Goal: Information Seeking & Learning: Learn about a topic

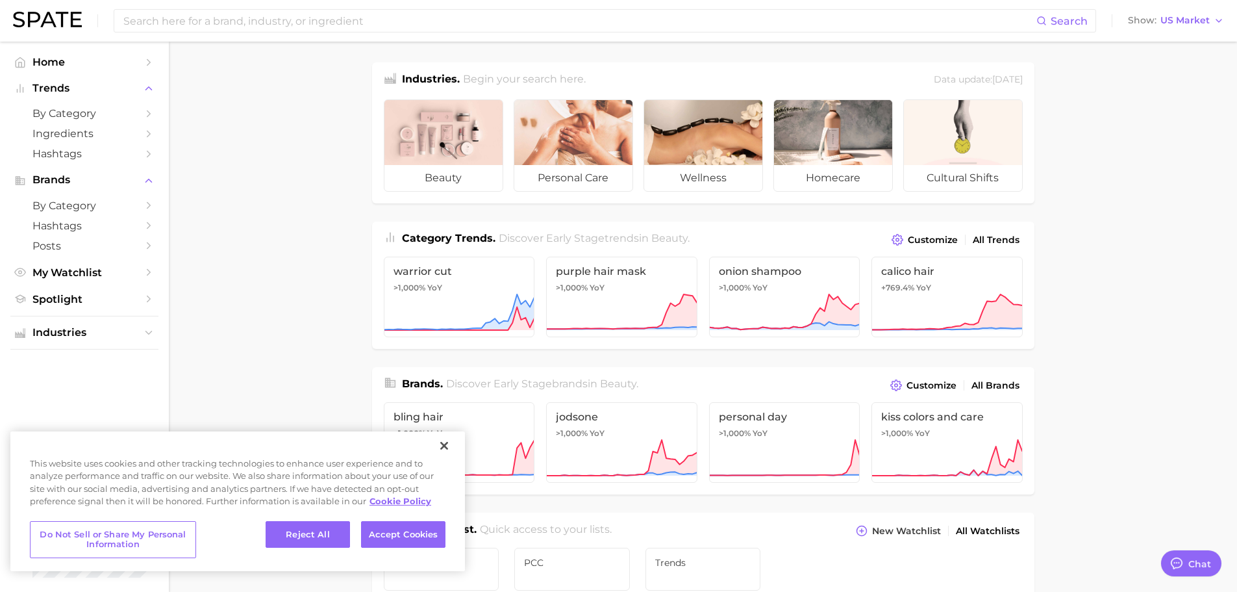
click at [219, 280] on main "Industries. Begin your search here. Data update: [DATE] beauty personal care we…" at bounding box center [703, 549] width 1068 height 1014
click at [436, 442] on button "Close" at bounding box center [444, 445] width 29 height 29
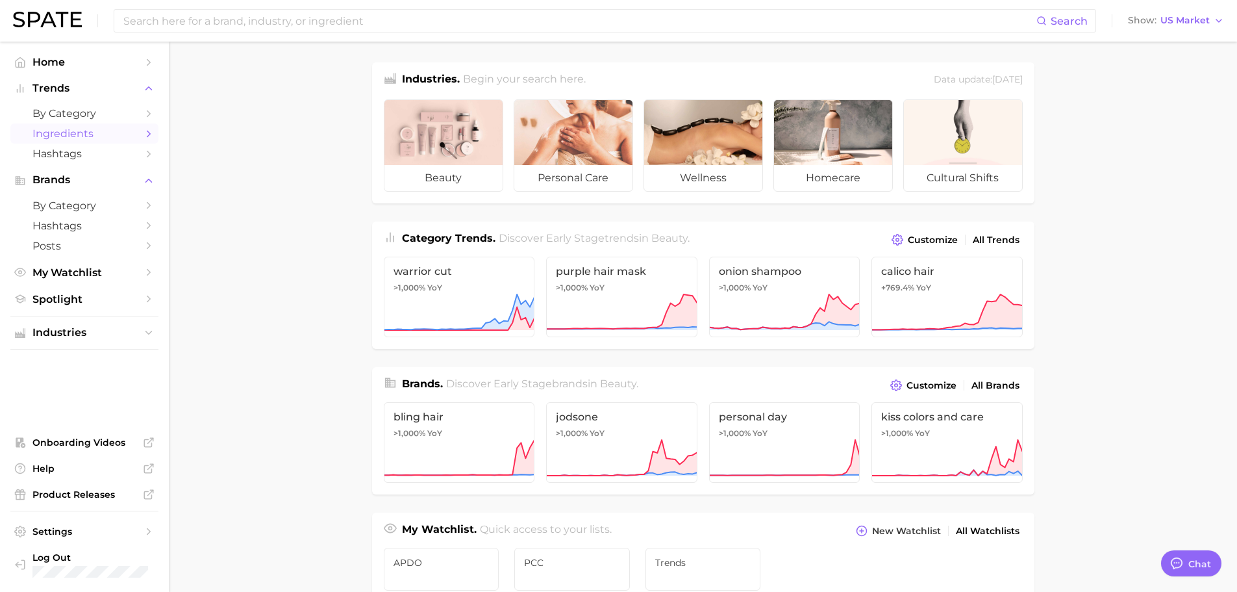
click at [114, 136] on span "Ingredients" at bounding box center [84, 133] width 104 height 12
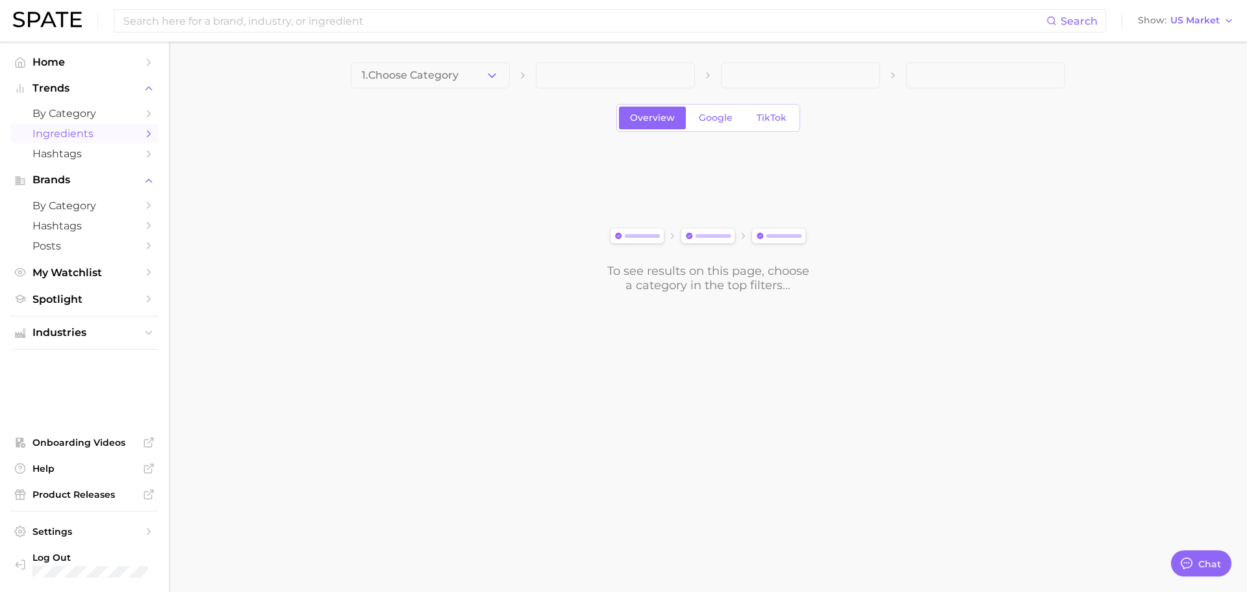
click at [423, 72] on span "1. Choose Category" at bounding box center [410, 75] width 97 height 12
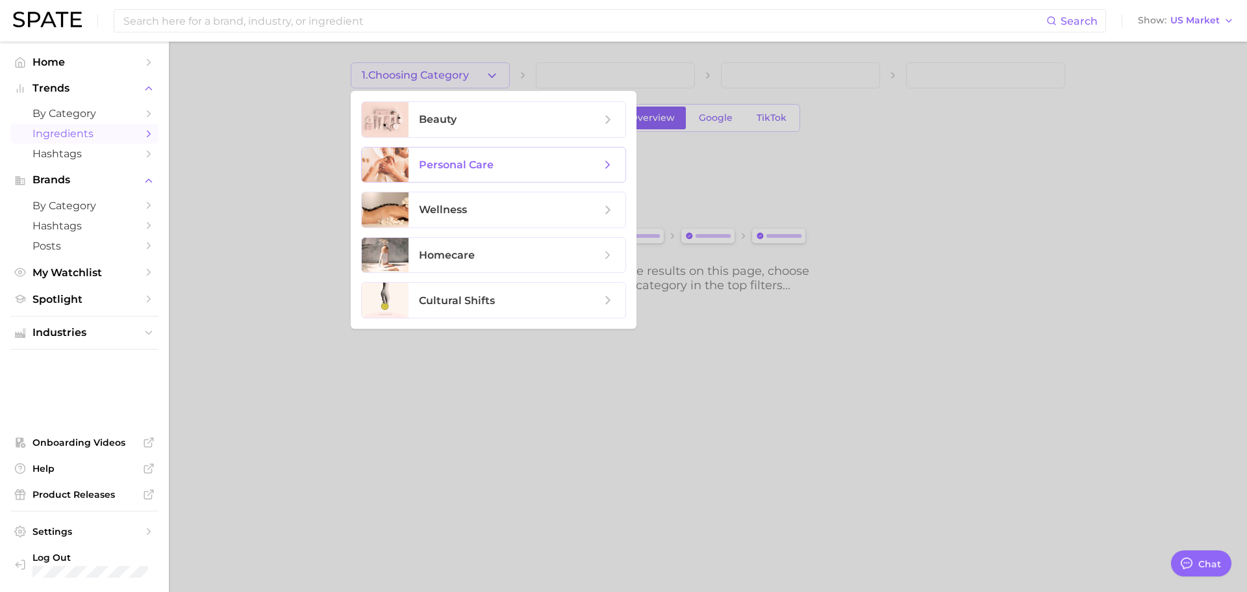
click at [442, 158] on span "personal care" at bounding box center [456, 164] width 75 height 12
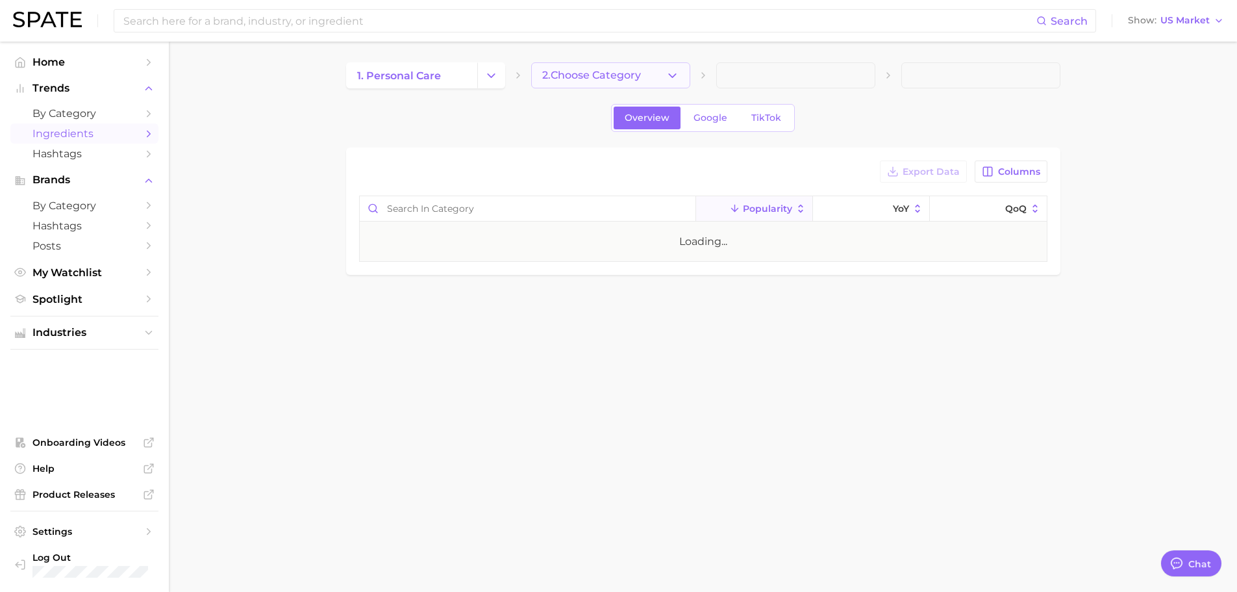
type textarea "x"
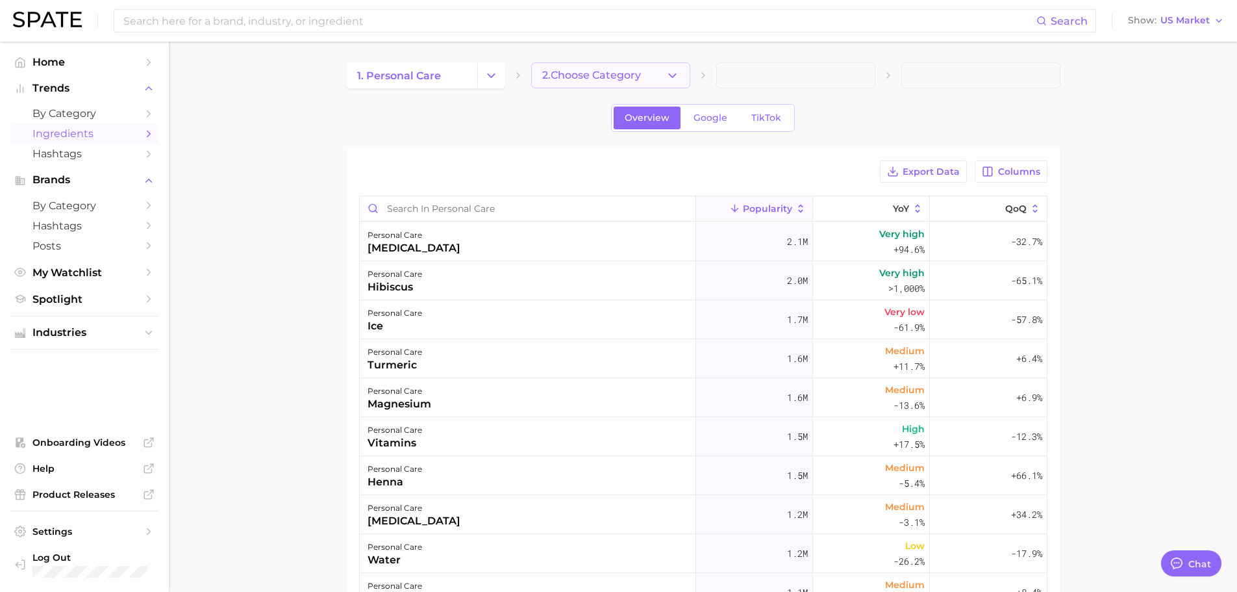
click at [579, 73] on span "2. Choose Category" at bounding box center [591, 75] width 99 height 12
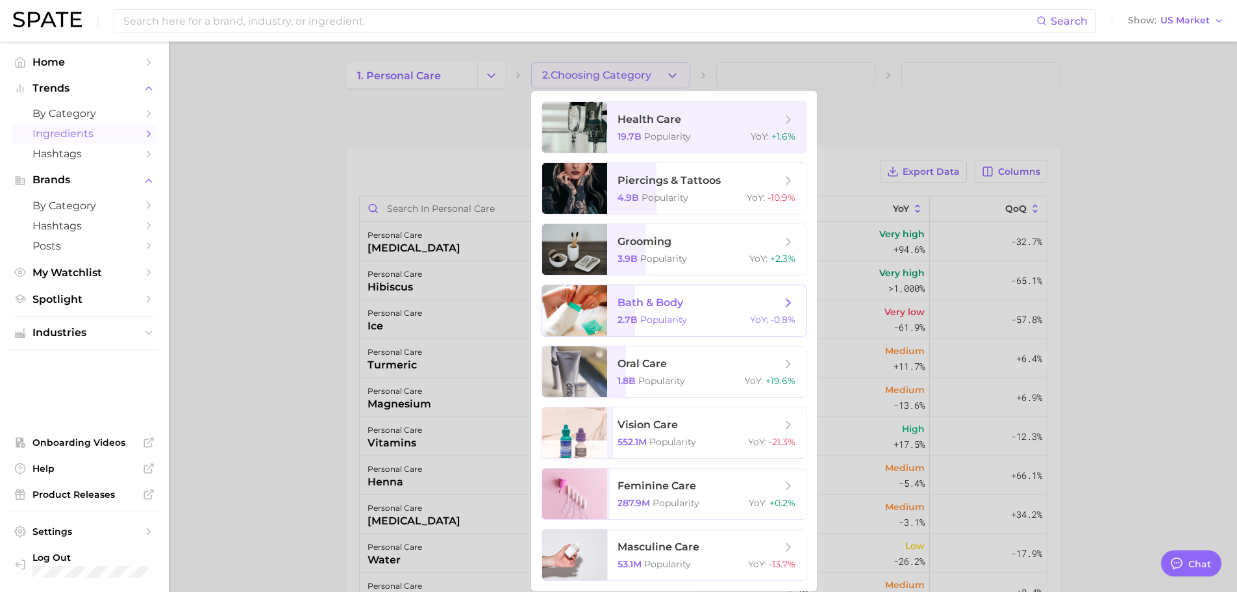
click at [654, 306] on span "bath & body" at bounding box center [650, 302] width 66 height 12
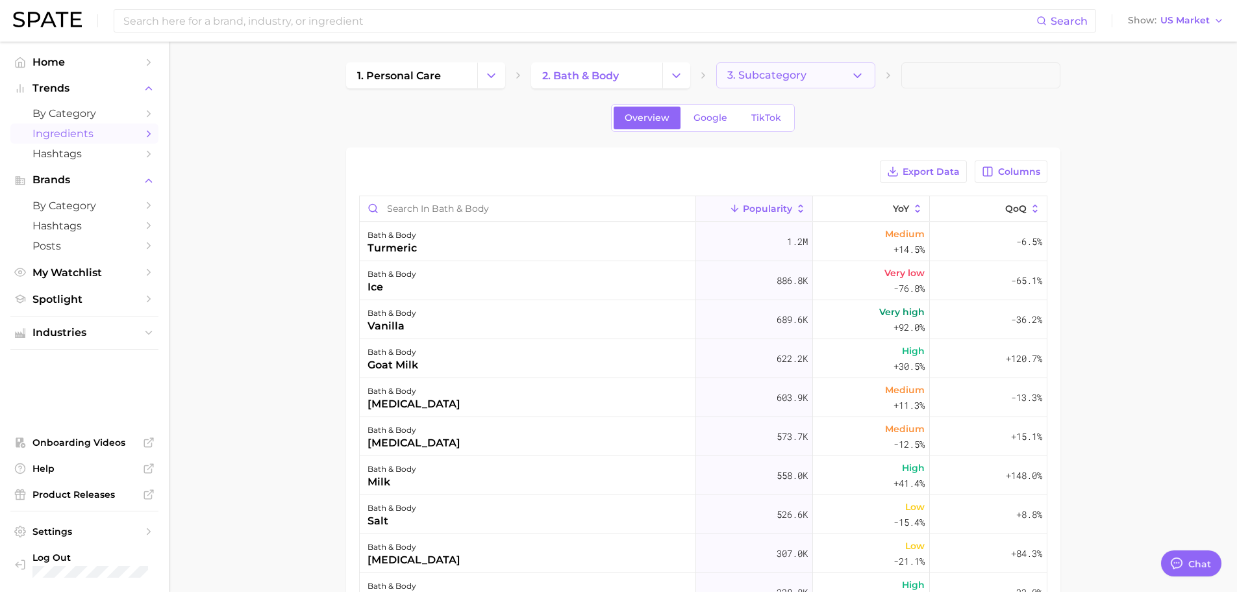
click at [828, 79] on button "3. Subcategory" at bounding box center [795, 75] width 159 height 26
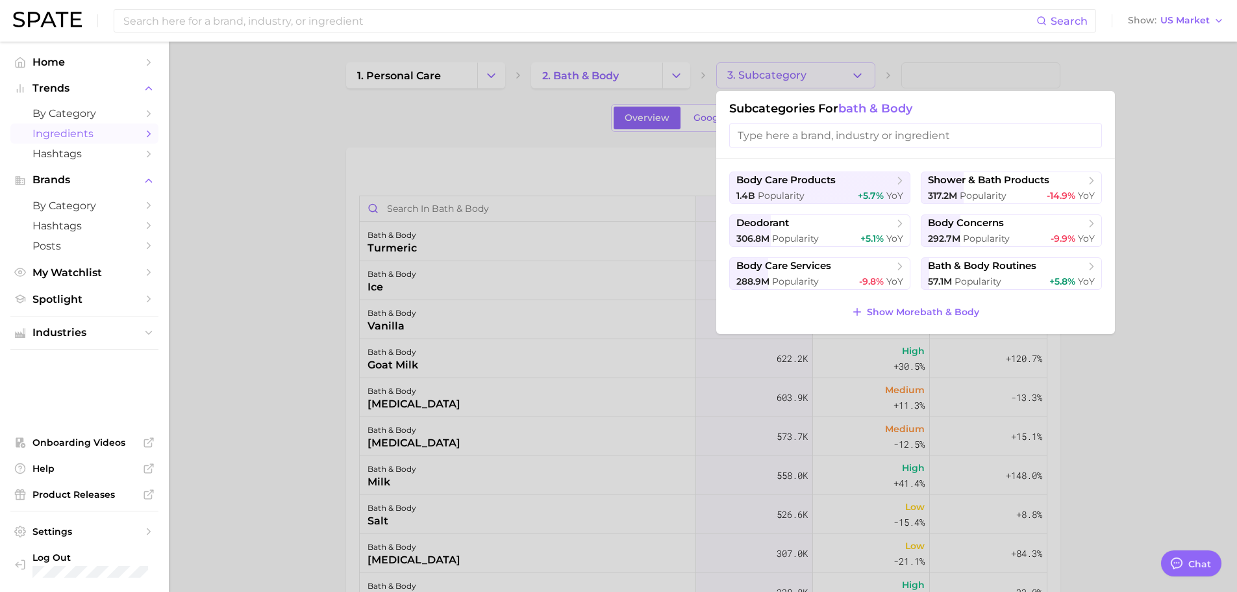
click at [289, 164] on div at bounding box center [618, 296] width 1237 height 592
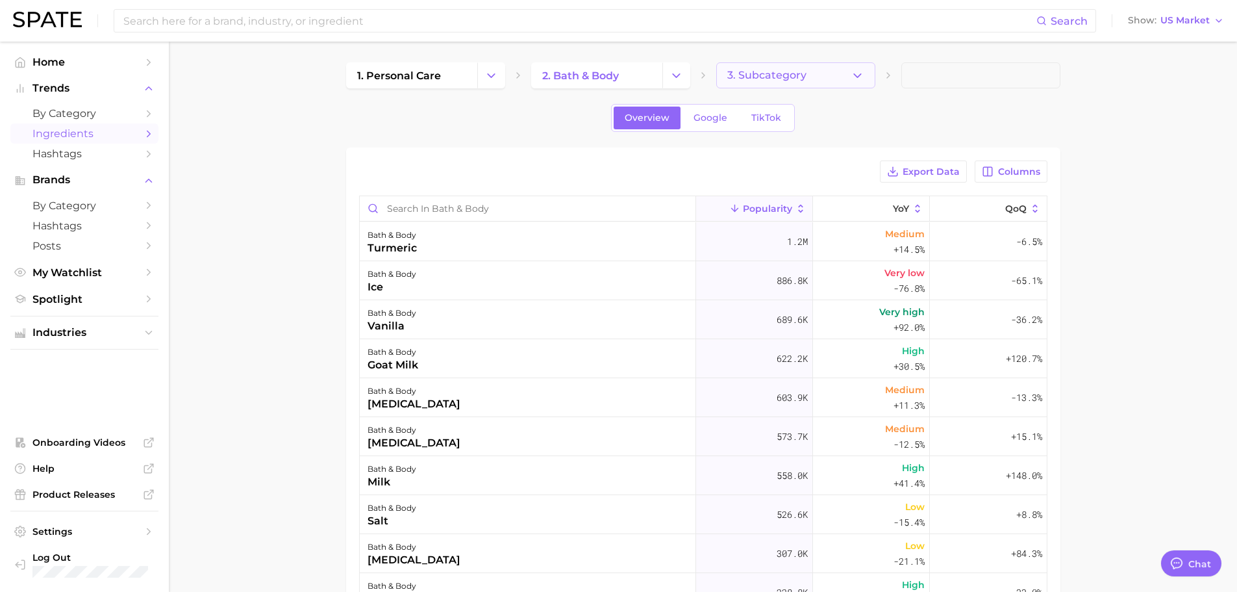
click at [787, 84] on button "3. Subcategory" at bounding box center [795, 75] width 159 height 26
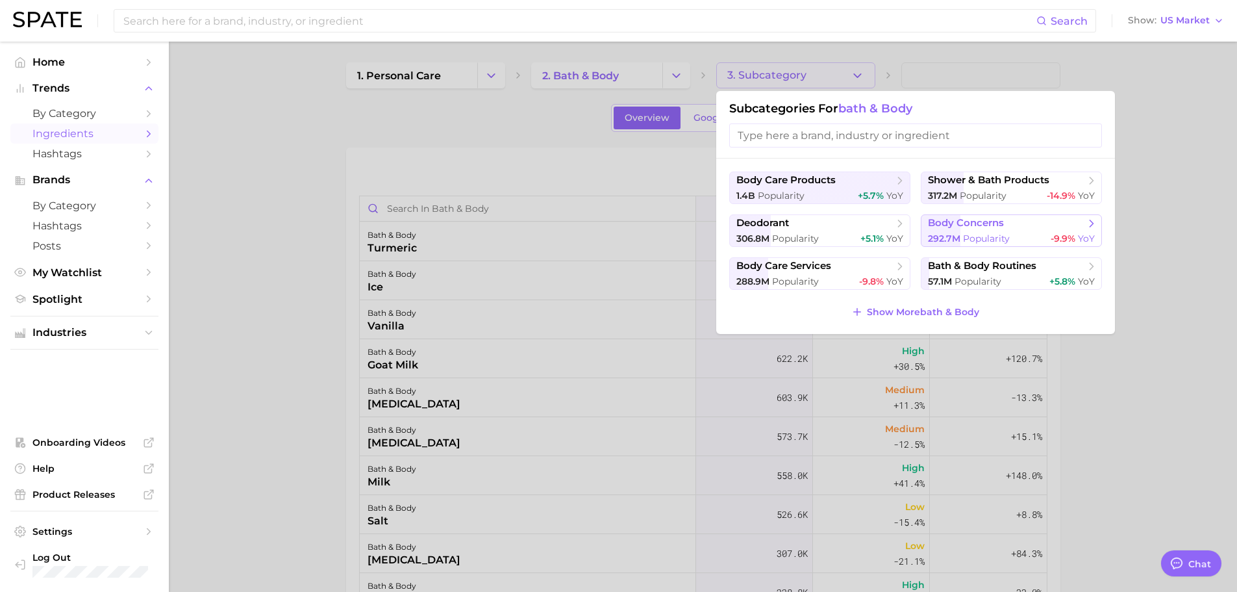
click at [996, 238] on span "Popularity" at bounding box center [986, 238] width 47 height 12
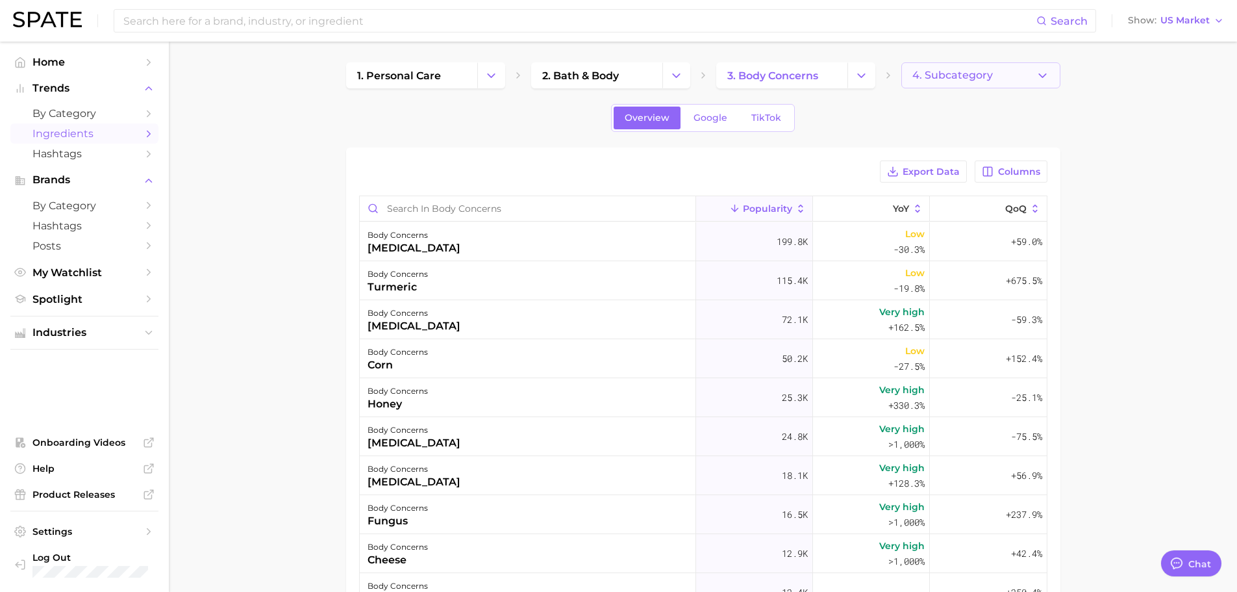
click at [964, 75] on span "4. Subcategory" at bounding box center [952, 75] width 81 height 12
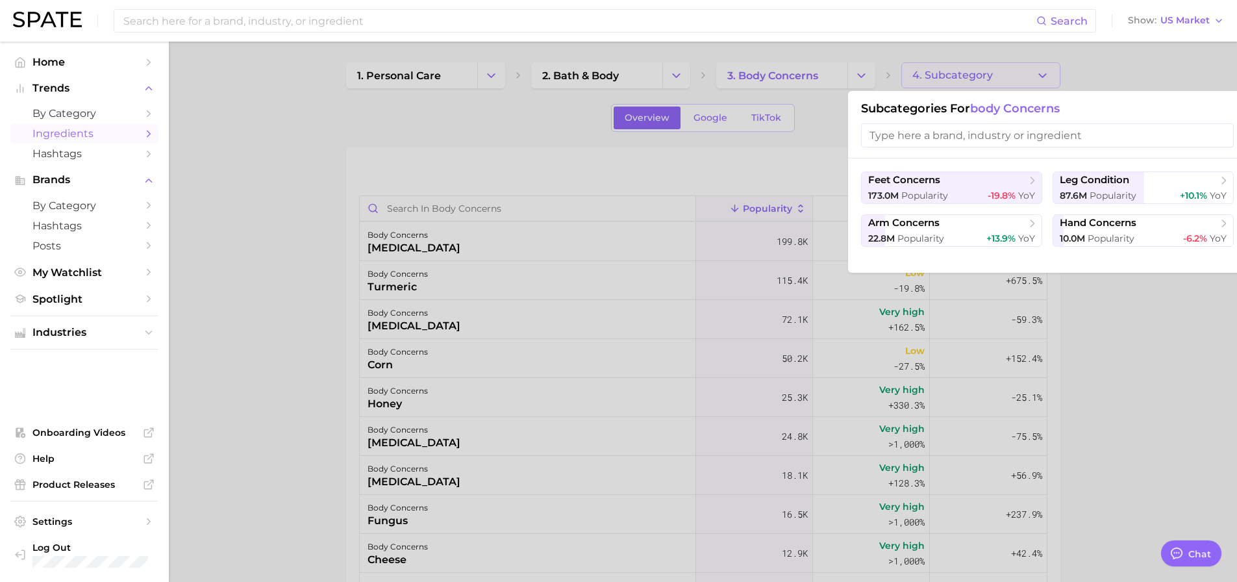
click at [1180, 390] on div at bounding box center [618, 291] width 1237 height 582
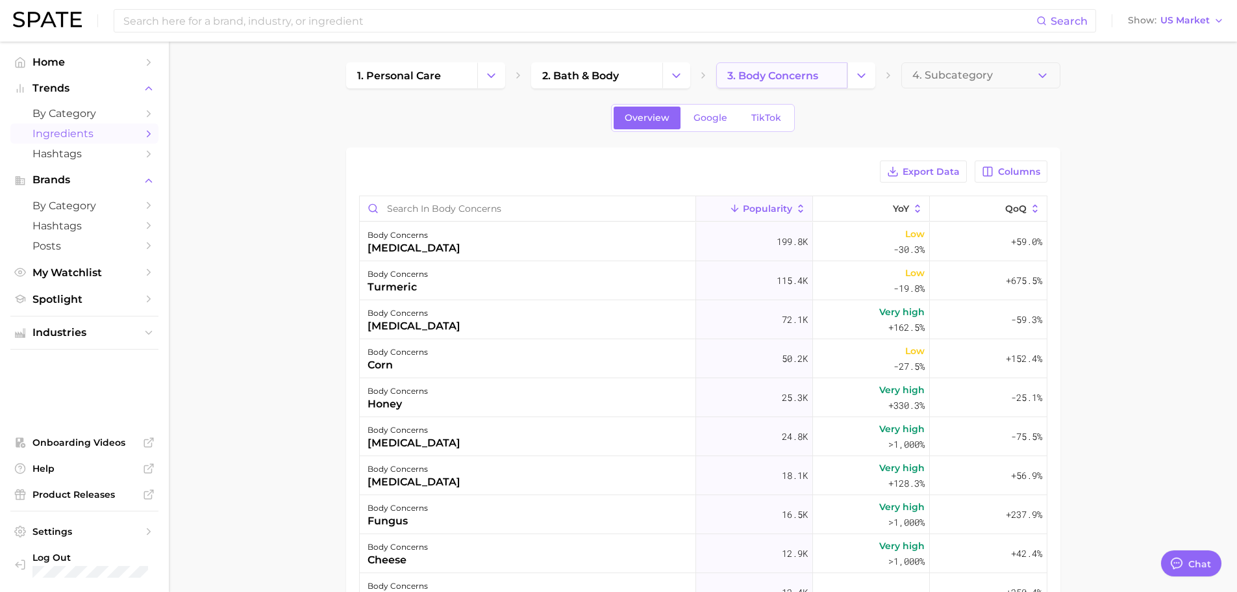
click at [797, 73] on span "3. body concerns" at bounding box center [772, 75] width 91 height 12
click at [863, 69] on icon "Change Category" at bounding box center [861, 76] width 14 height 14
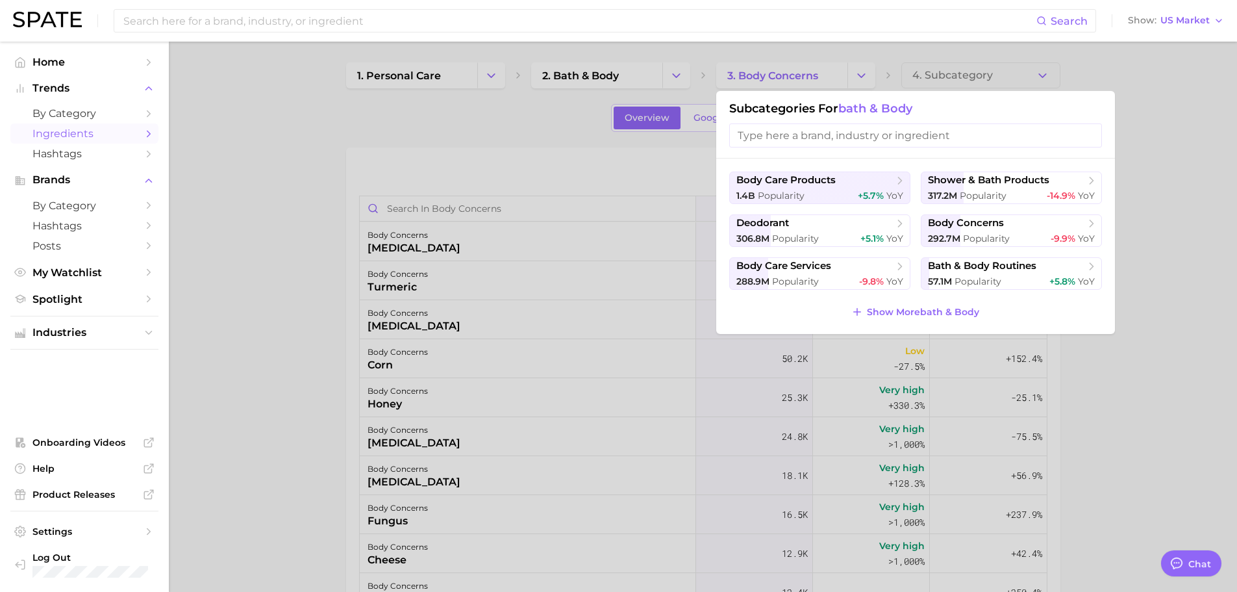
click at [456, 119] on div at bounding box center [618, 296] width 1237 height 592
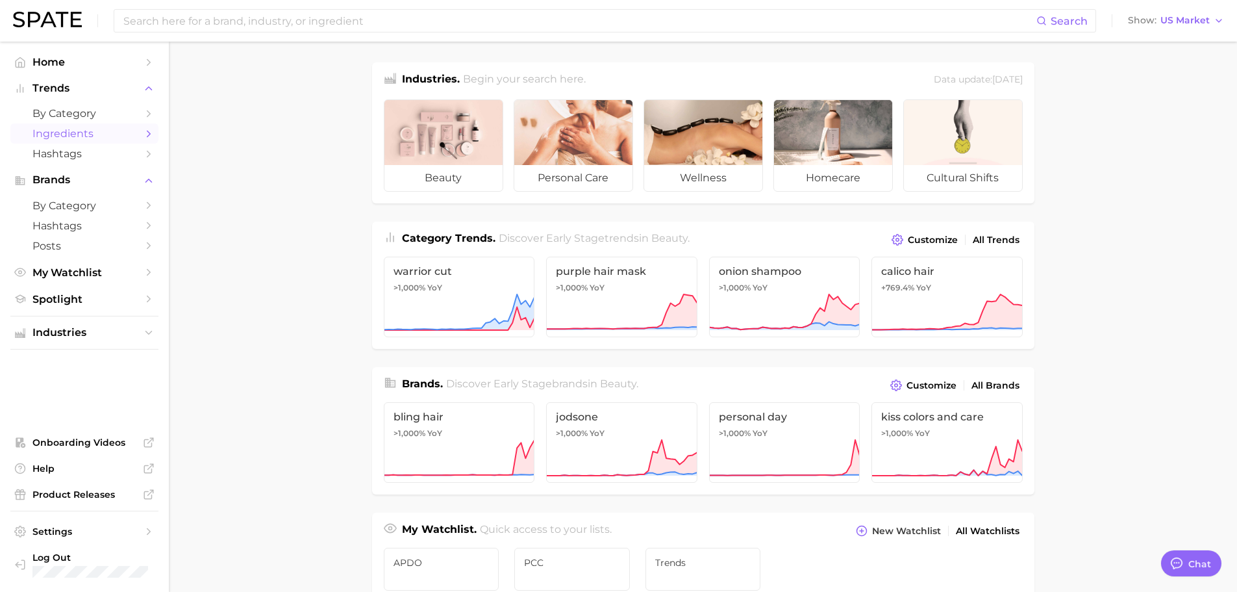
click at [77, 136] on span "Ingredients" at bounding box center [84, 133] width 104 height 12
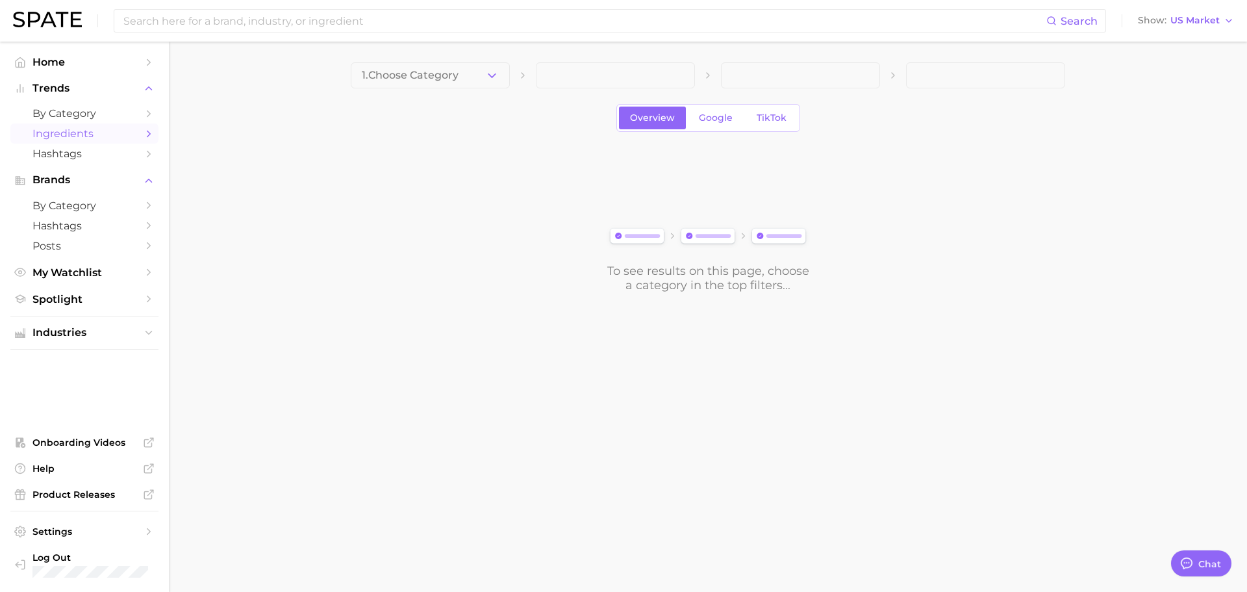
click at [490, 70] on icon "button" at bounding box center [492, 76] width 14 height 14
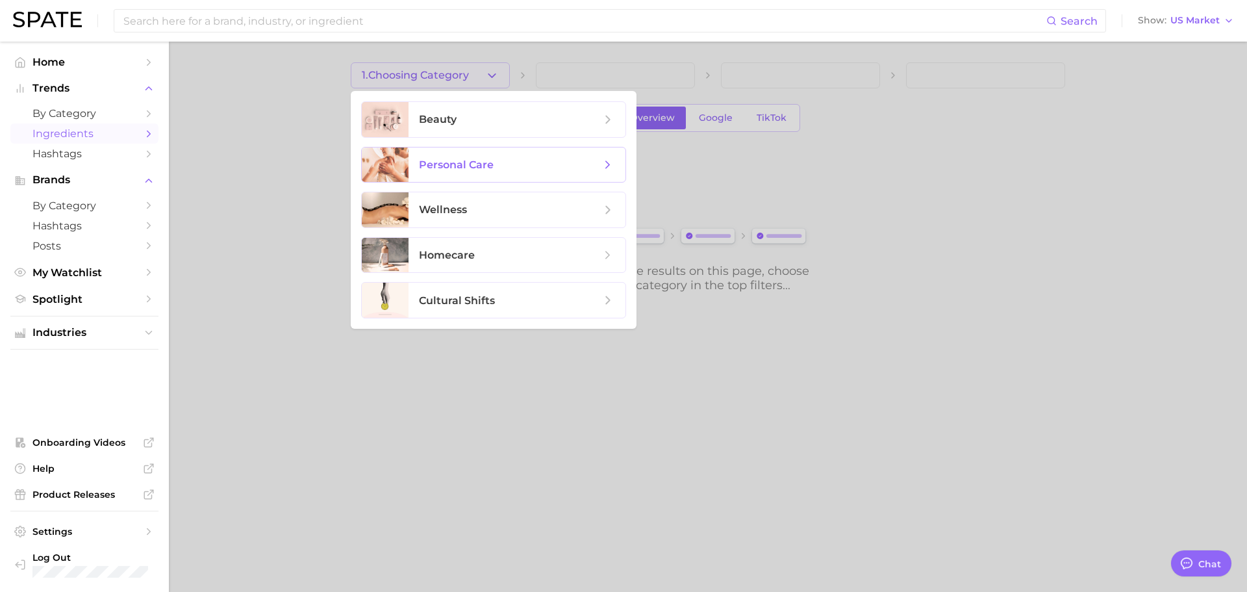
click at [480, 165] on span "personal care" at bounding box center [456, 164] width 75 height 12
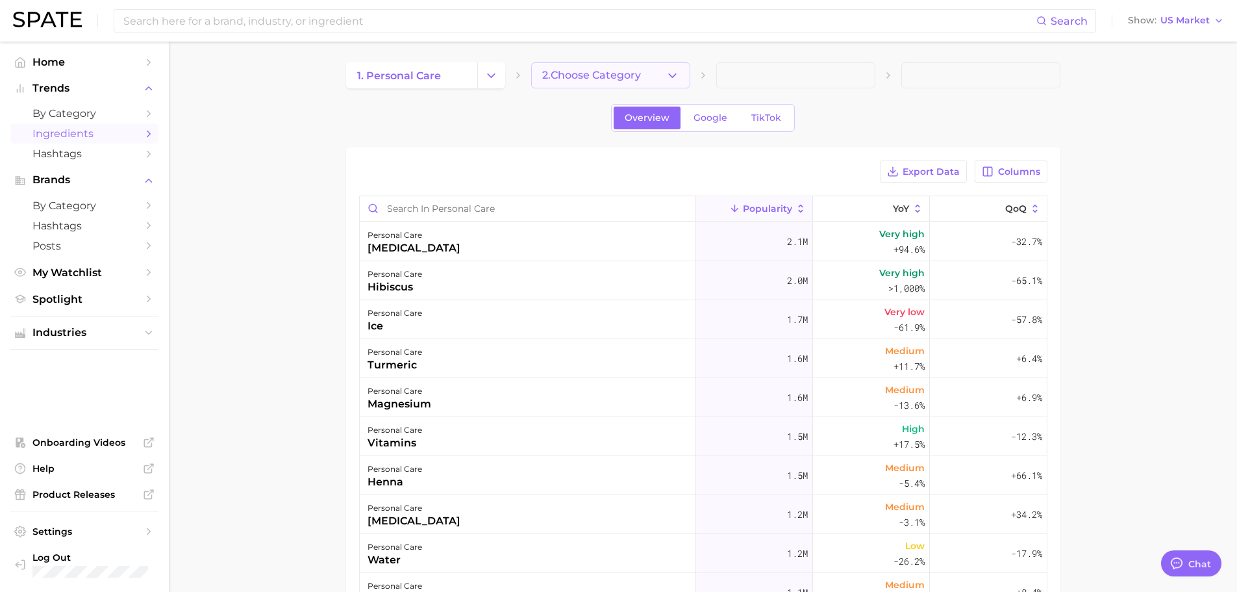
click at [606, 75] on span "2. Choose Category" at bounding box center [591, 75] width 99 height 12
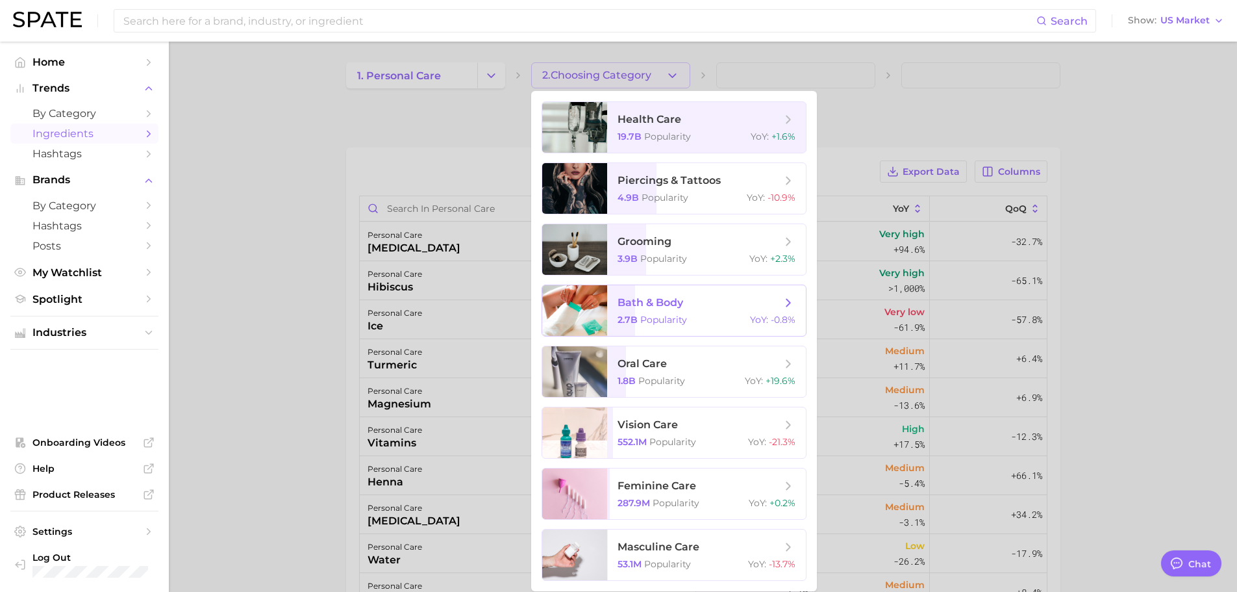
click at [662, 316] on span "Popularity" at bounding box center [663, 320] width 47 height 12
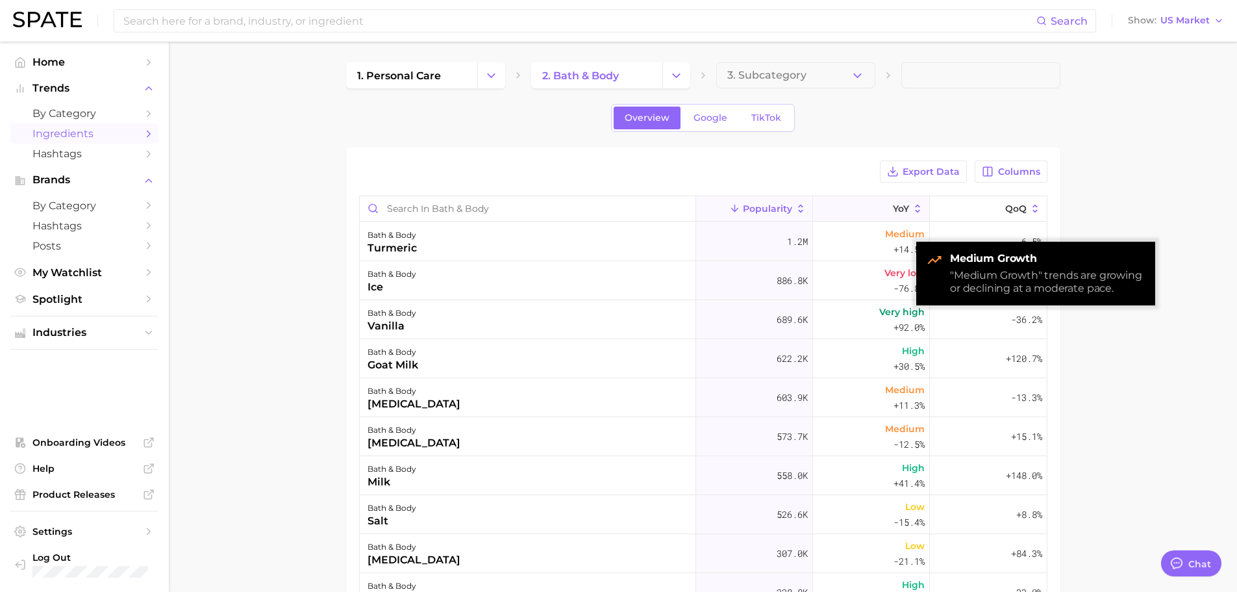
click at [893, 206] on span "YoY" at bounding box center [901, 208] width 16 height 10
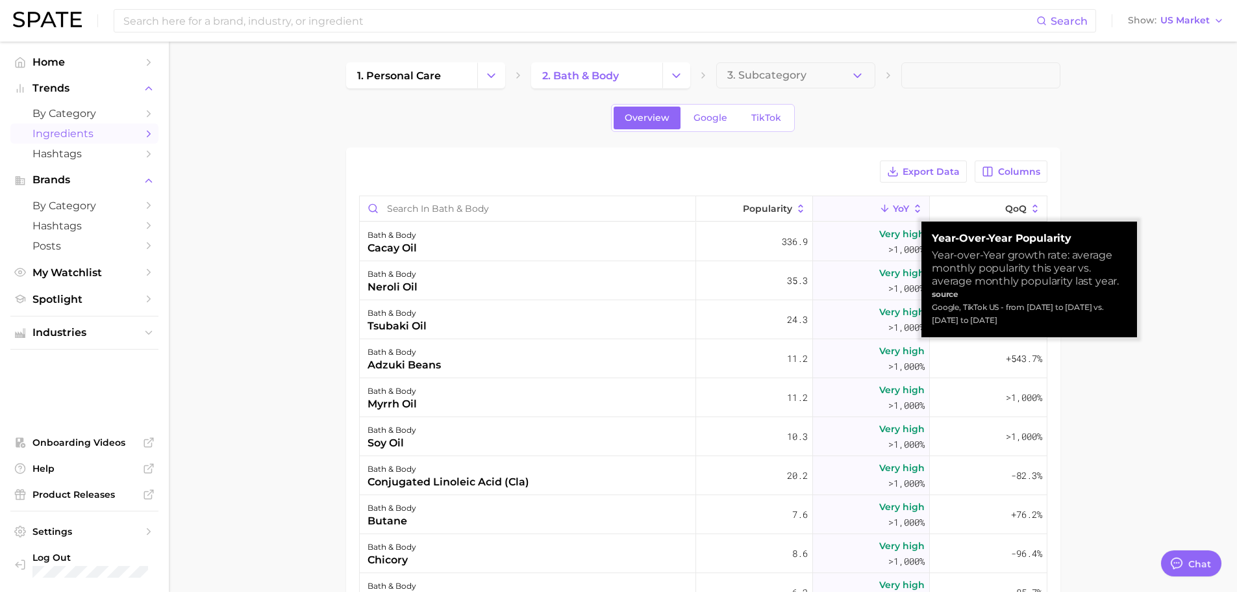
click at [893, 206] on span "YoY" at bounding box center [901, 208] width 16 height 10
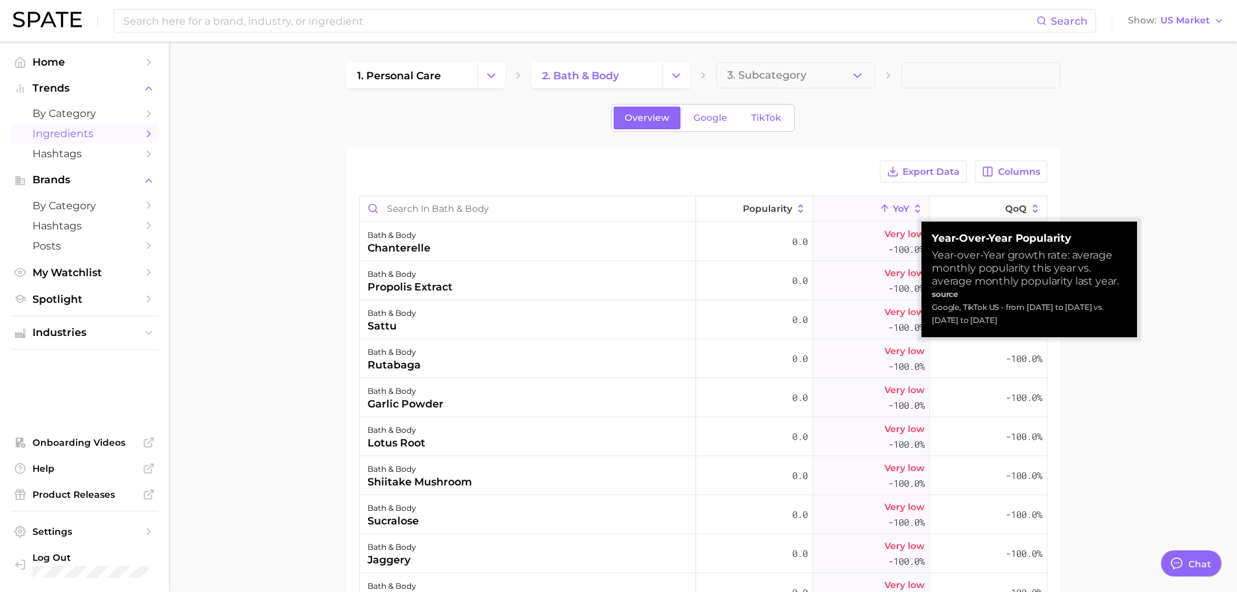
click at [893, 210] on span "YoY" at bounding box center [901, 208] width 16 height 10
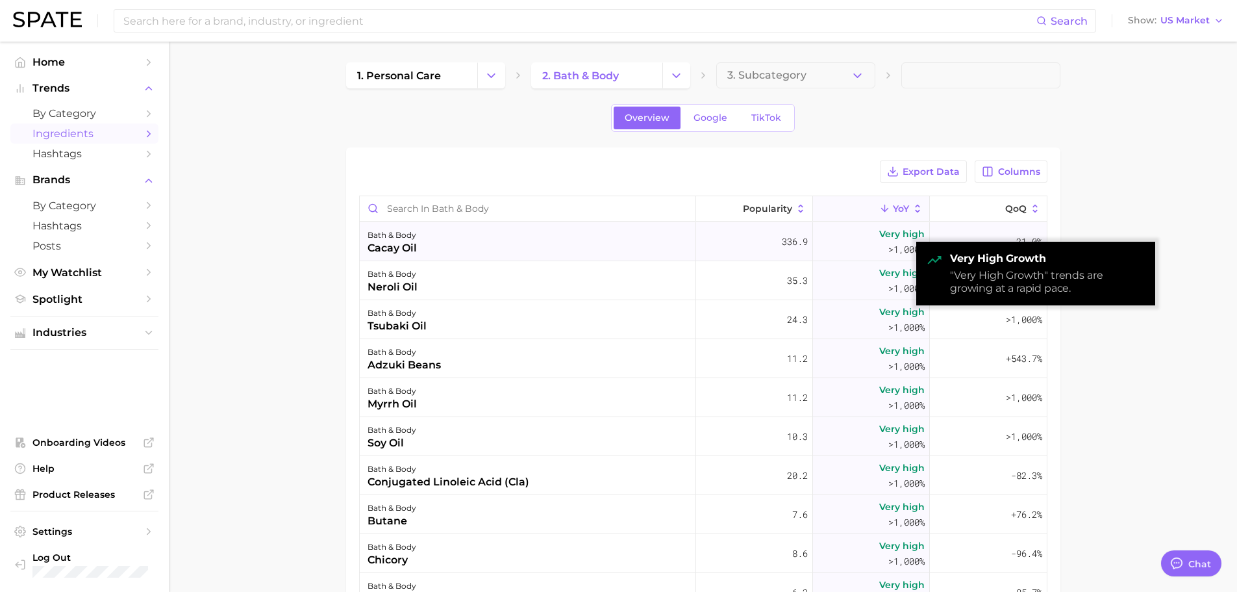
click at [885, 240] on span "Very high" at bounding box center [901, 234] width 45 height 16
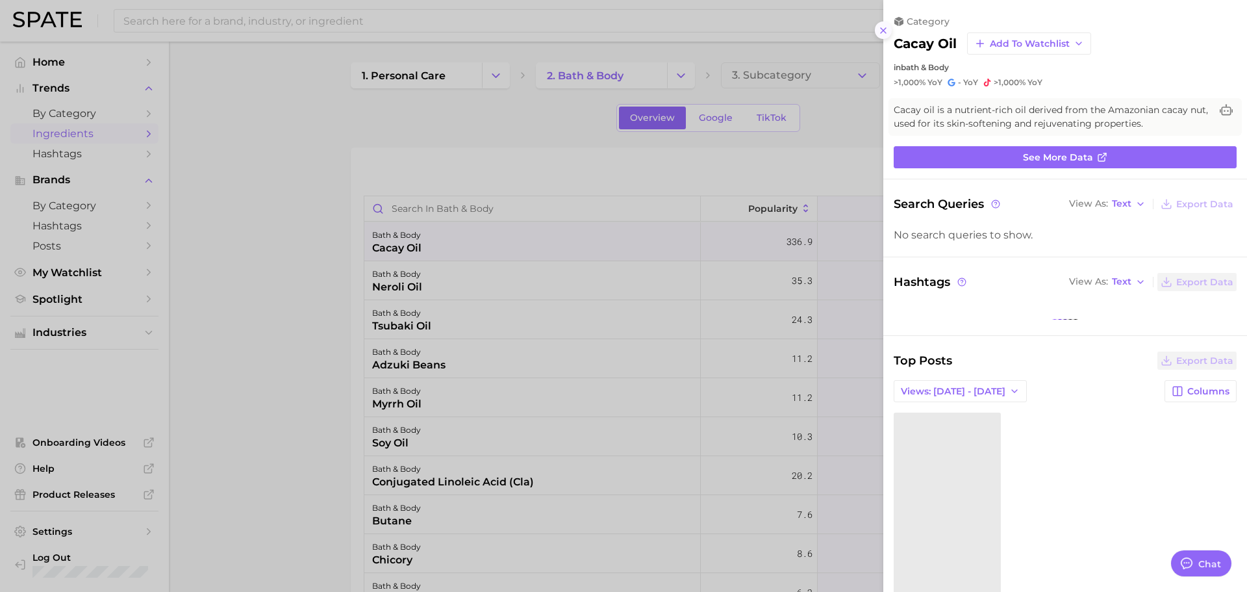
drag, startPoint x: 877, startPoint y: 32, endPoint x: 883, endPoint y: 31, distance: 6.8
click at [877, 32] on button at bounding box center [884, 30] width 18 height 18
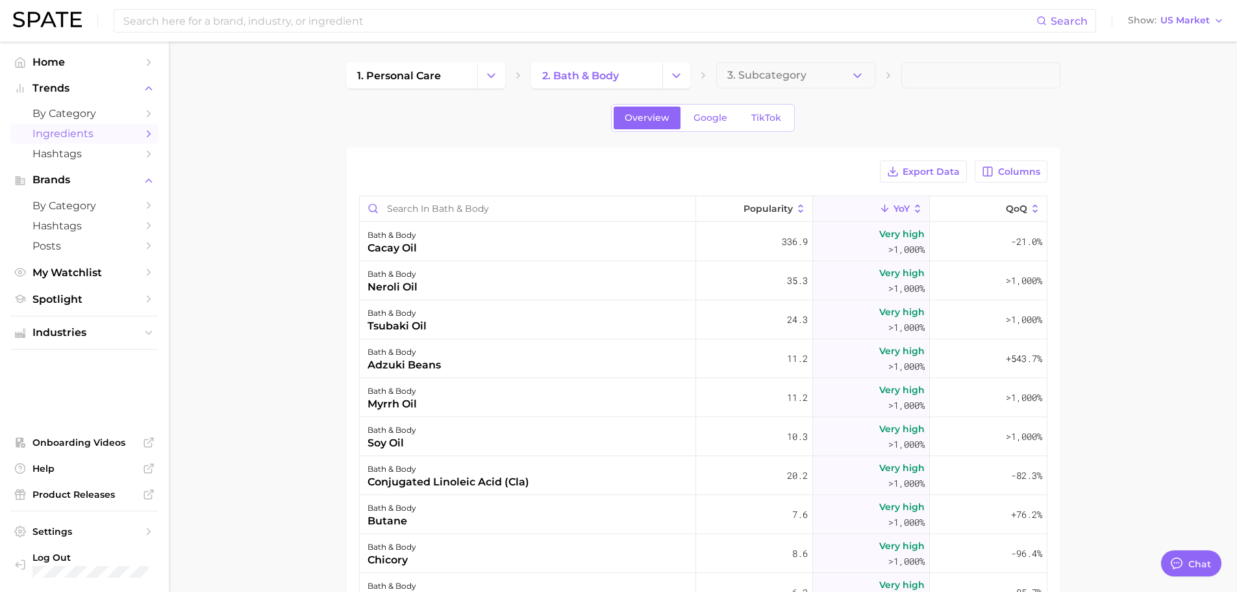
click at [893, 208] on span "YoY" at bounding box center [901, 208] width 16 height 10
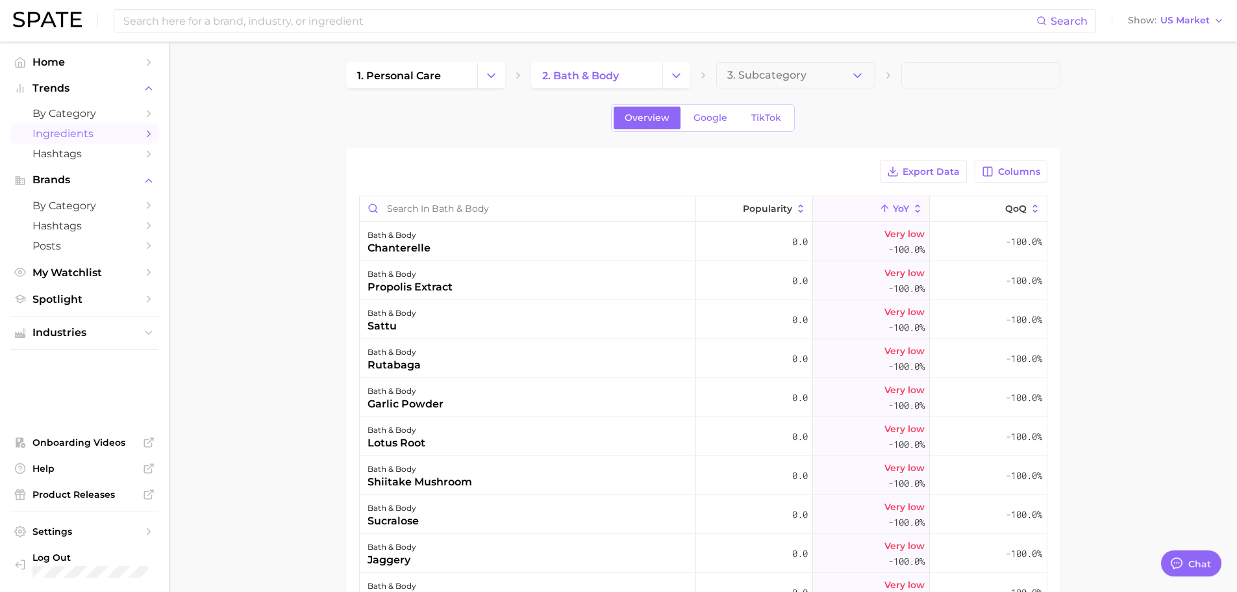
click at [893, 204] on span "YoY" at bounding box center [901, 208] width 16 height 10
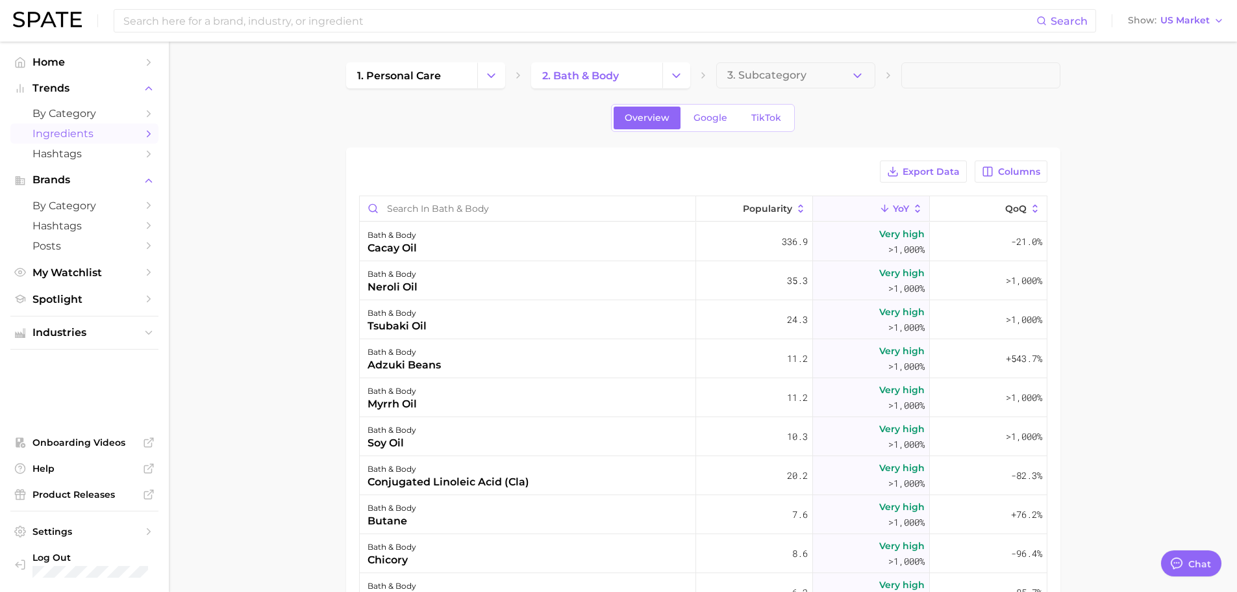
click at [893, 211] on span "YoY" at bounding box center [901, 208] width 16 height 10
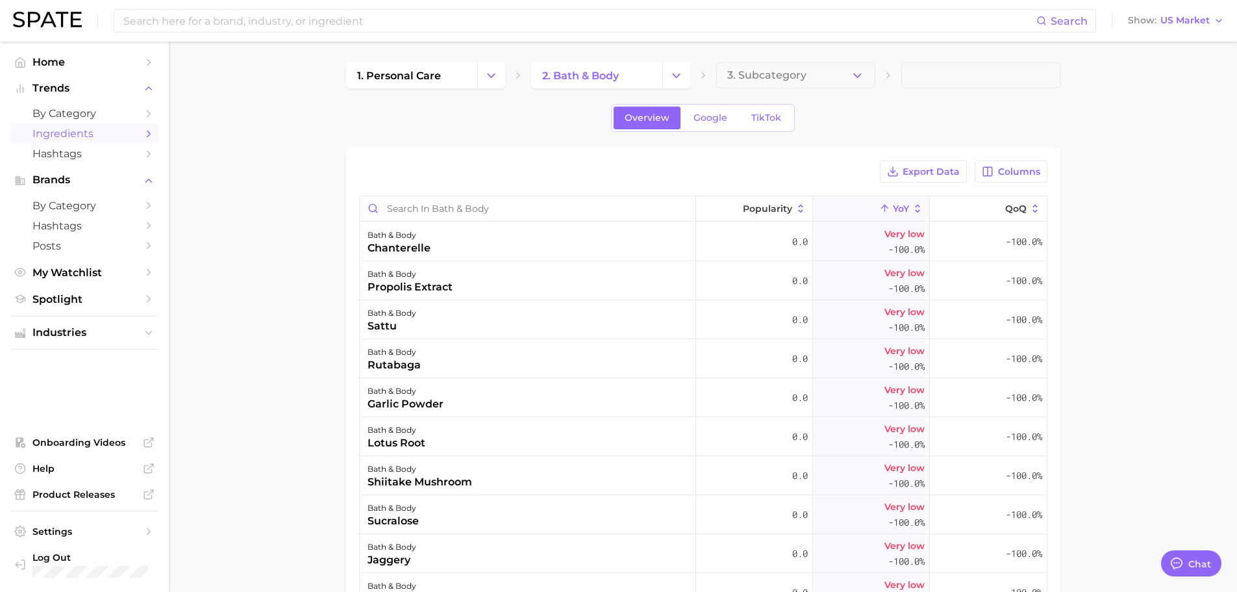
click at [893, 209] on span "YoY" at bounding box center [901, 208] width 16 height 10
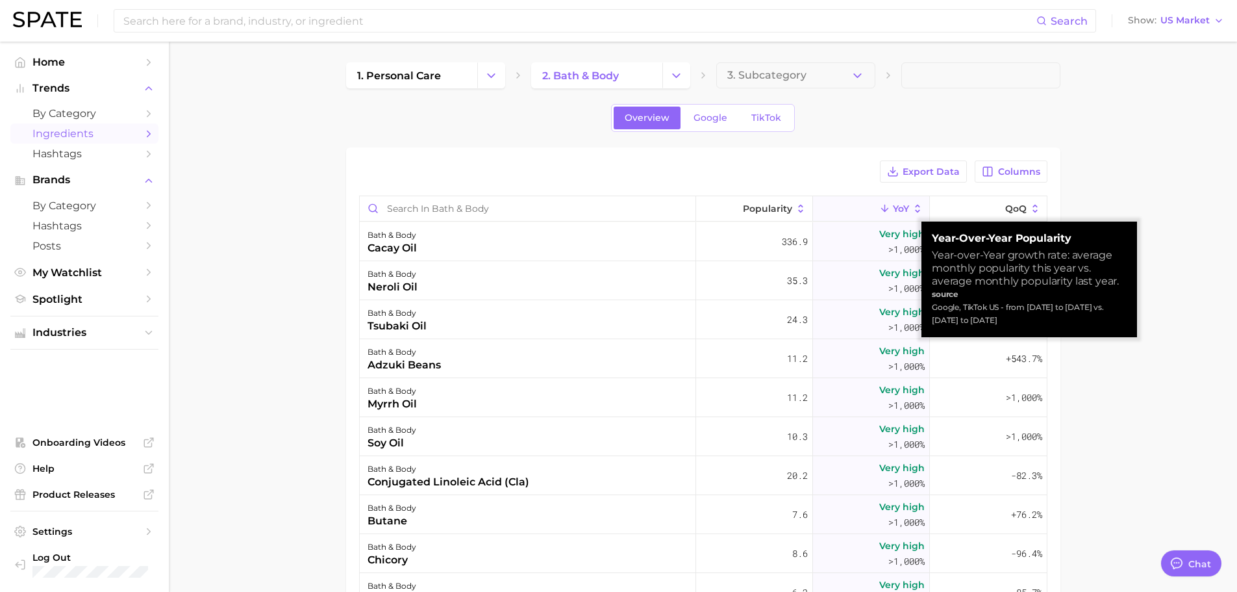
click at [881, 210] on polyline at bounding box center [884, 209] width 6 height 3
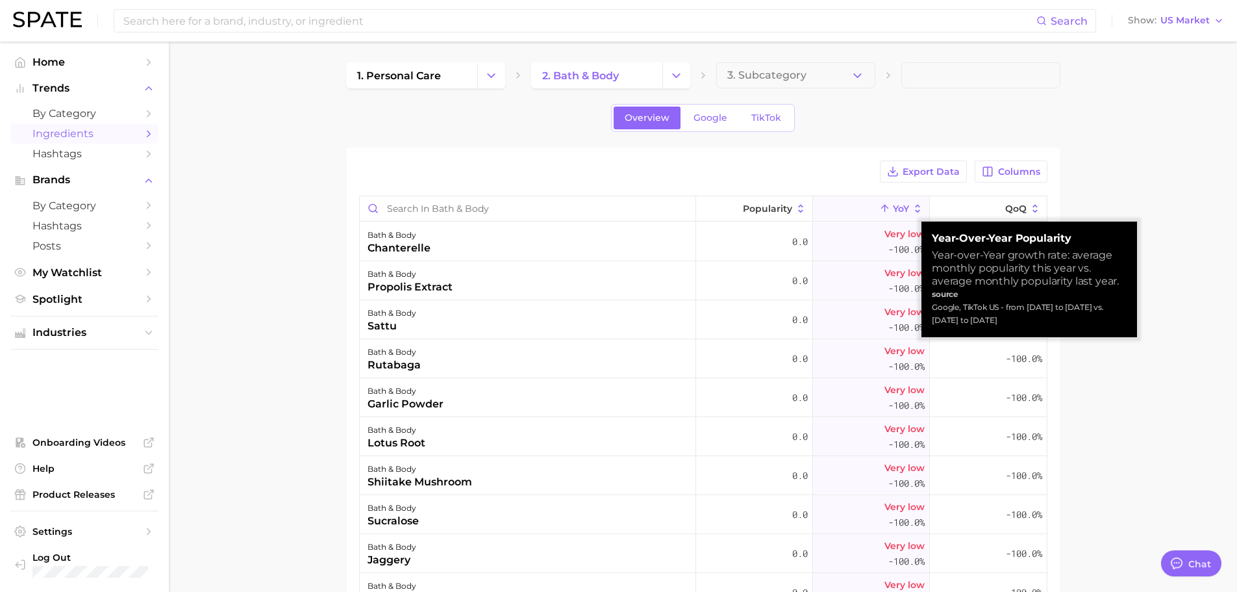
click at [879, 210] on icon at bounding box center [885, 209] width 12 height 12
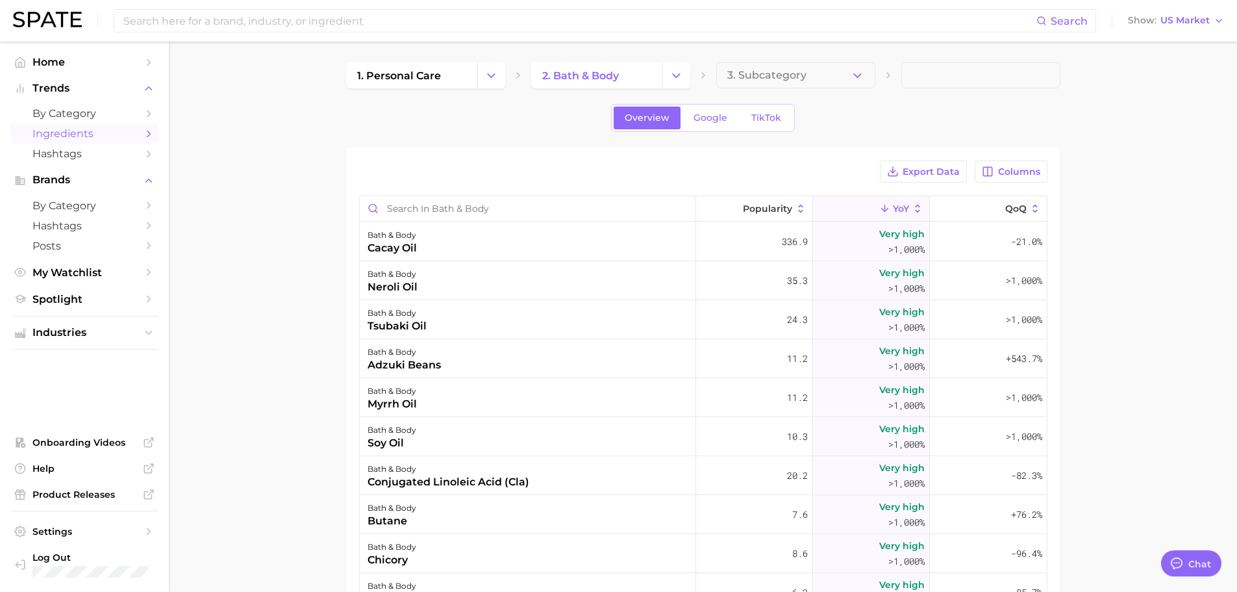
click at [1189, 186] on main "1. personal care 2. bath & body 3. Subcategory Overview Google TikTok Export Da…" at bounding box center [703, 453] width 1068 height 823
click at [448, 204] on input "Search in bath & body" at bounding box center [528, 208] width 336 height 25
type input "turmeric"
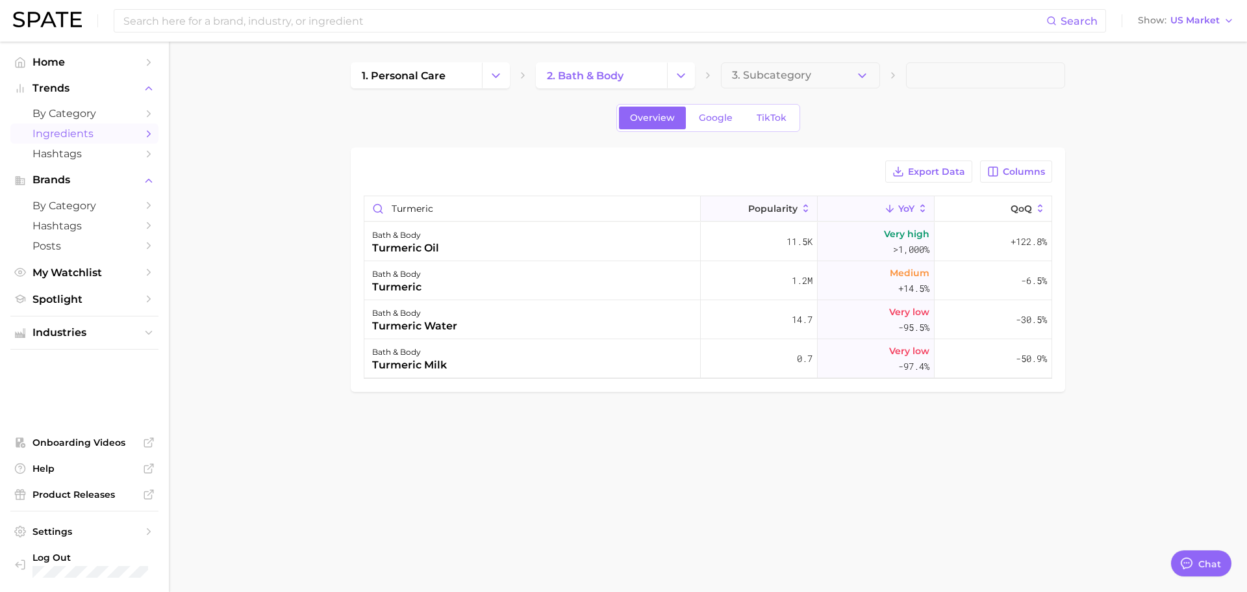
click at [772, 201] on button "Popularity" at bounding box center [759, 208] width 117 height 25
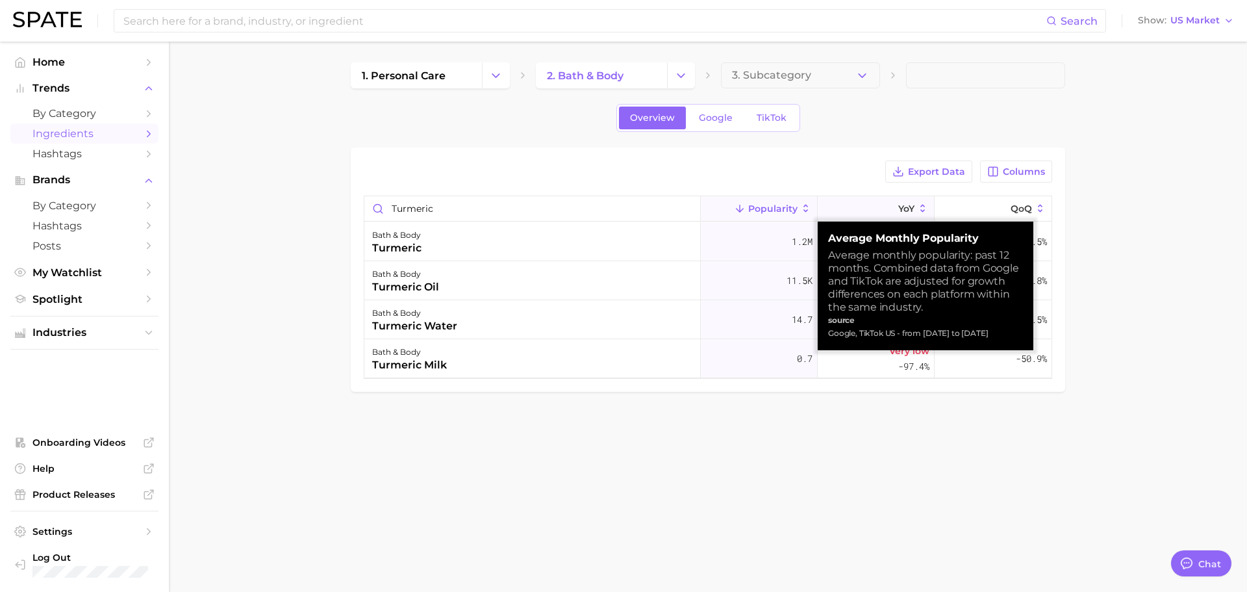
click at [769, 204] on span "Popularity" at bounding box center [772, 208] width 49 height 10
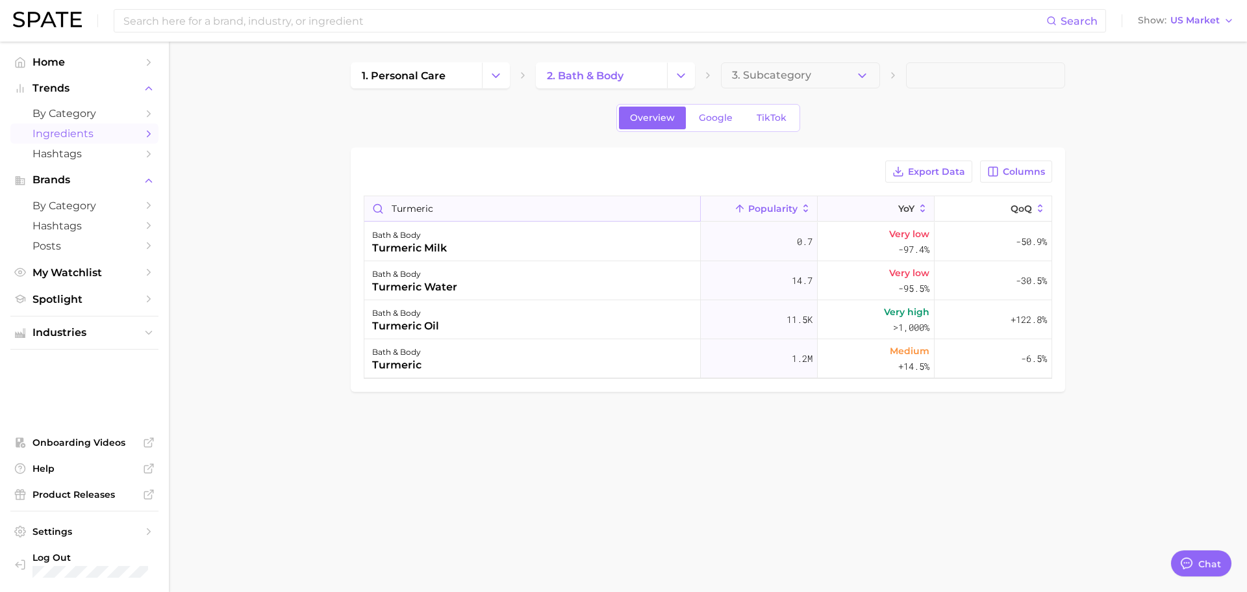
drag, startPoint x: 563, startPoint y: 199, endPoint x: 612, endPoint y: 206, distance: 49.8
click at [563, 200] on input "turmeric" at bounding box center [532, 208] width 336 height 25
click at [687, 207] on input "turmeric" at bounding box center [532, 208] width 336 height 25
drag, startPoint x: 287, startPoint y: 201, endPoint x: 321, endPoint y: 198, distance: 34.6
click at [293, 201] on main "1. personal care 2. bath & body 3. Subcategory Overview Google TikTok Export Da…" at bounding box center [708, 249] width 1078 height 415
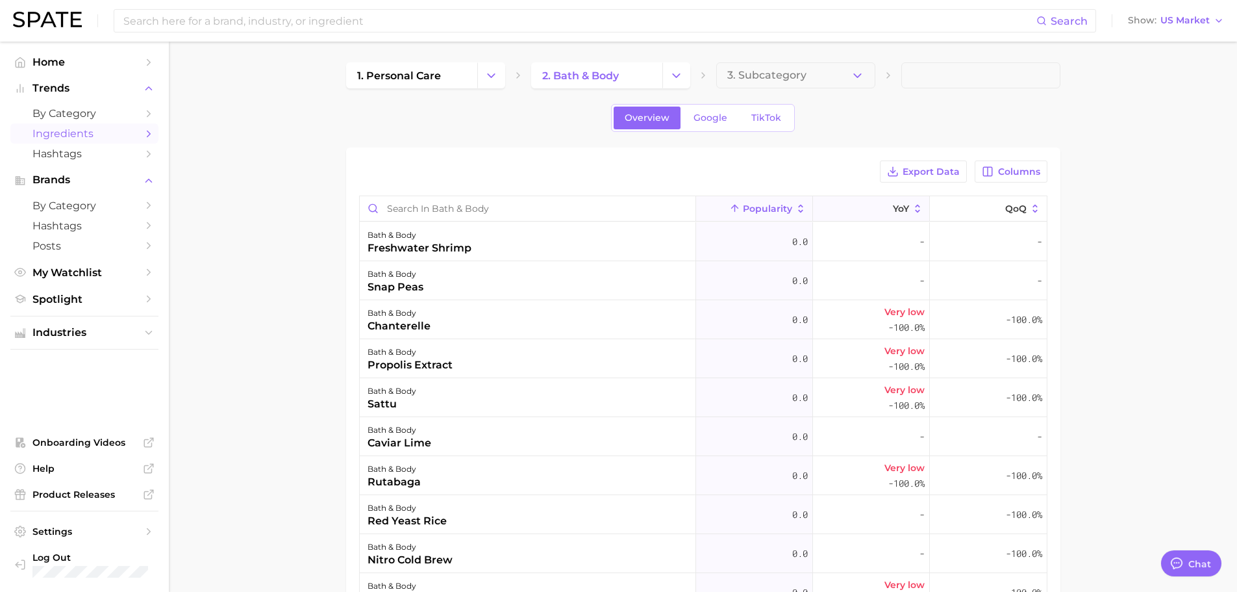
click at [750, 201] on button "Popularity" at bounding box center [754, 208] width 117 height 25
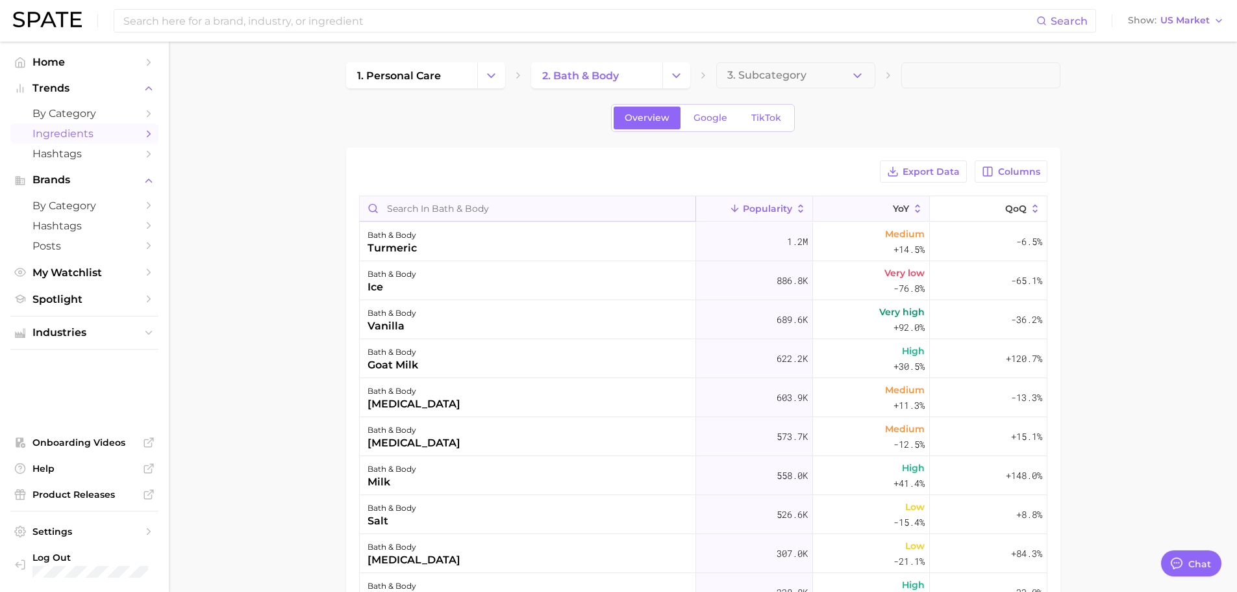
click at [447, 212] on input "Search in bath & body" at bounding box center [528, 208] width 336 height 25
type input "turmeric"
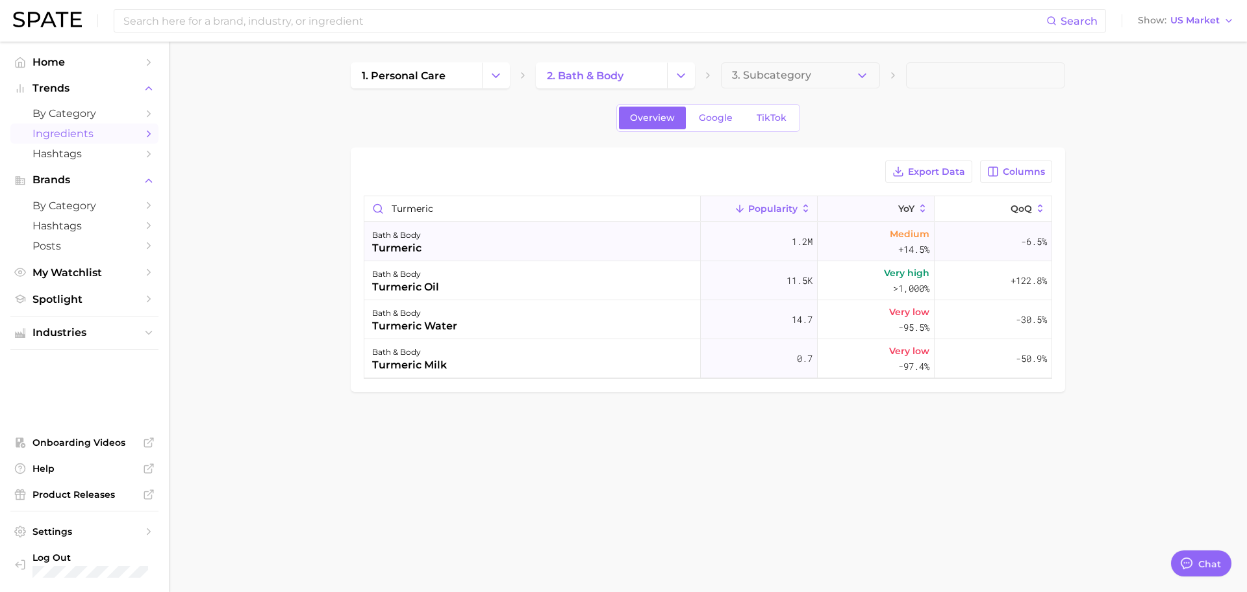
click at [417, 245] on div "turmeric" at bounding box center [396, 248] width 49 height 16
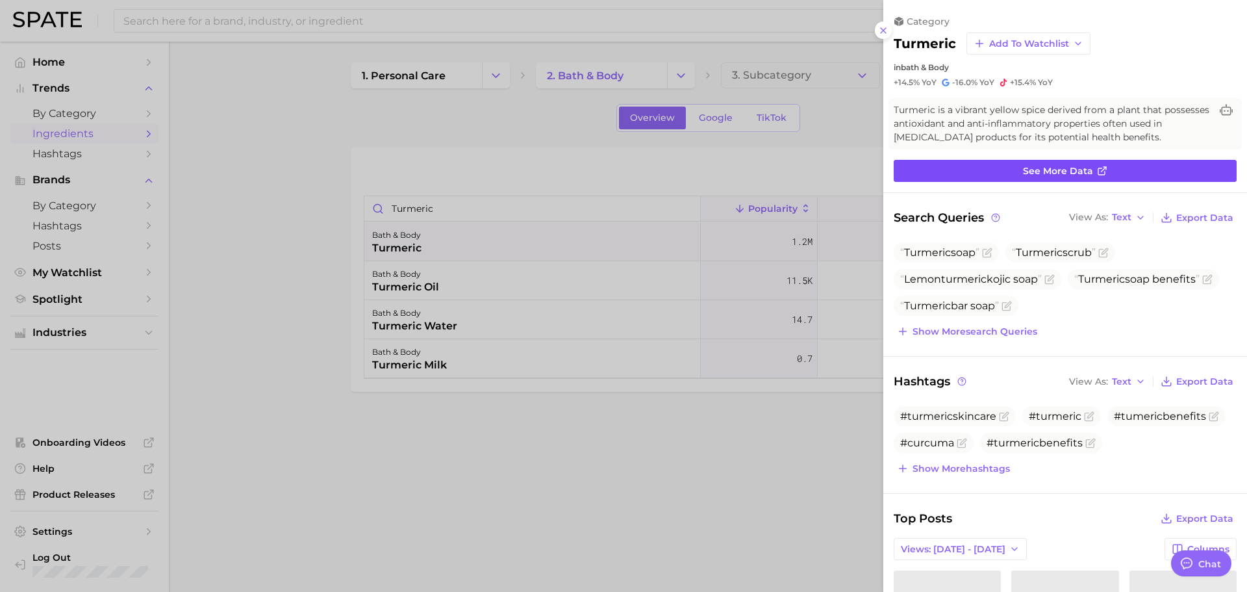
click at [1045, 173] on span "See more data" at bounding box center [1058, 171] width 70 height 11
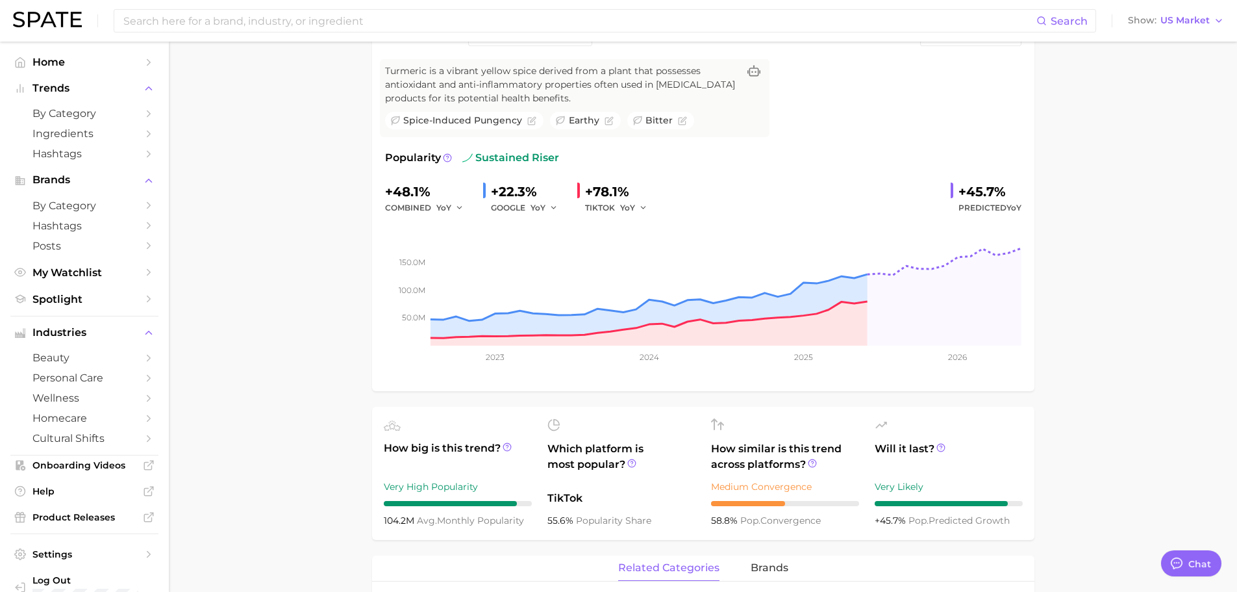
scroll to position [195, 0]
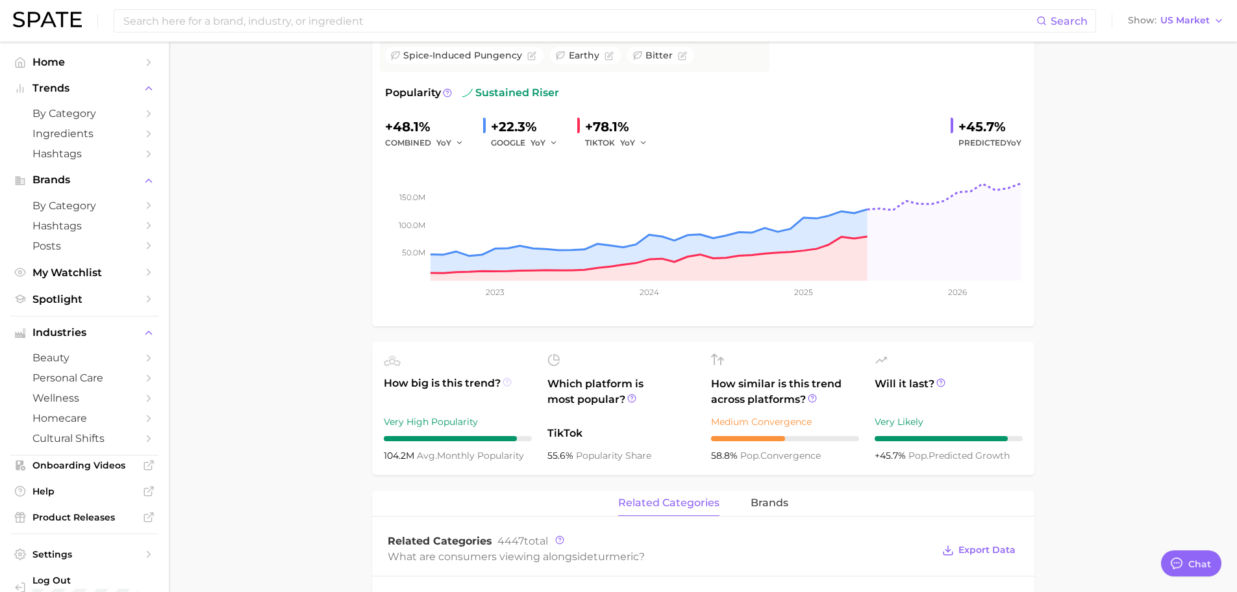
click at [507, 377] on icon at bounding box center [507, 381] width 9 height 9
drag, startPoint x: 251, startPoint y: 376, endPoint x: 305, endPoint y: 368, distance: 55.1
click at [251, 375] on main "1. ingredients 2. [MEDICAL_DATA] products 3. turmeric Overview Google TikTok In…" at bounding box center [703, 588] width 1068 height 1482
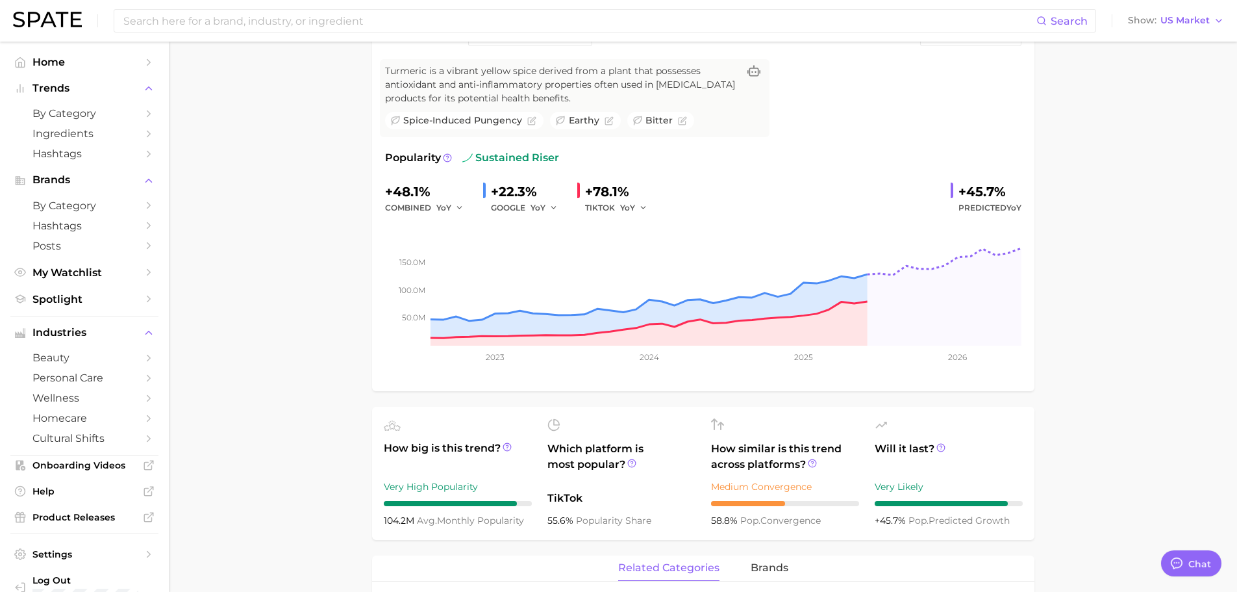
scroll to position [65, 0]
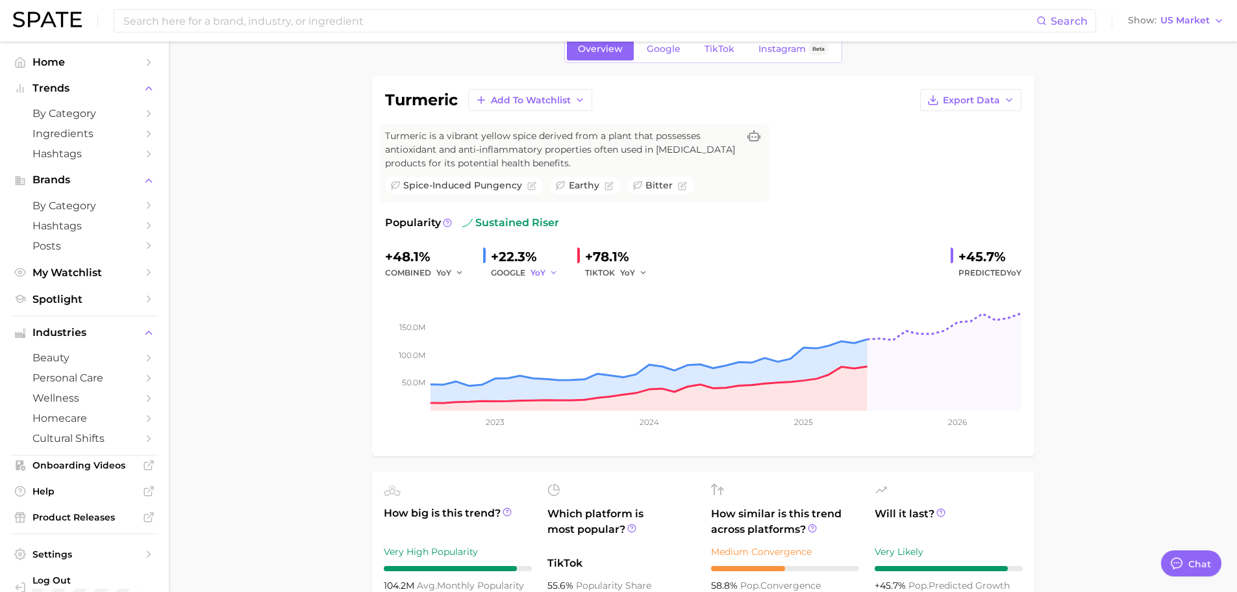
click at [552, 273] on polyline "button" at bounding box center [553, 272] width 5 height 2
drag, startPoint x: 552, startPoint y: 272, endPoint x: 584, endPoint y: 270, distance: 31.9
click at [553, 271] on icon "button" at bounding box center [553, 272] width 9 height 9
click at [446, 221] on icon at bounding box center [447, 222] width 2 height 3
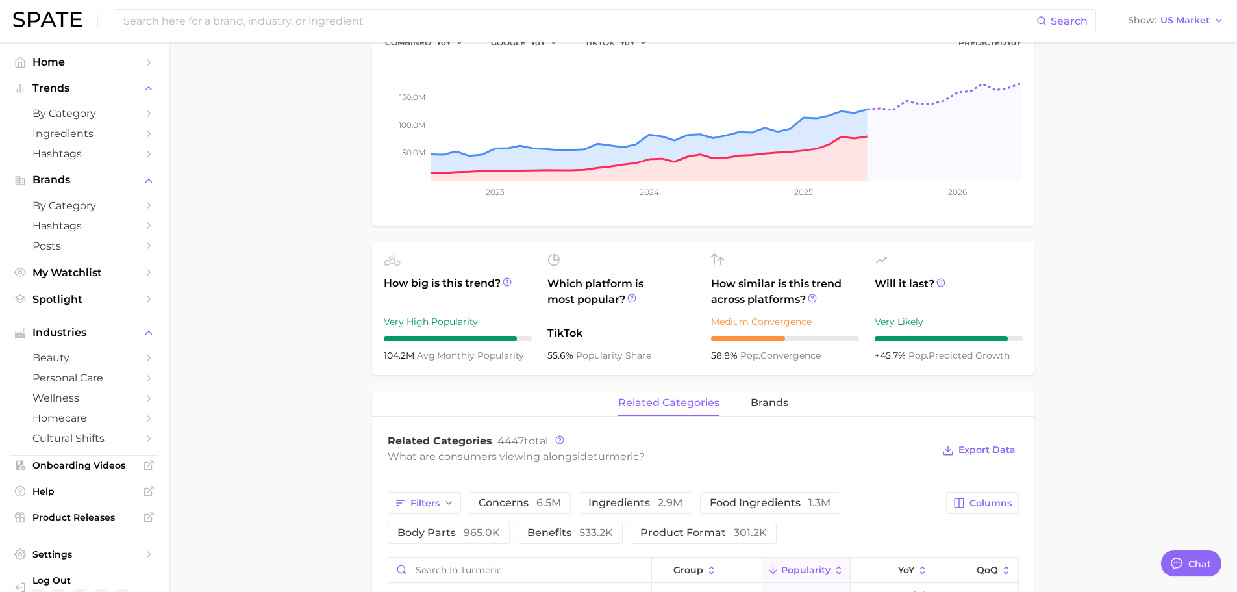
scroll to position [325, 0]
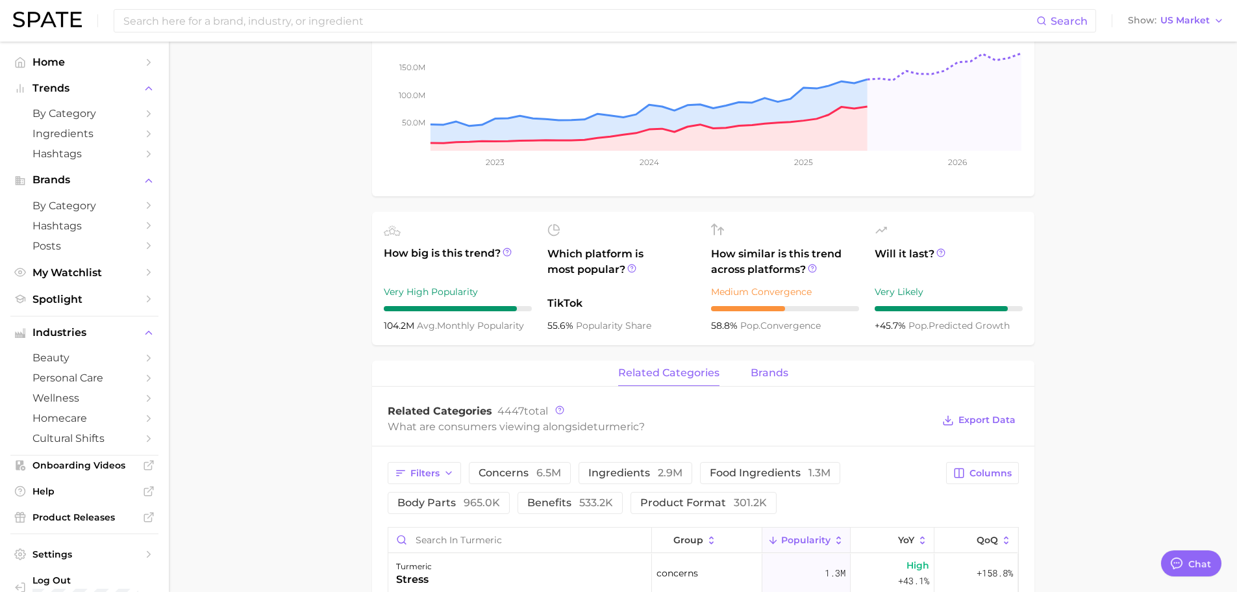
drag, startPoint x: 751, startPoint y: 370, endPoint x: 764, endPoint y: 365, distance: 13.4
click at [751, 369] on span "brands" at bounding box center [770, 373] width 38 height 12
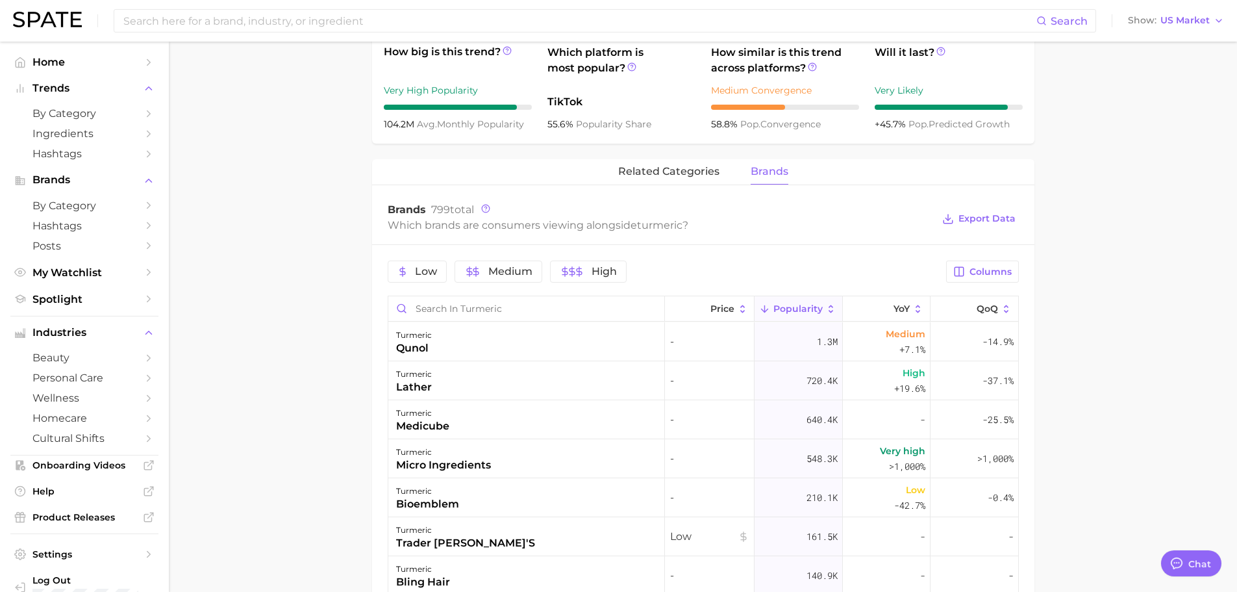
scroll to position [447, 0]
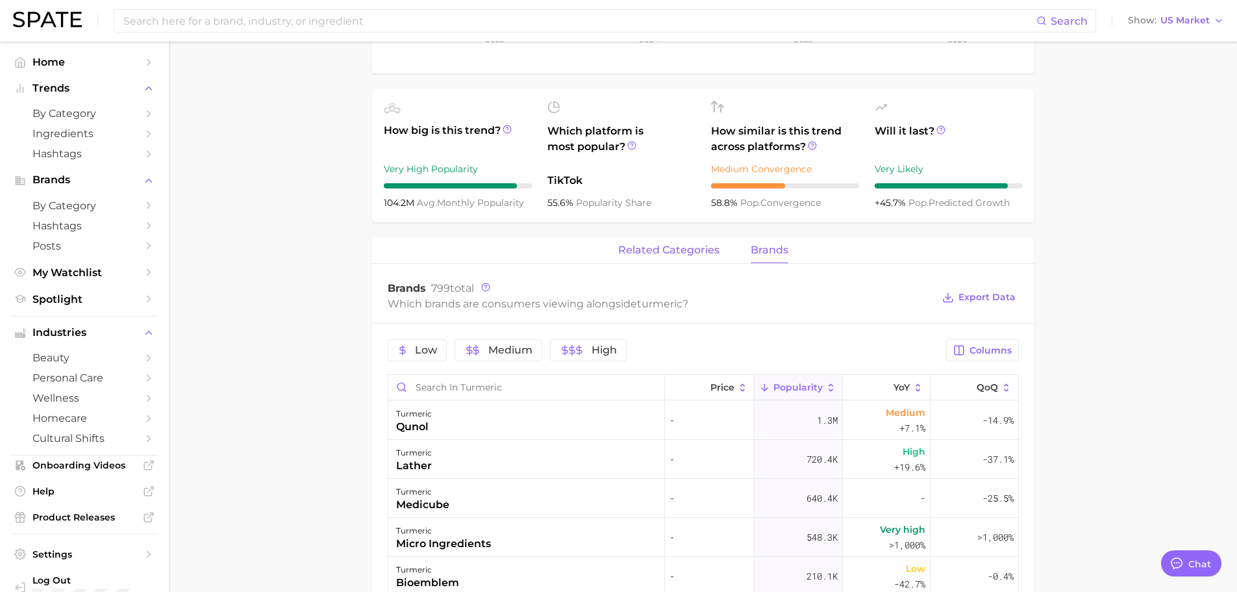
click at [660, 255] on span "related categories" at bounding box center [668, 250] width 101 height 12
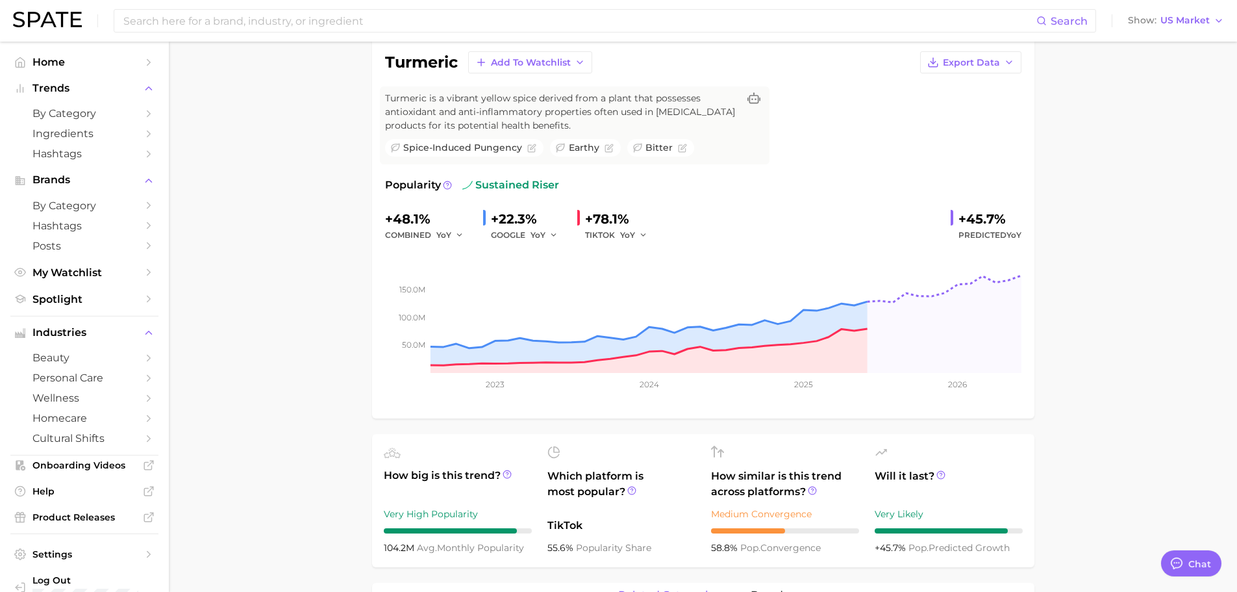
scroll to position [0, 0]
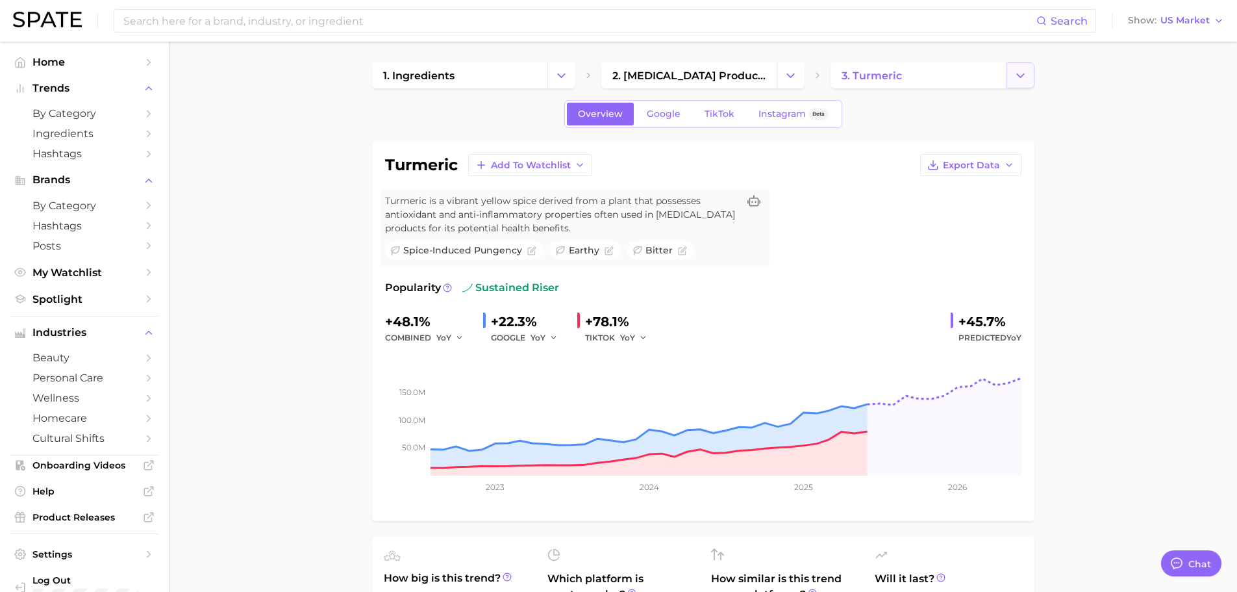
click at [1019, 81] on icon "Change Category" at bounding box center [1021, 76] width 14 height 14
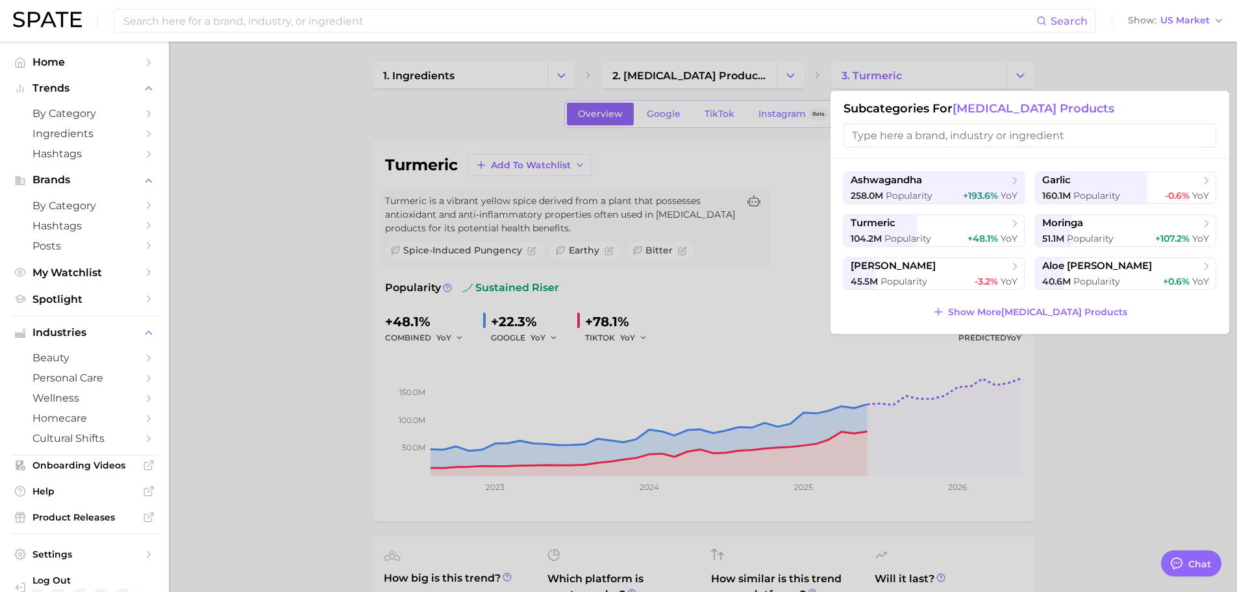
click at [1088, 453] on div at bounding box center [618, 296] width 1237 height 592
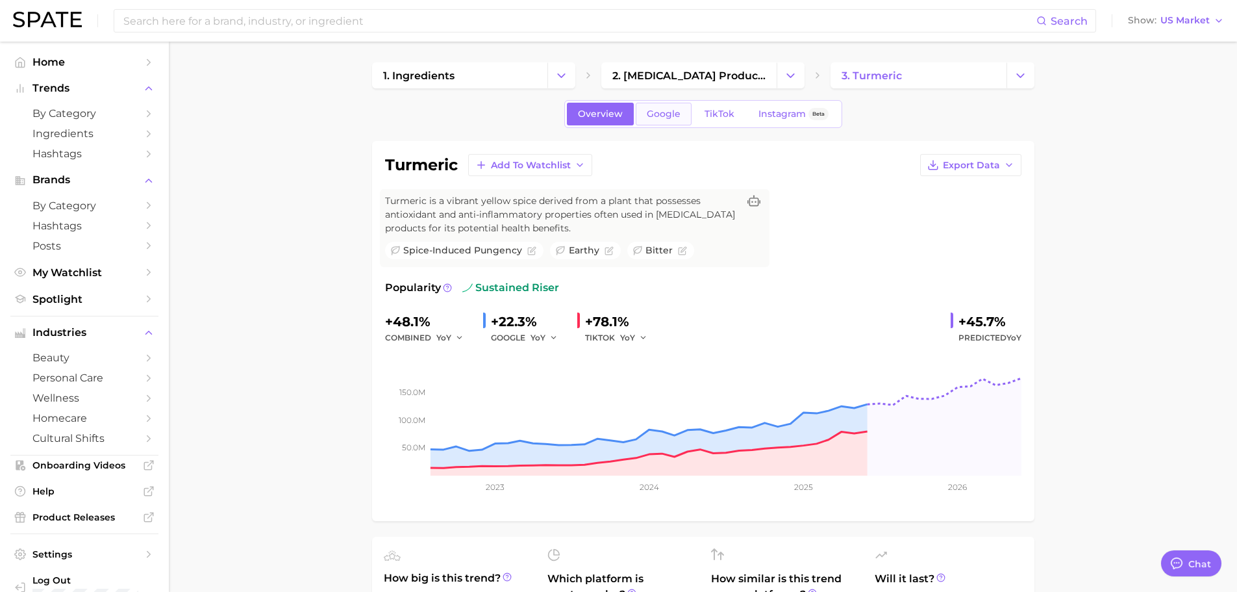
click at [678, 116] on span "Google" at bounding box center [664, 113] width 34 height 11
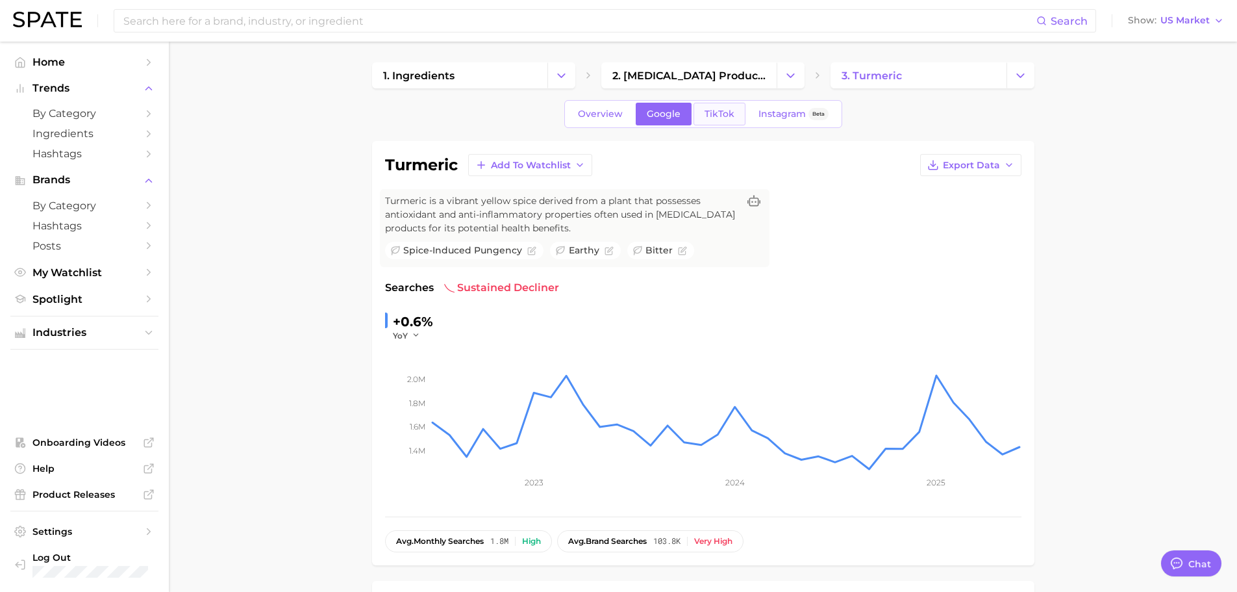
click at [725, 117] on span "TikTok" at bounding box center [719, 113] width 30 height 11
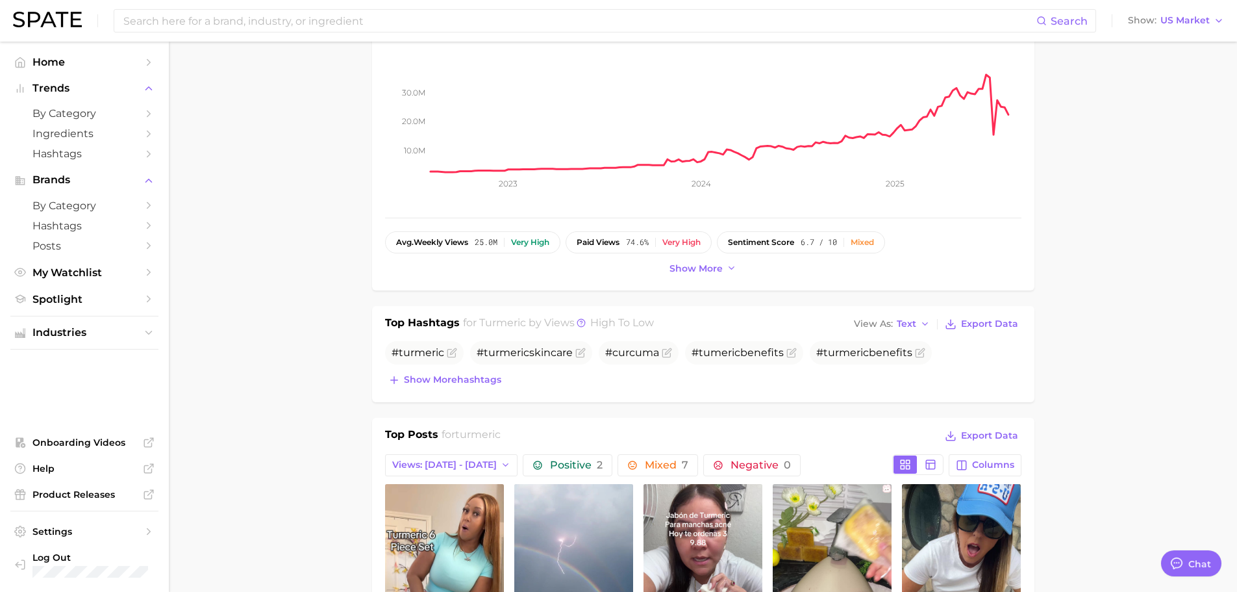
scroll to position [104, 0]
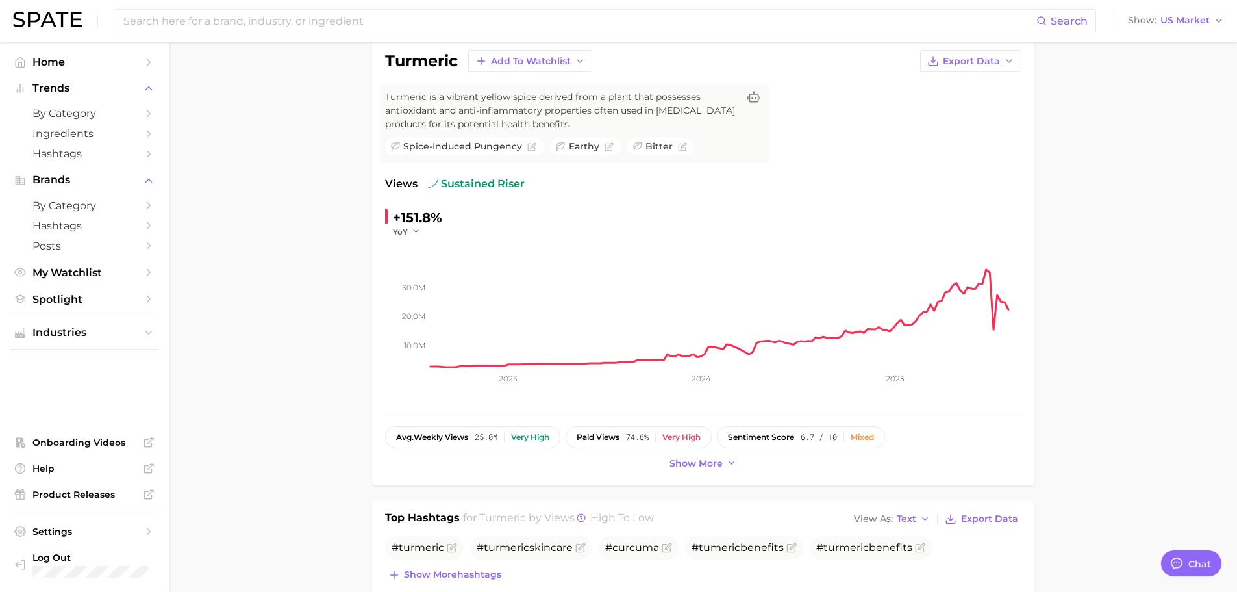
click at [475, 184] on span "sustained riser" at bounding box center [476, 184] width 97 height 16
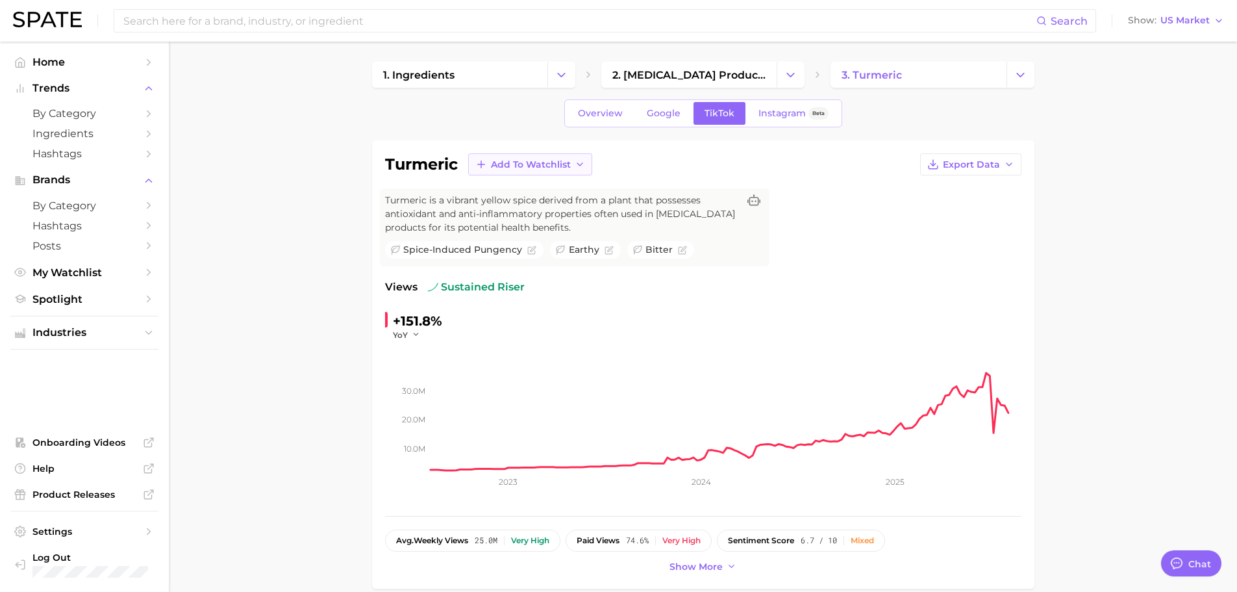
scroll to position [0, 0]
click at [773, 112] on span "Instagram" at bounding box center [781, 113] width 47 height 11
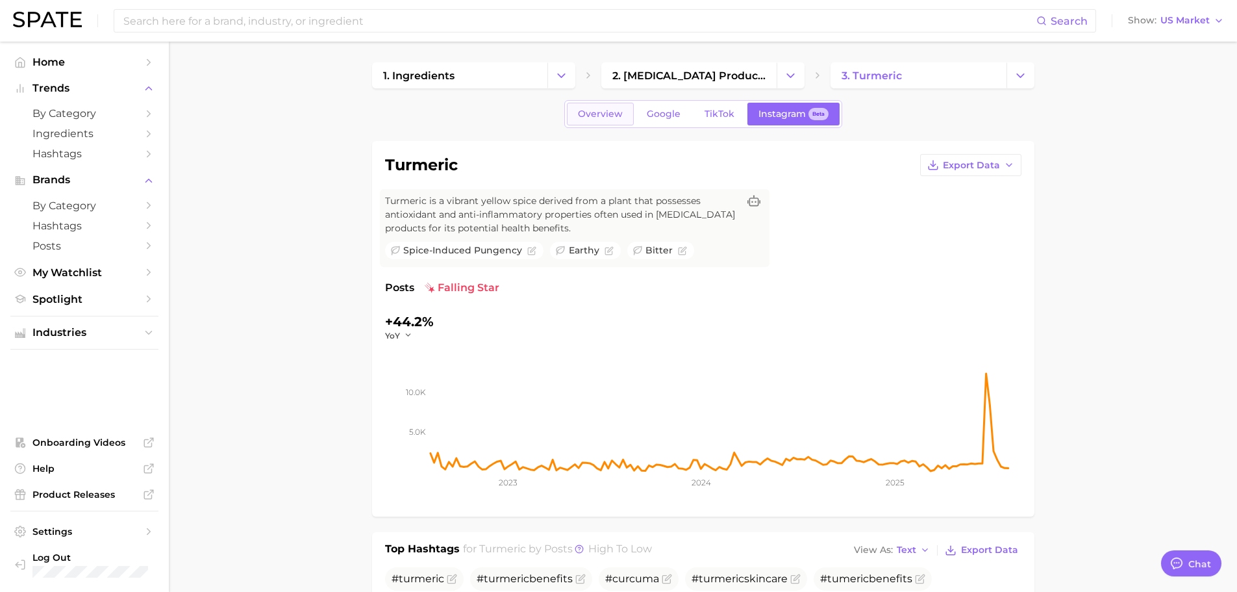
click at [584, 121] on link "Overview" at bounding box center [600, 114] width 67 height 23
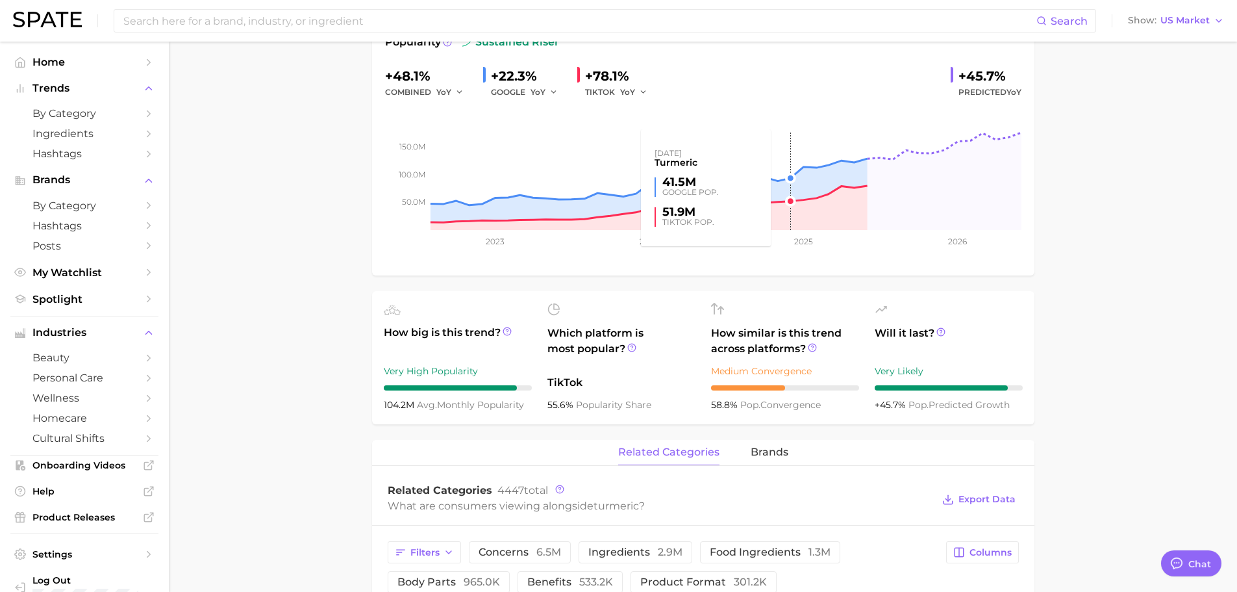
scroll to position [260, 0]
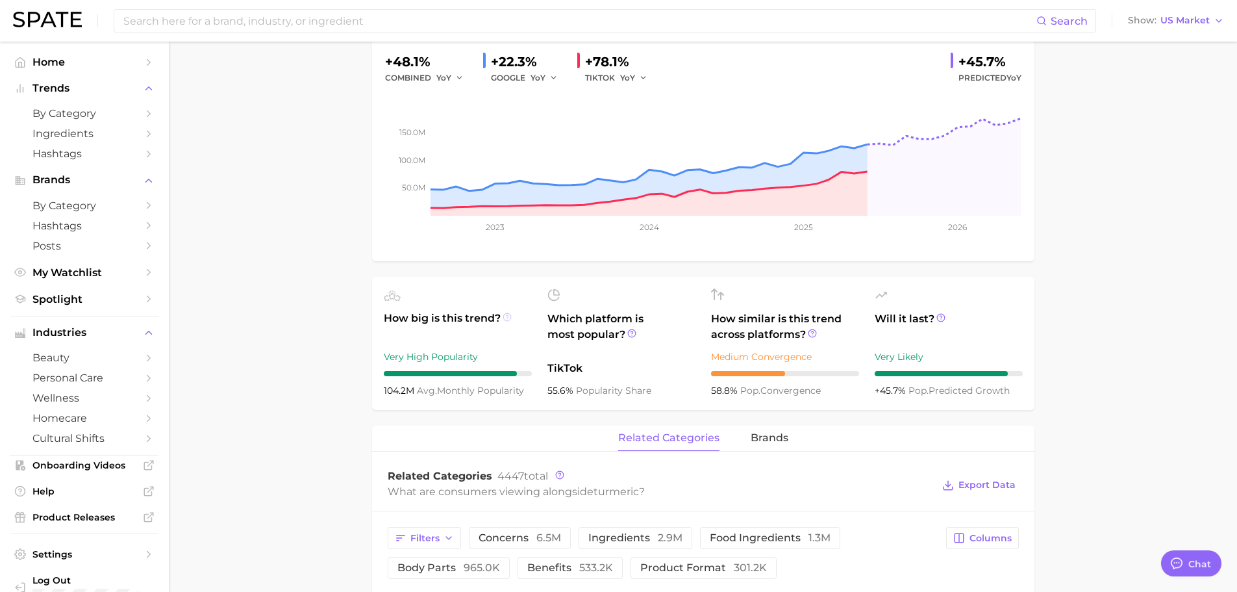
click at [510, 318] on circle at bounding box center [507, 317] width 8 height 8
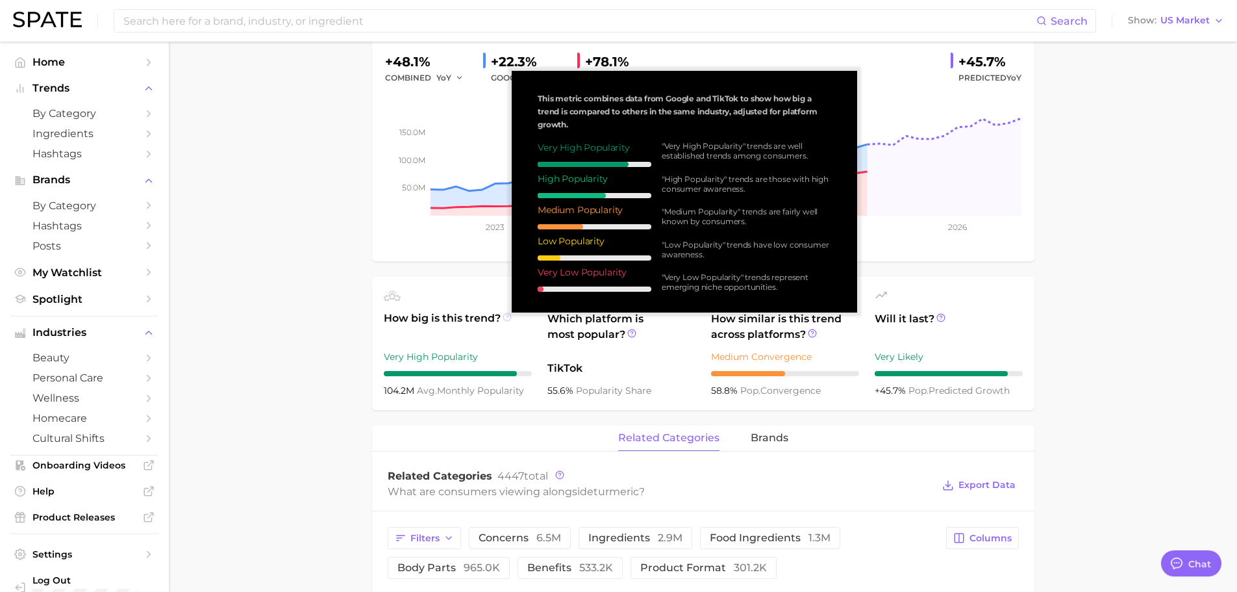
click at [510, 318] on circle at bounding box center [507, 317] width 8 height 8
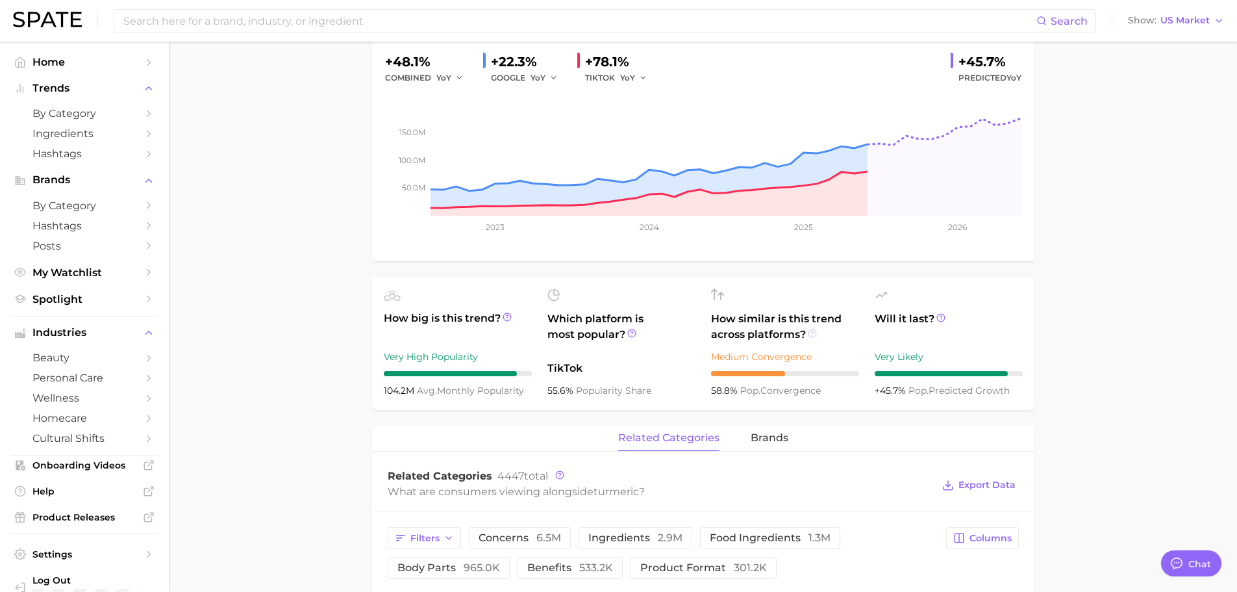
click at [813, 334] on icon at bounding box center [812, 333] width 9 height 9
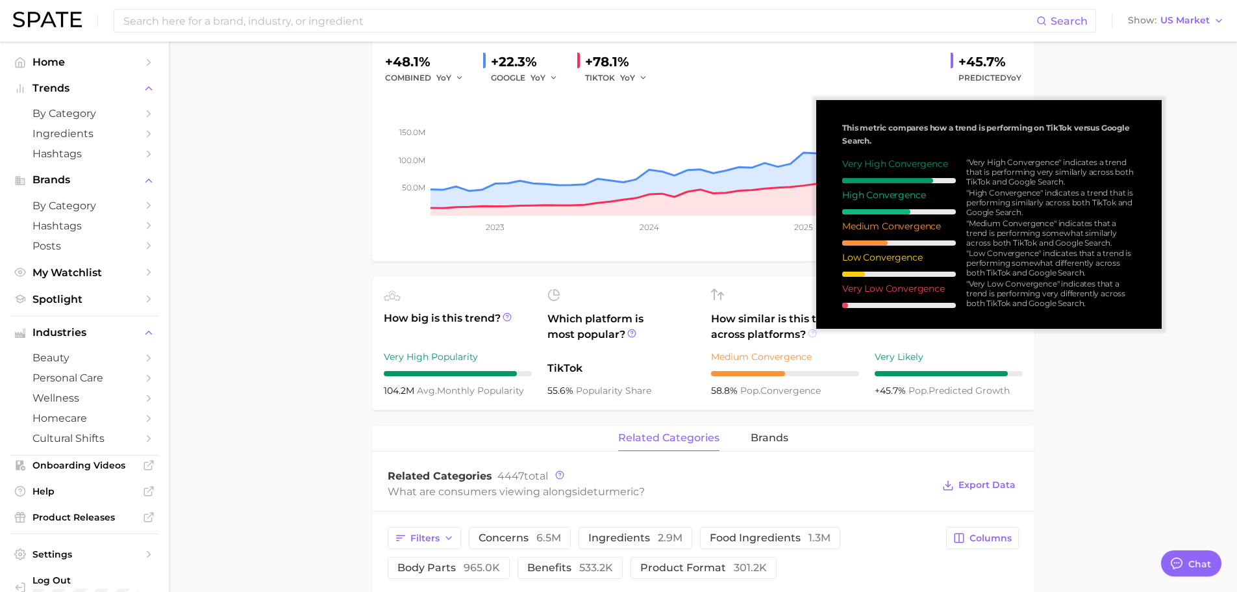
click at [813, 334] on icon at bounding box center [812, 333] width 9 height 9
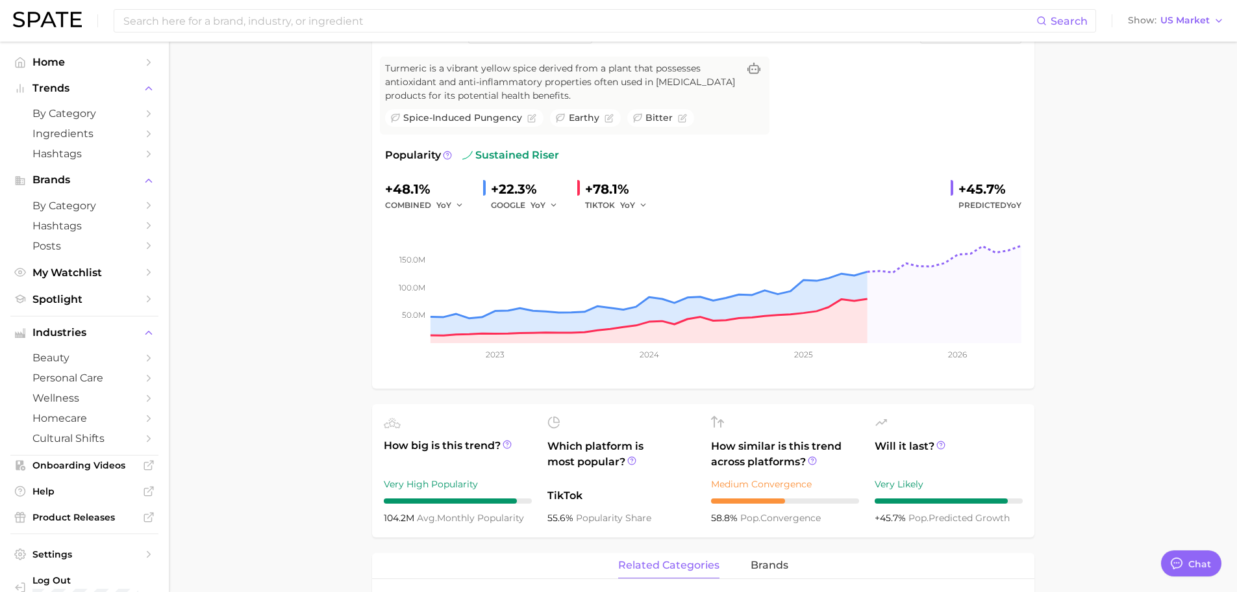
scroll to position [0, 0]
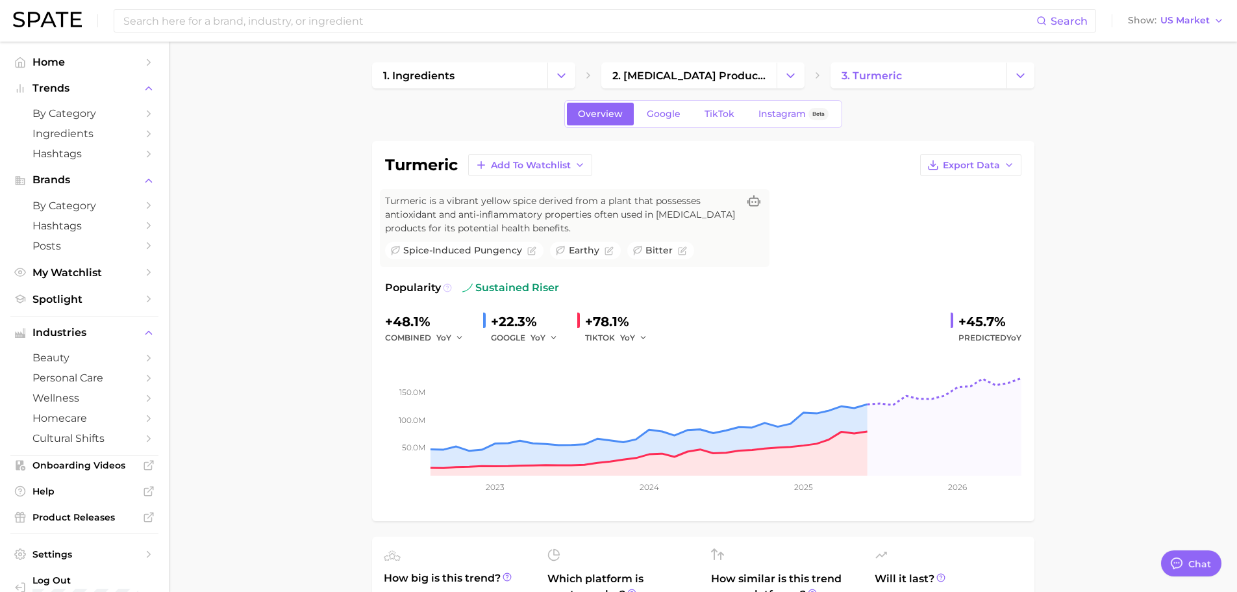
click at [446, 286] on icon at bounding box center [447, 287] width 2 height 3
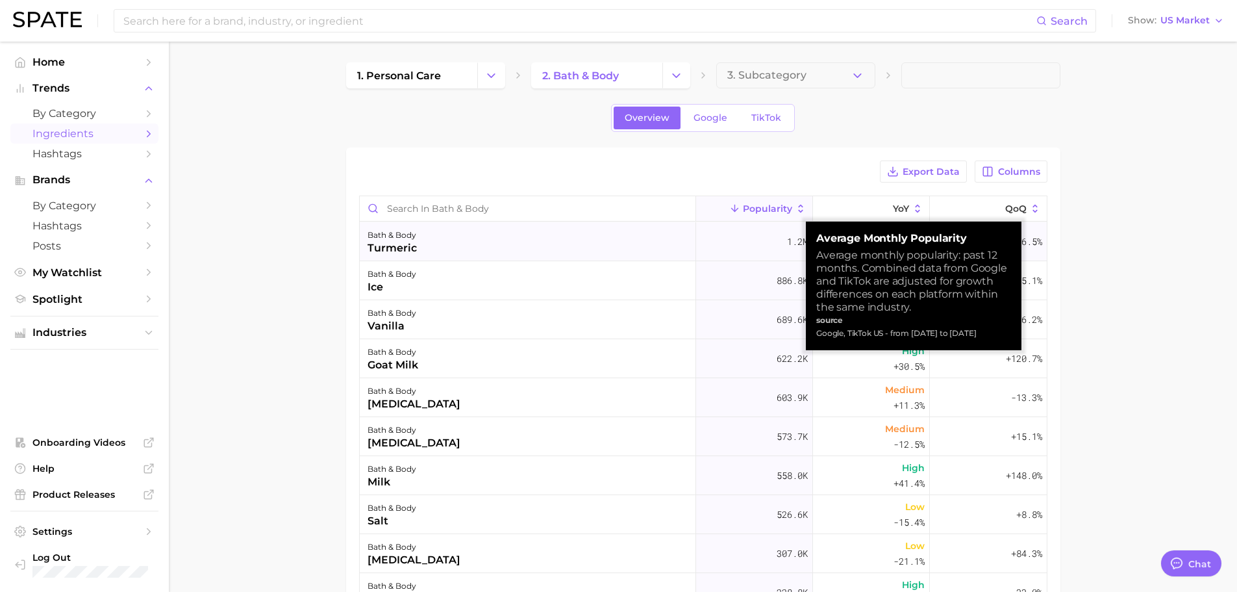
click at [529, 238] on div "bath & body turmeric" at bounding box center [528, 241] width 336 height 39
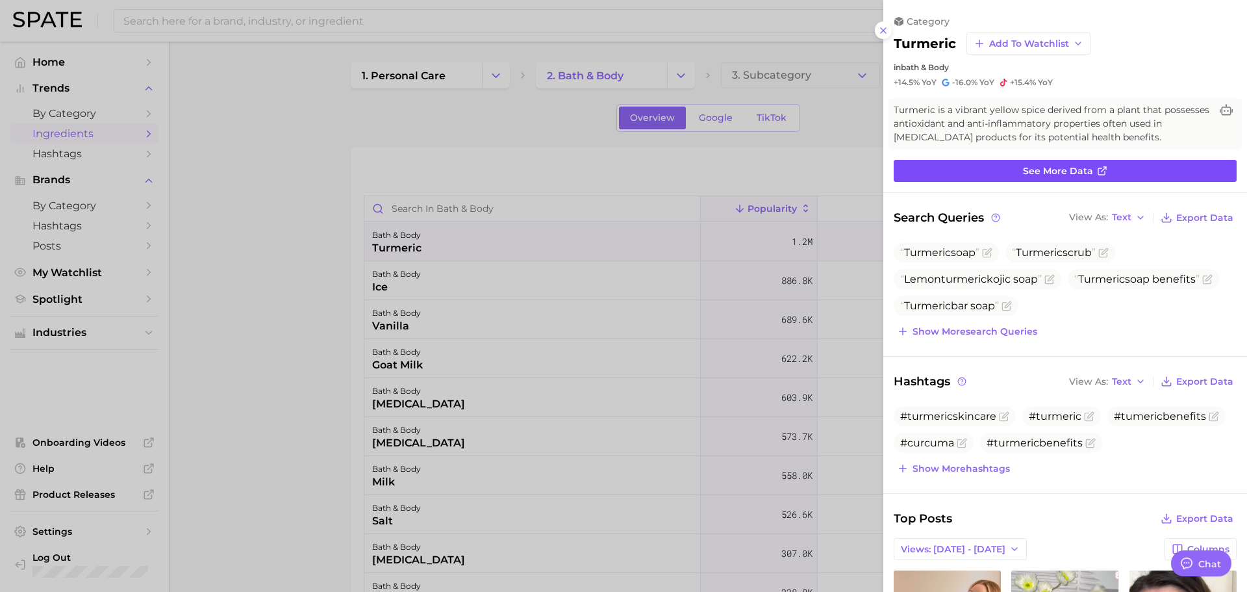
click at [1101, 172] on icon at bounding box center [1102, 171] width 10 height 10
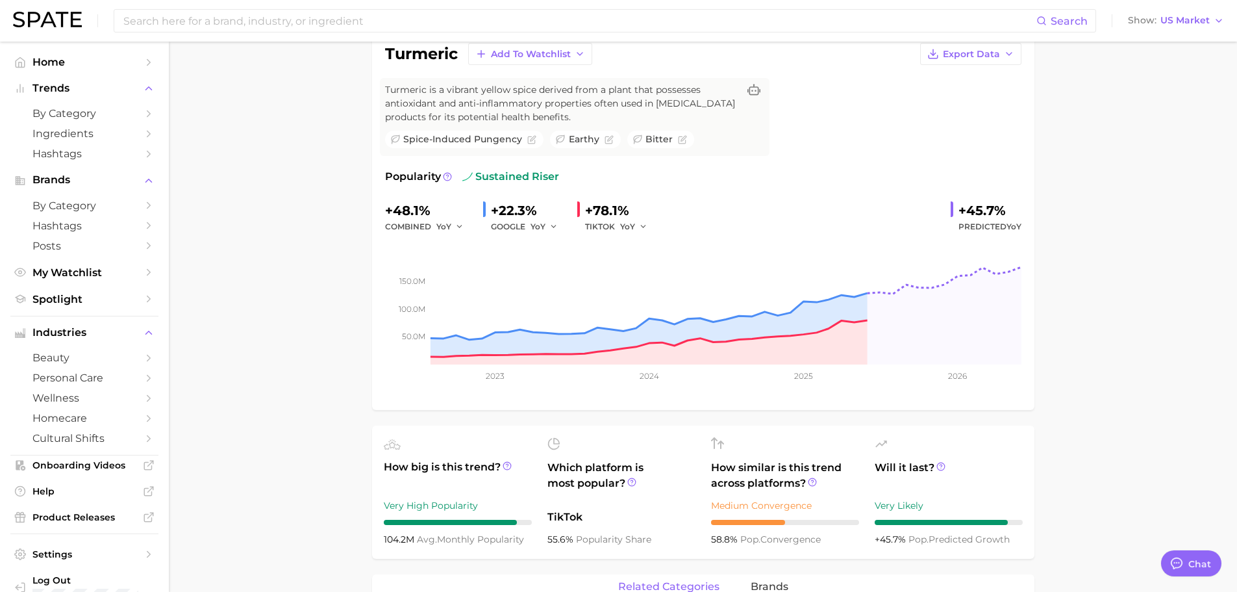
scroll to position [130, 0]
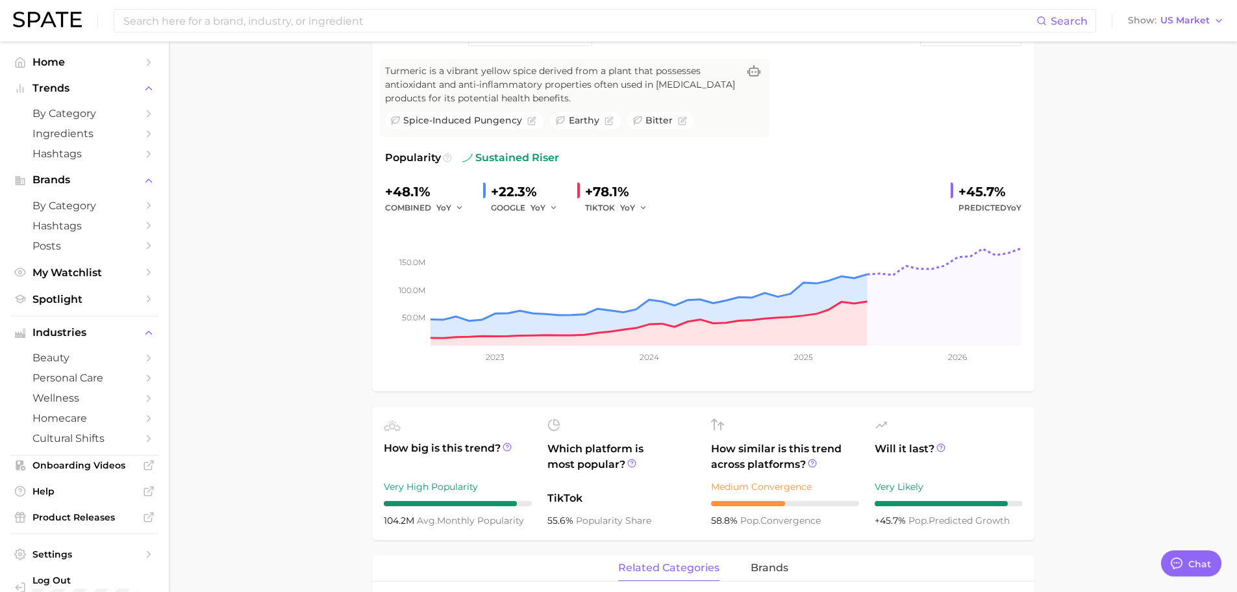
click at [449, 157] on icon at bounding box center [447, 157] width 9 height 9
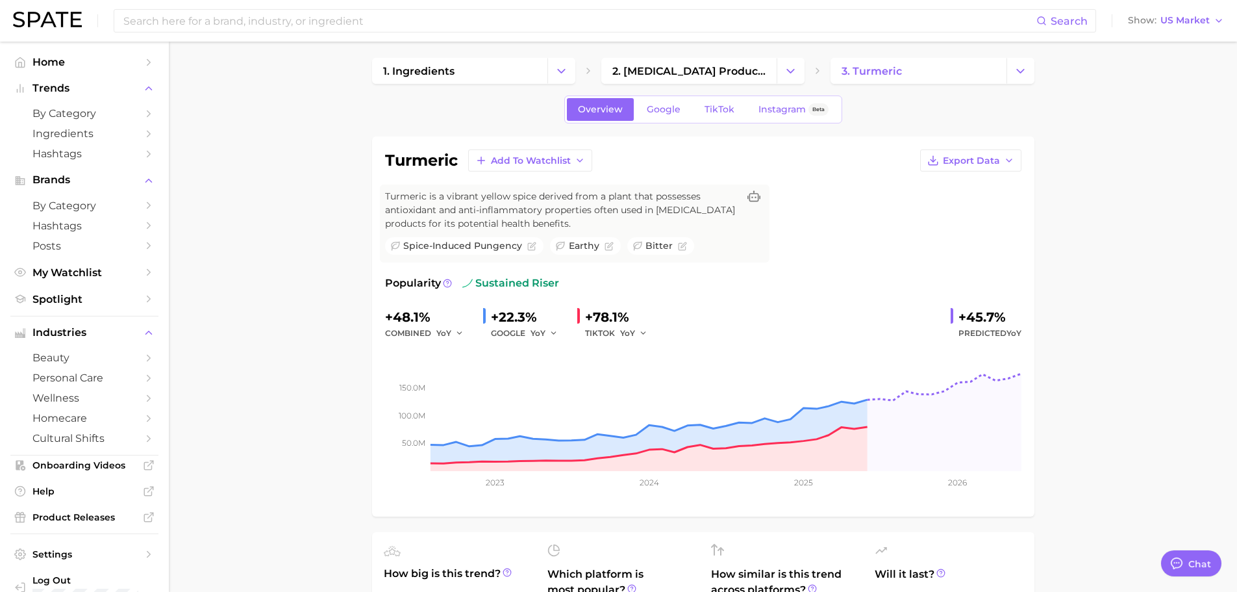
scroll to position [0, 0]
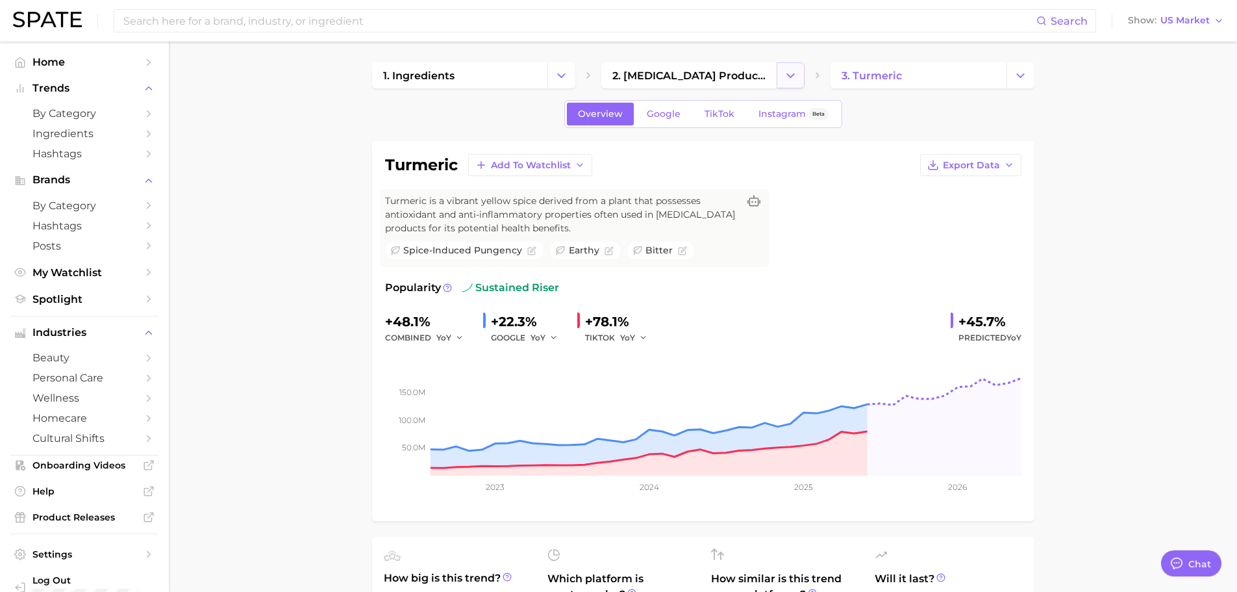
click at [784, 73] on icon "Change Category" at bounding box center [791, 76] width 14 height 14
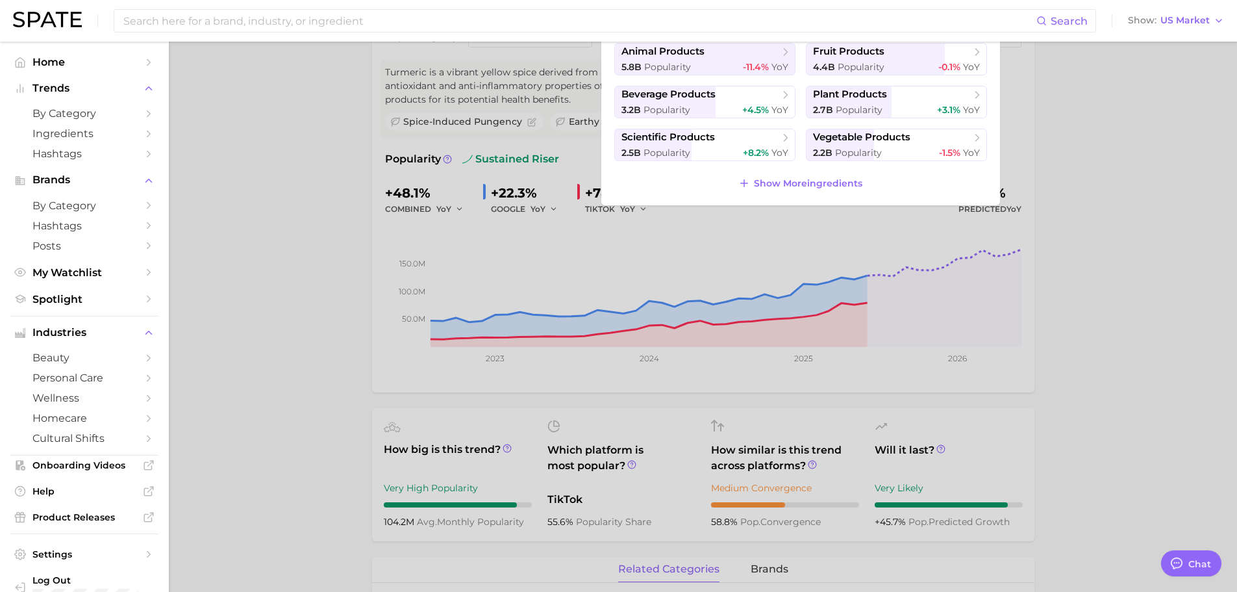
scroll to position [130, 0]
click at [790, 185] on span "Show More ingredients" at bounding box center [808, 182] width 108 height 11
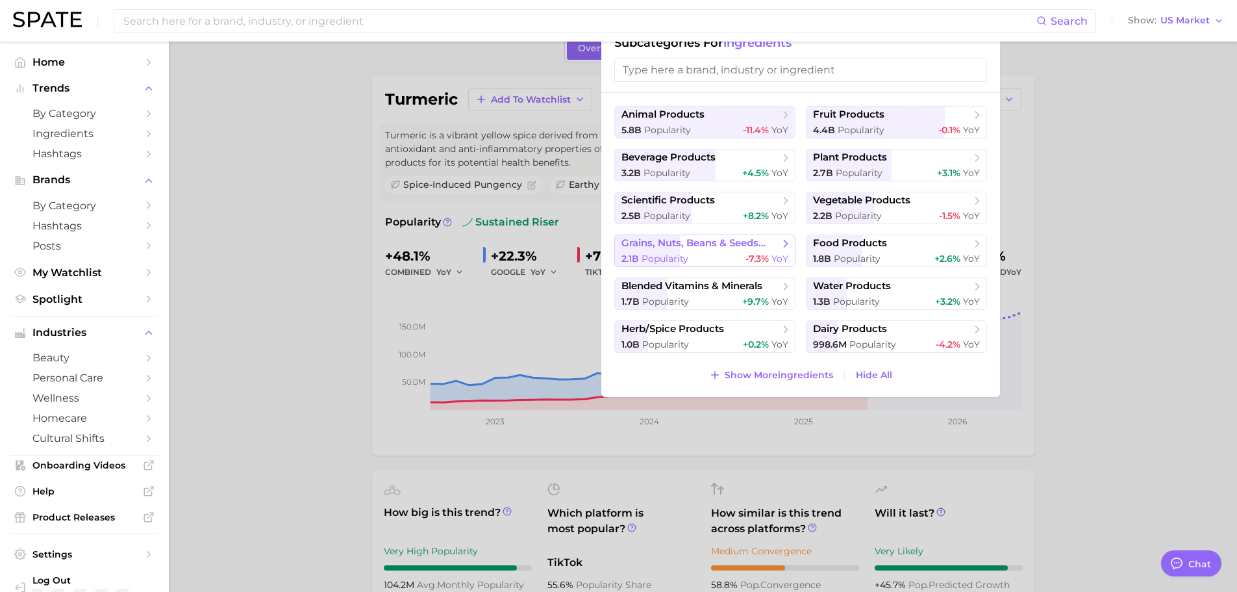
scroll to position [65, 0]
click at [758, 374] on span "Show More ingredients" at bounding box center [779, 375] width 108 height 11
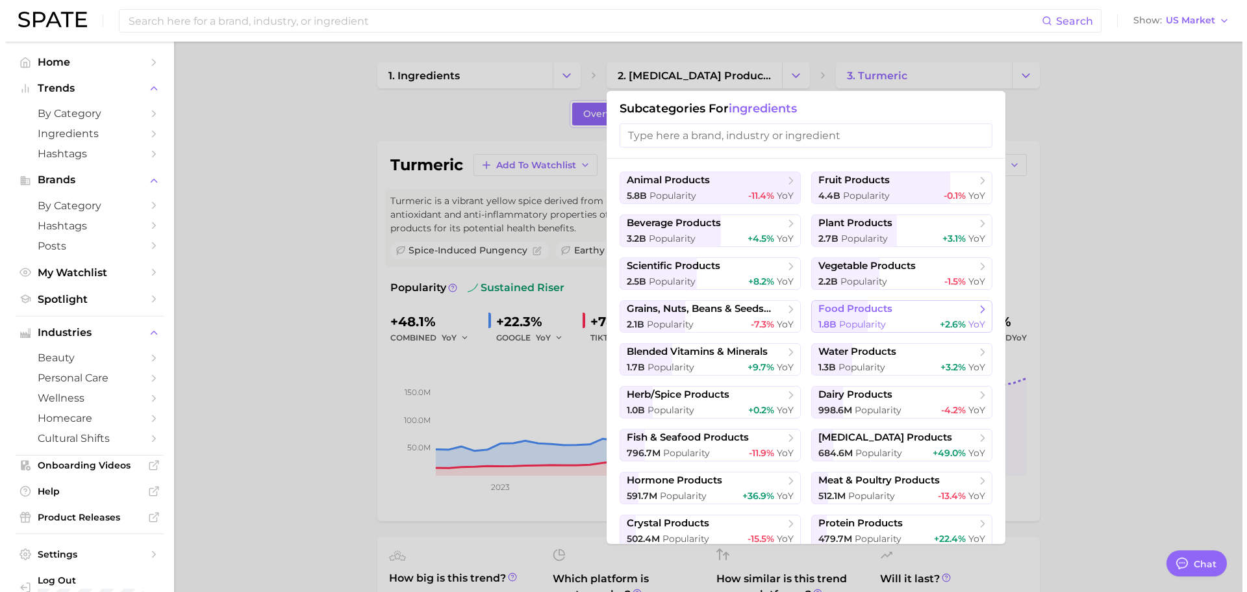
scroll to position [47, 0]
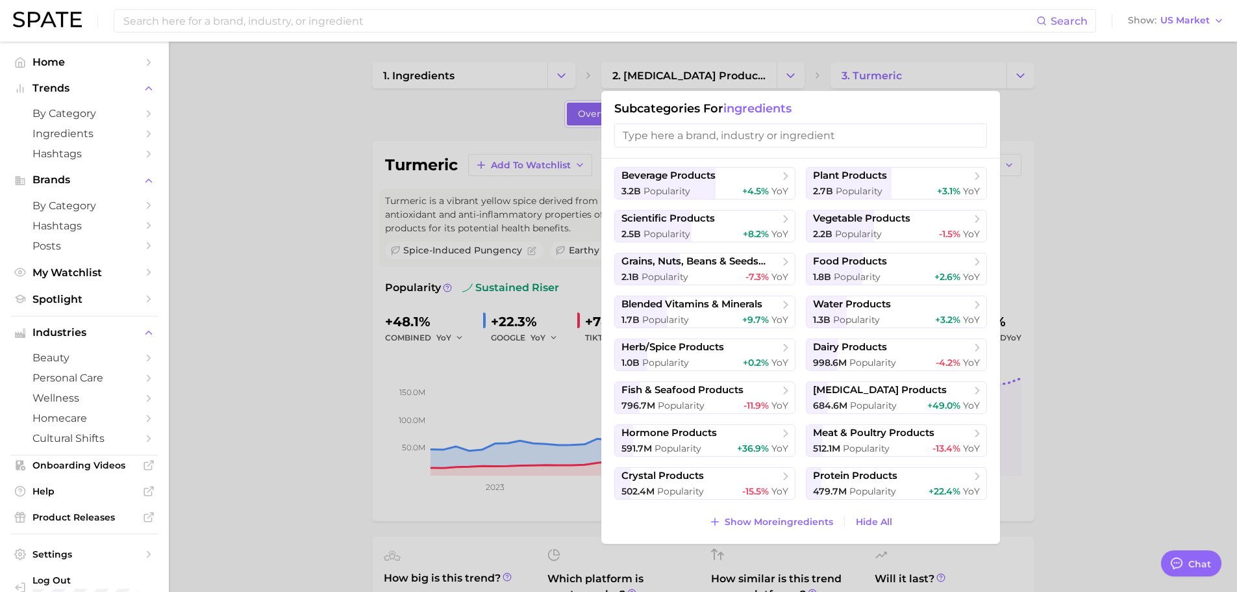
click at [1143, 211] on div at bounding box center [618, 296] width 1237 height 592
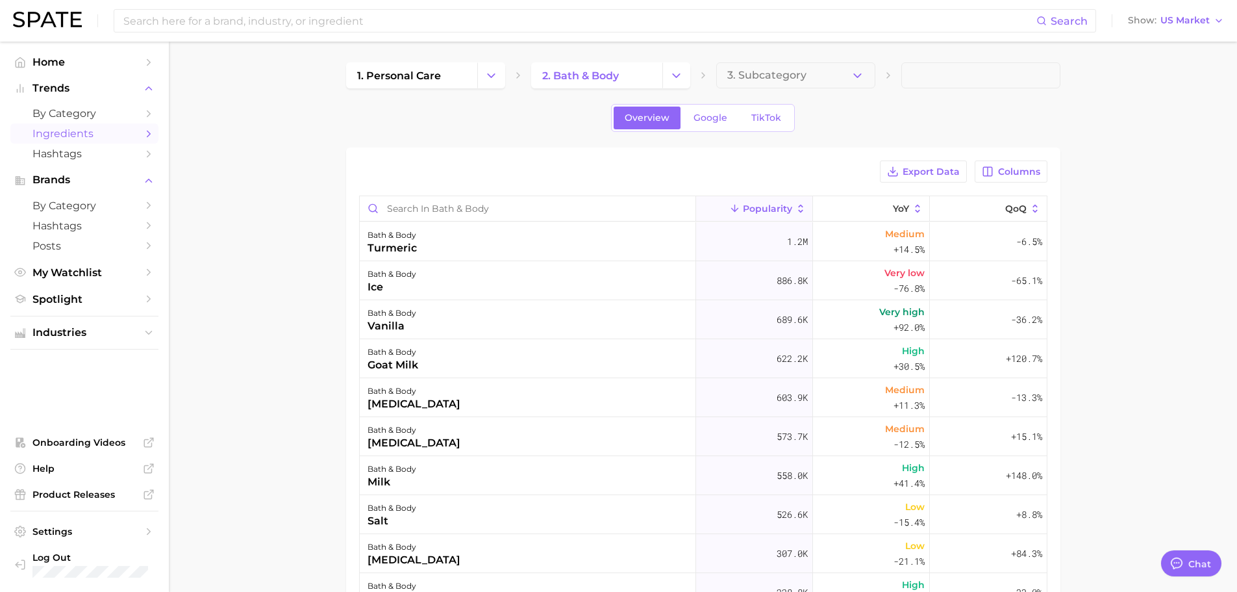
click at [733, 208] on icon at bounding box center [735, 209] width 12 height 12
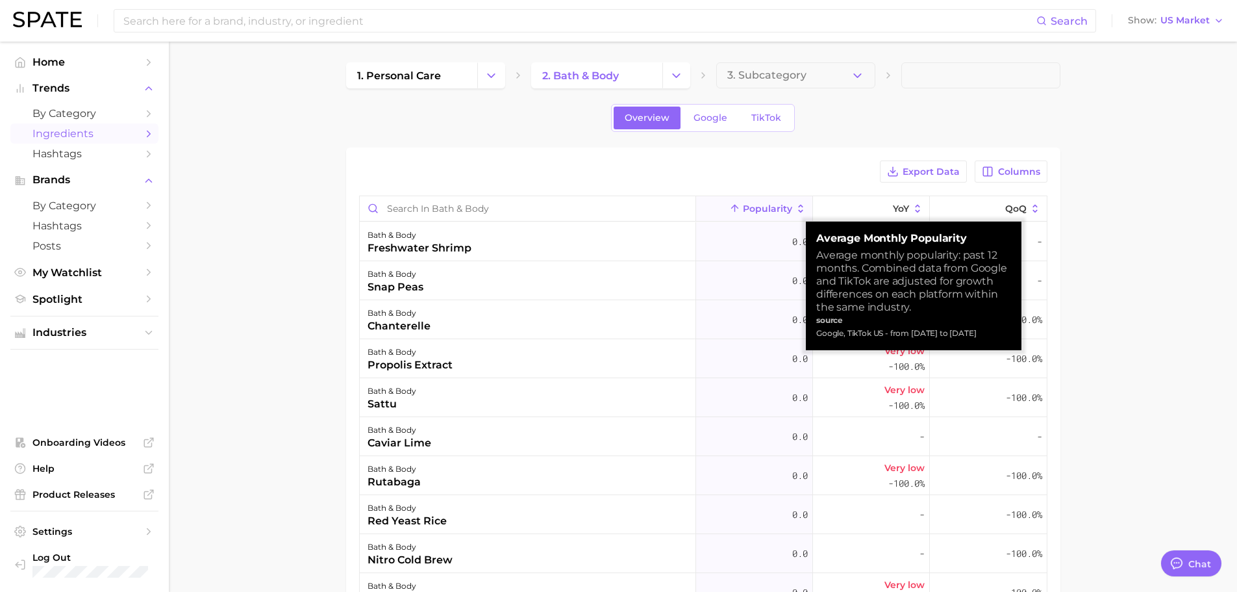
click at [732, 206] on icon at bounding box center [735, 209] width 12 height 12
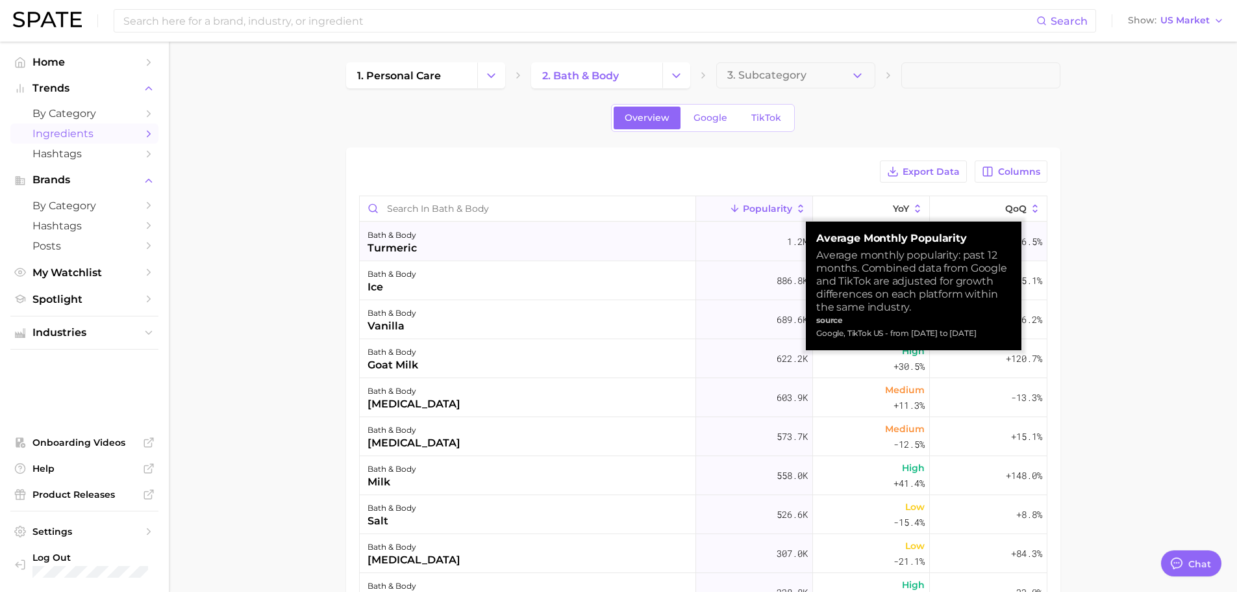
click at [789, 242] on span "1.2m" at bounding box center [797, 242] width 21 height 16
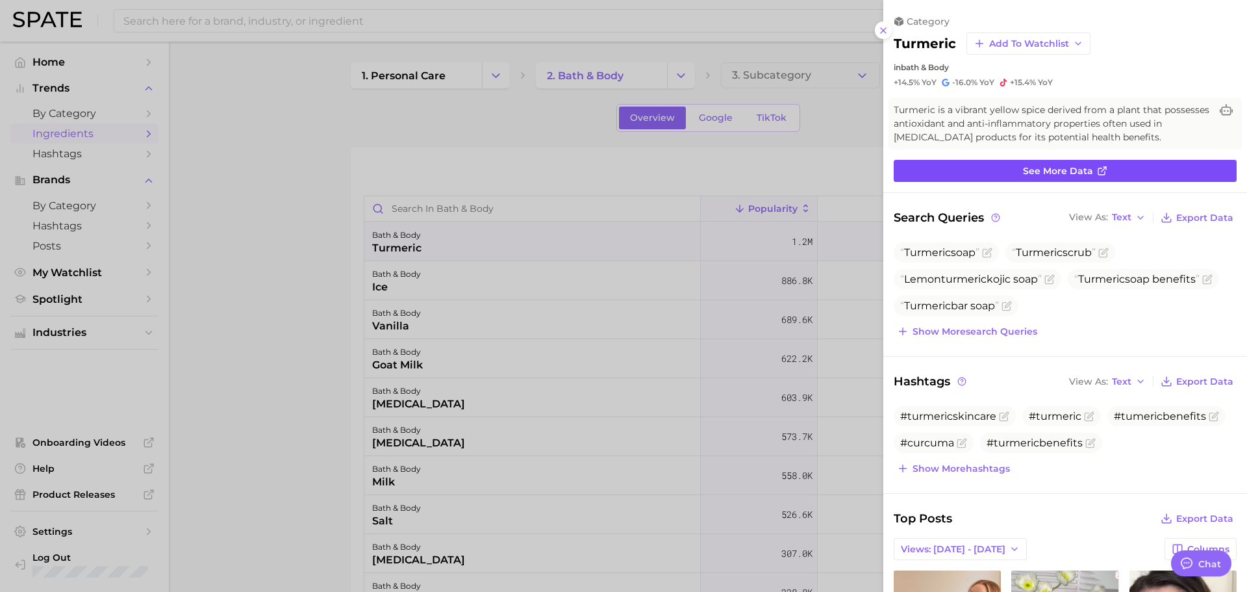
click at [1001, 167] on link "See more data" at bounding box center [1064, 171] width 343 height 22
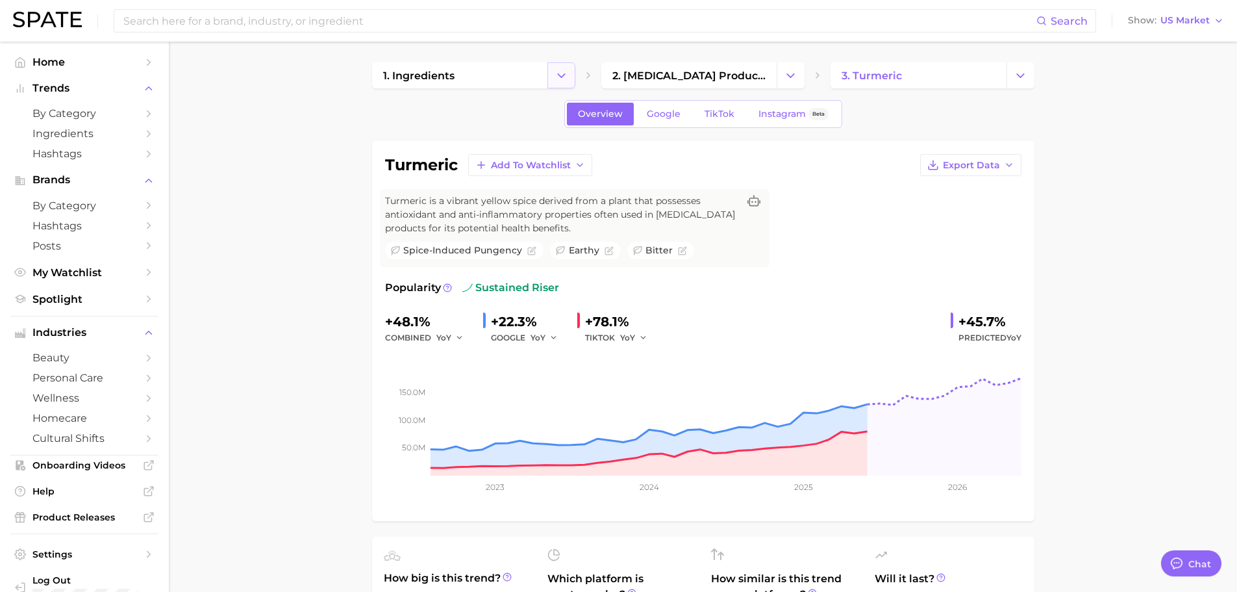
click at [564, 75] on polyline "Change Category" at bounding box center [561, 74] width 7 height 3
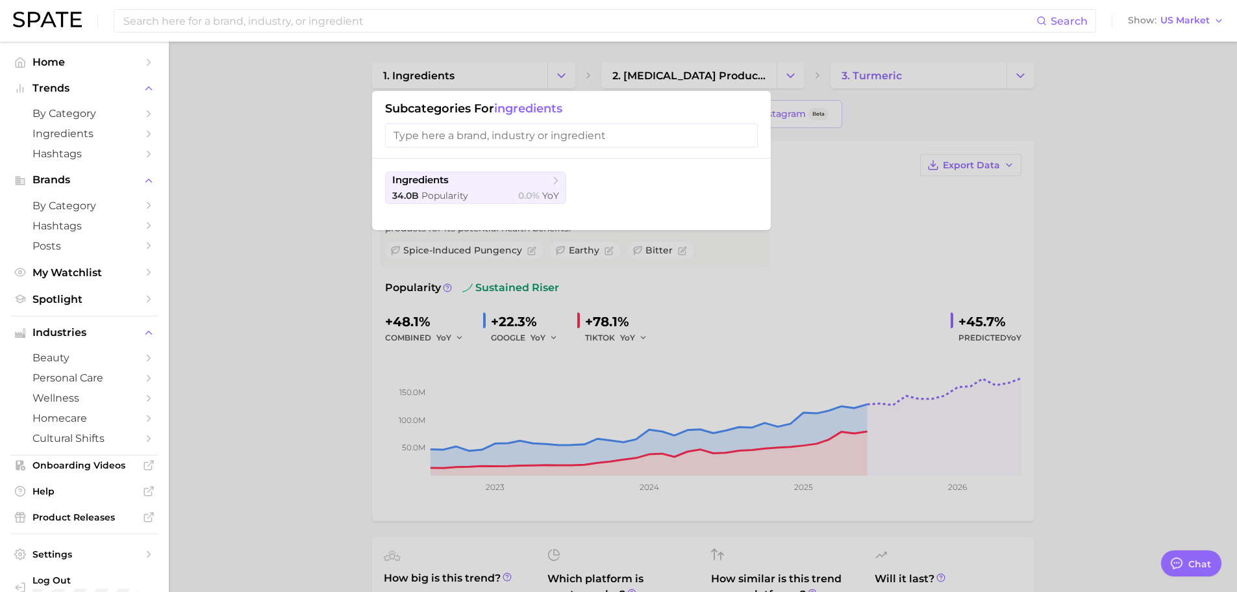
click at [541, 137] on input "search" at bounding box center [571, 135] width 373 height 24
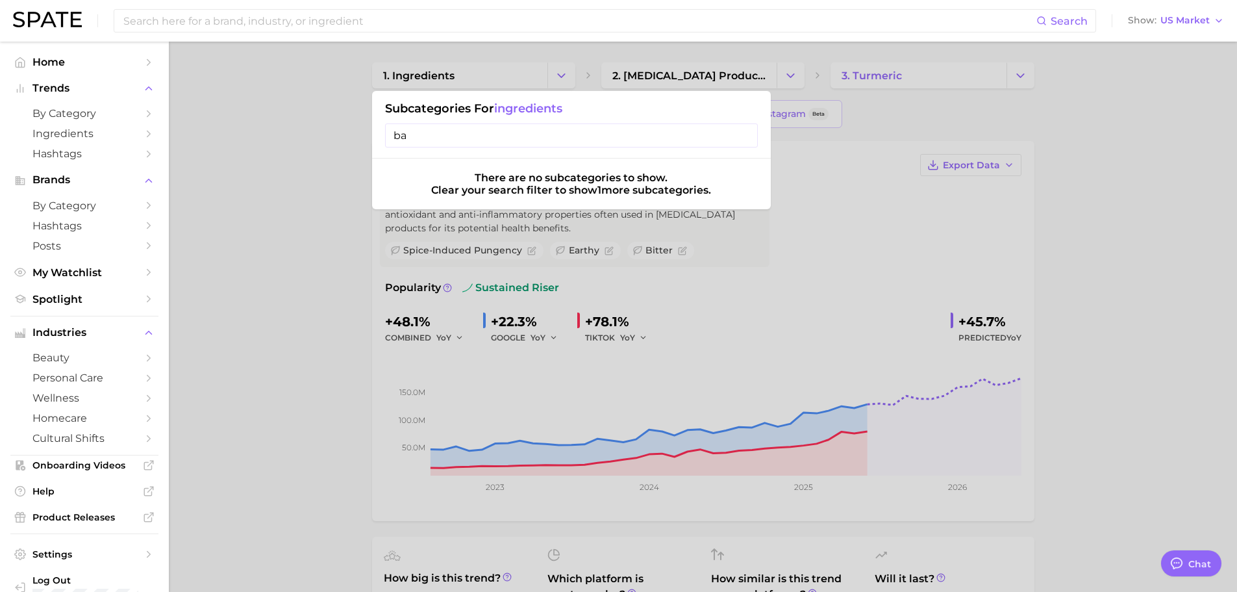
type input "b"
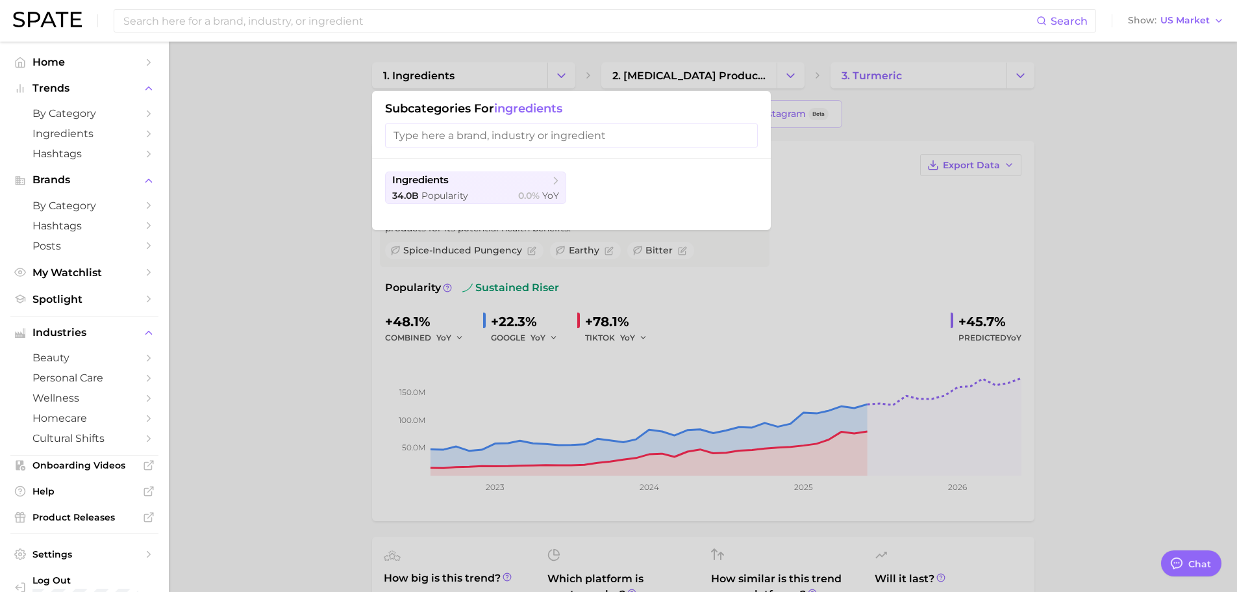
click at [341, 93] on div at bounding box center [618, 296] width 1237 height 592
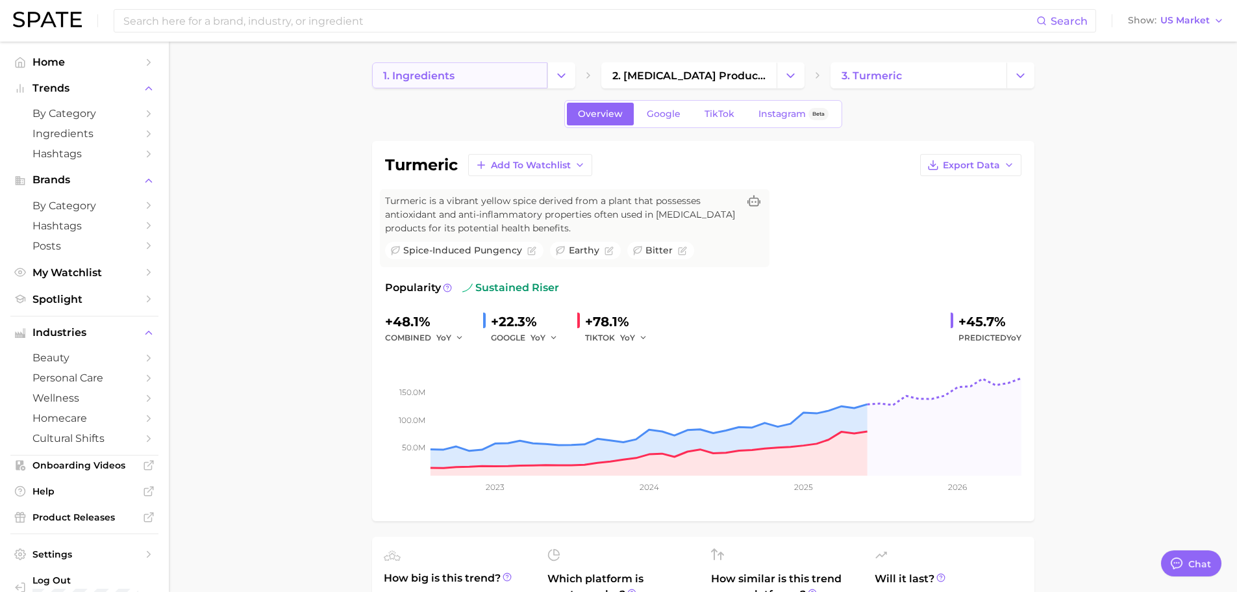
click at [507, 68] on link "1. ingredients" at bounding box center [459, 75] width 175 height 26
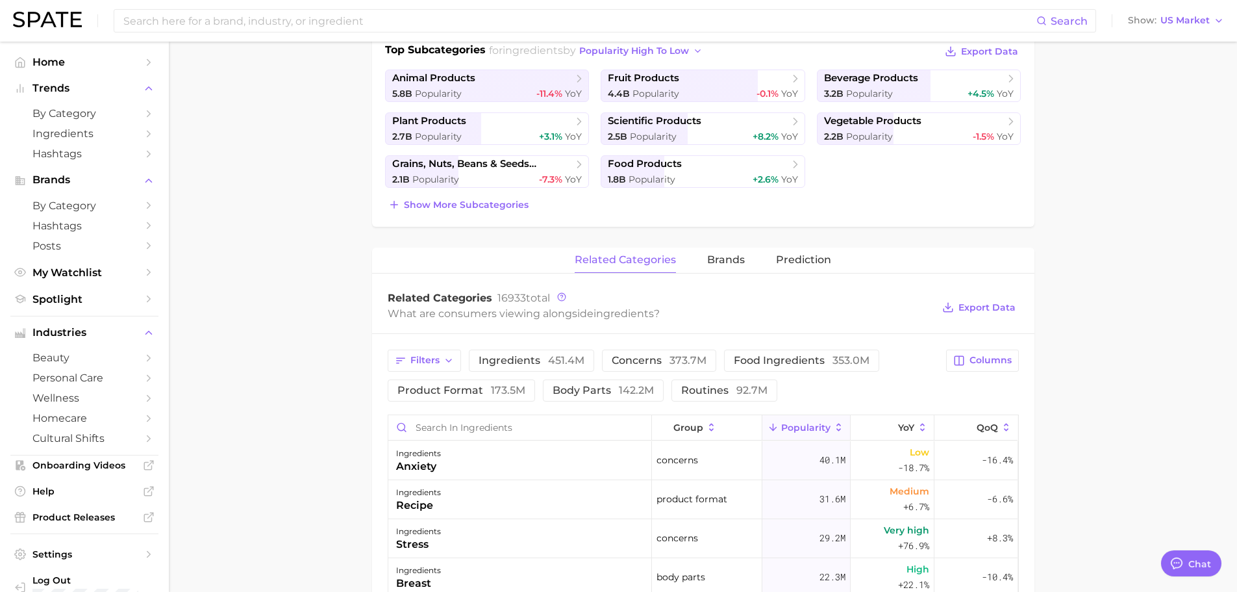
scroll to position [325, 0]
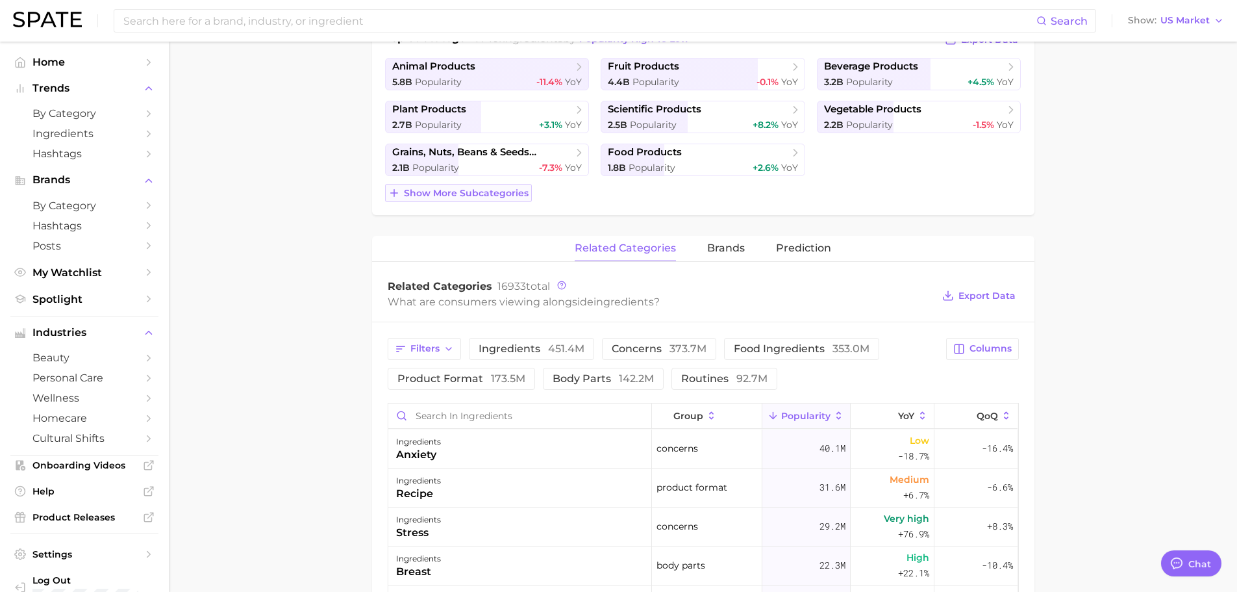
click at [491, 191] on span "Show more subcategories" at bounding box center [466, 193] width 125 height 11
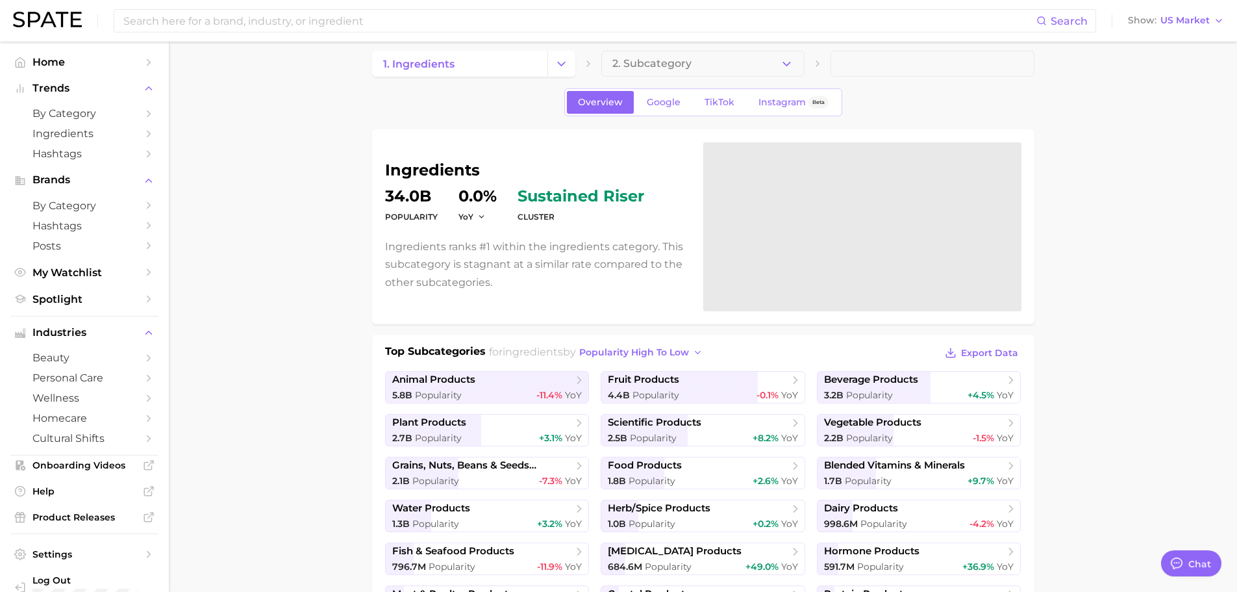
scroll to position [0, 0]
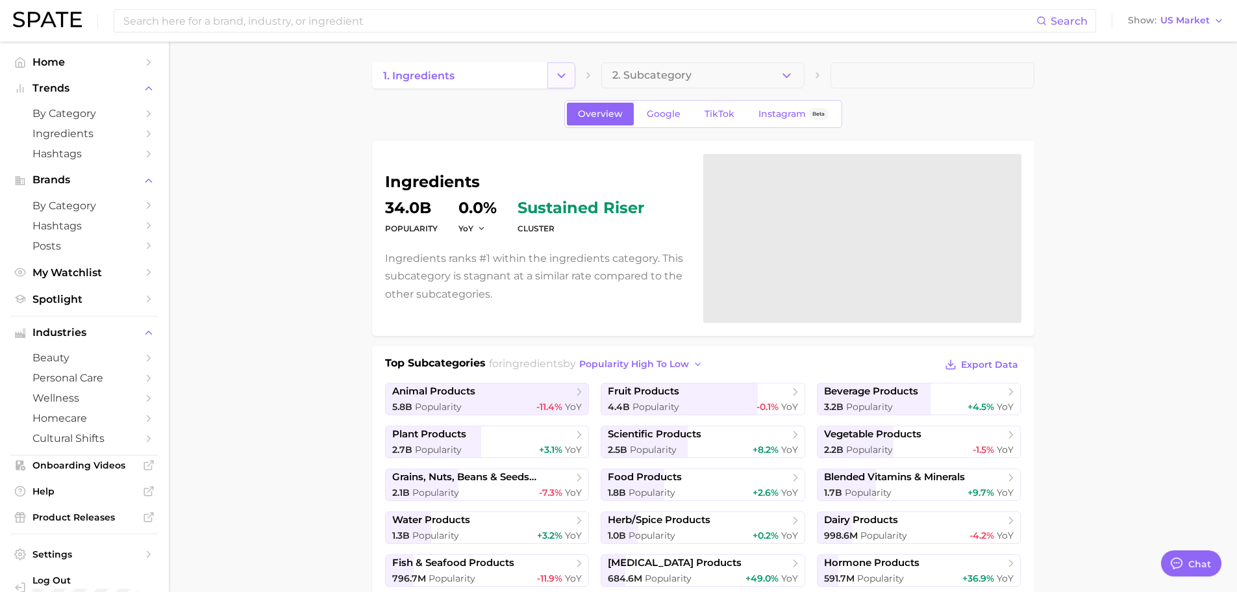
click at [568, 75] on button "Change Category" at bounding box center [561, 75] width 28 height 26
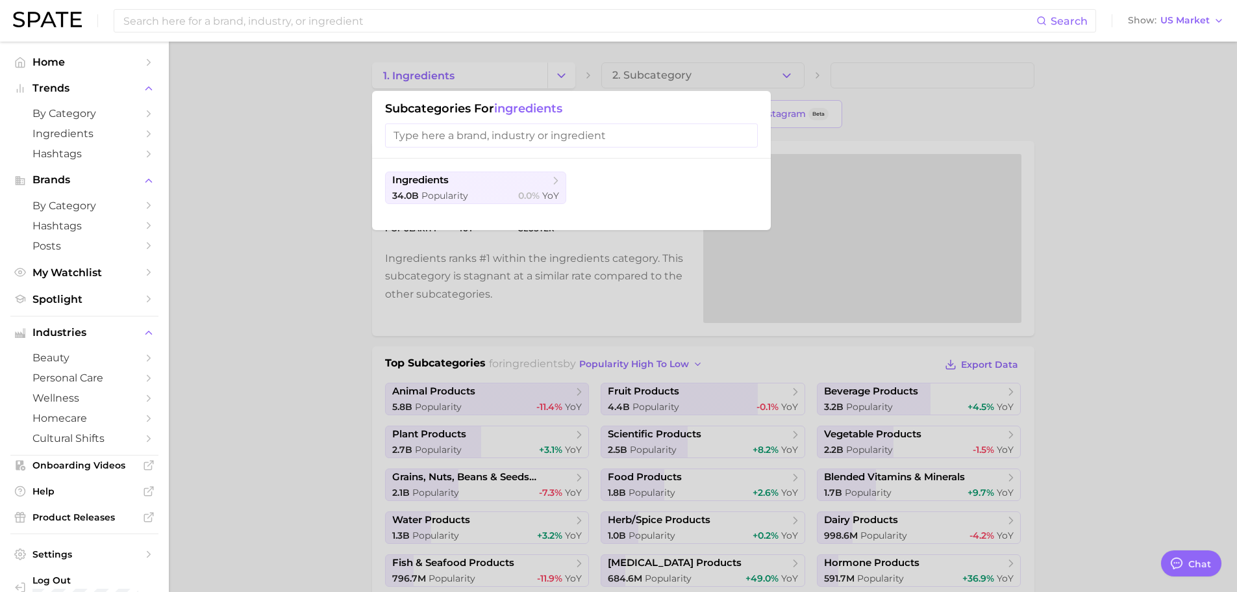
click at [538, 146] on input "search" at bounding box center [571, 135] width 373 height 24
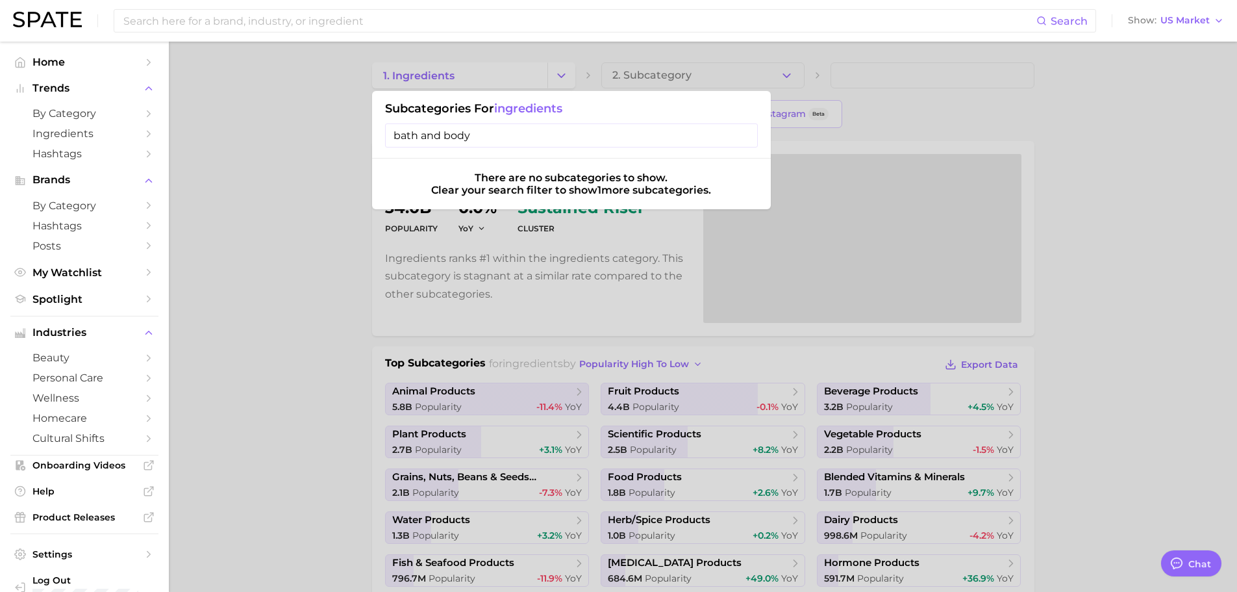
type input "bath and body"
drag, startPoint x: 319, startPoint y: 56, endPoint x: 353, endPoint y: 55, distance: 33.8
click at [319, 57] on div at bounding box center [618, 296] width 1237 height 592
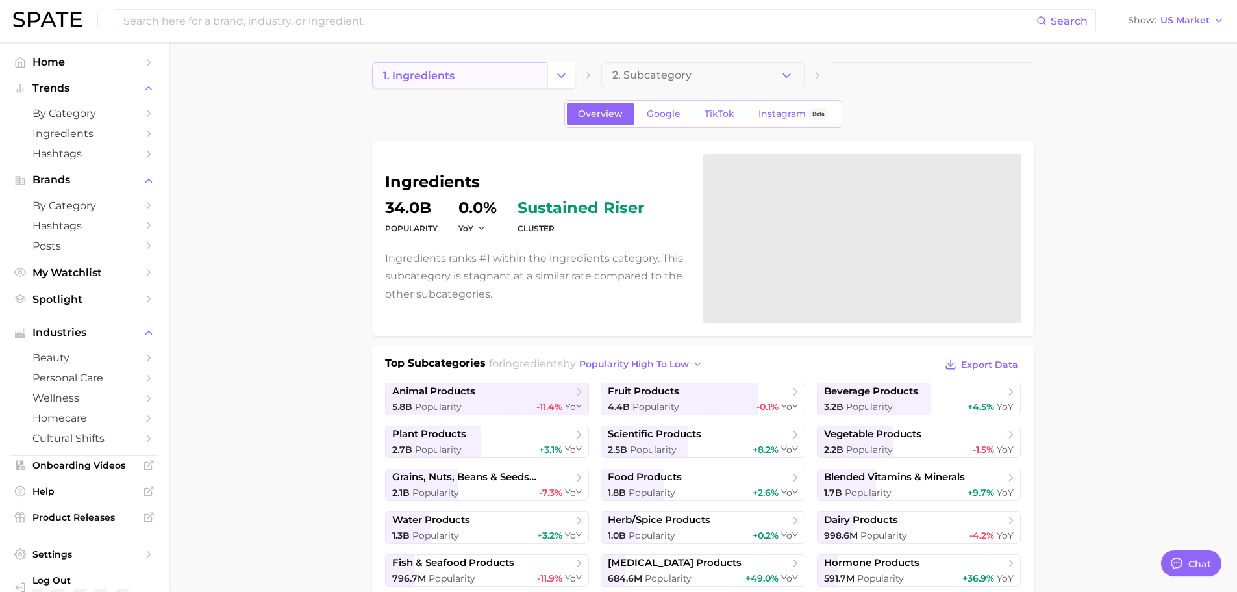
click at [421, 77] on span "1. ingredients" at bounding box center [418, 75] width 71 height 12
drag, startPoint x: 415, startPoint y: 77, endPoint x: 408, endPoint y: 73, distance: 7.8
click at [415, 77] on span "1. ingredients" at bounding box center [418, 75] width 71 height 12
click at [78, 111] on span "by Category" at bounding box center [84, 113] width 104 height 12
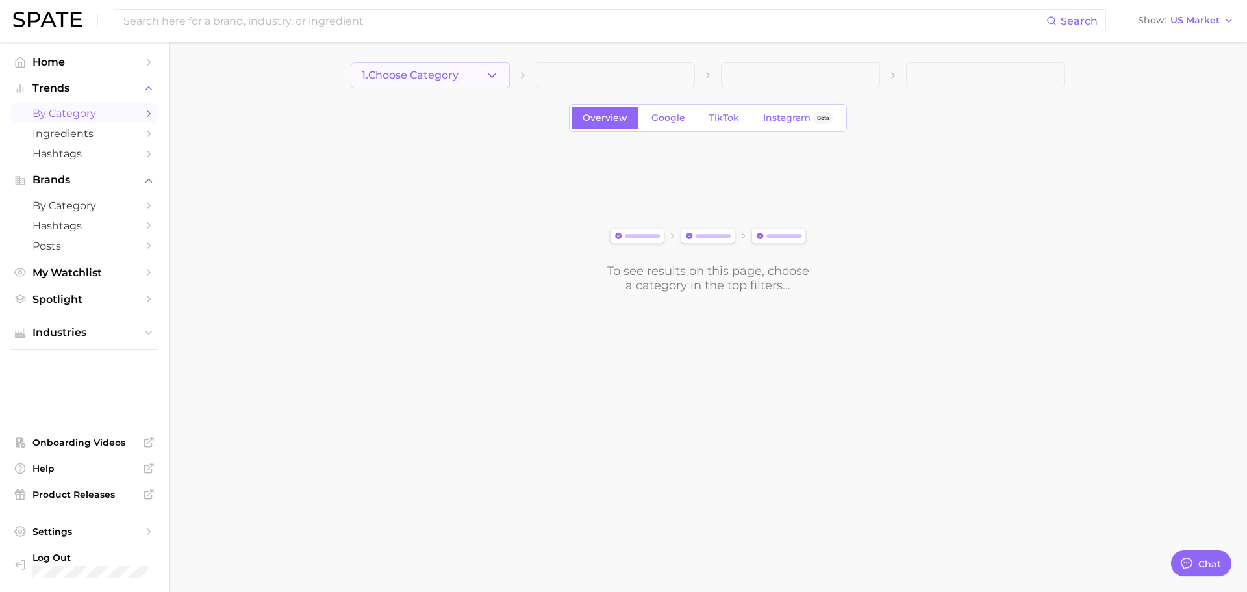
click at [483, 75] on button "1. Choose Category" at bounding box center [430, 75] width 159 height 26
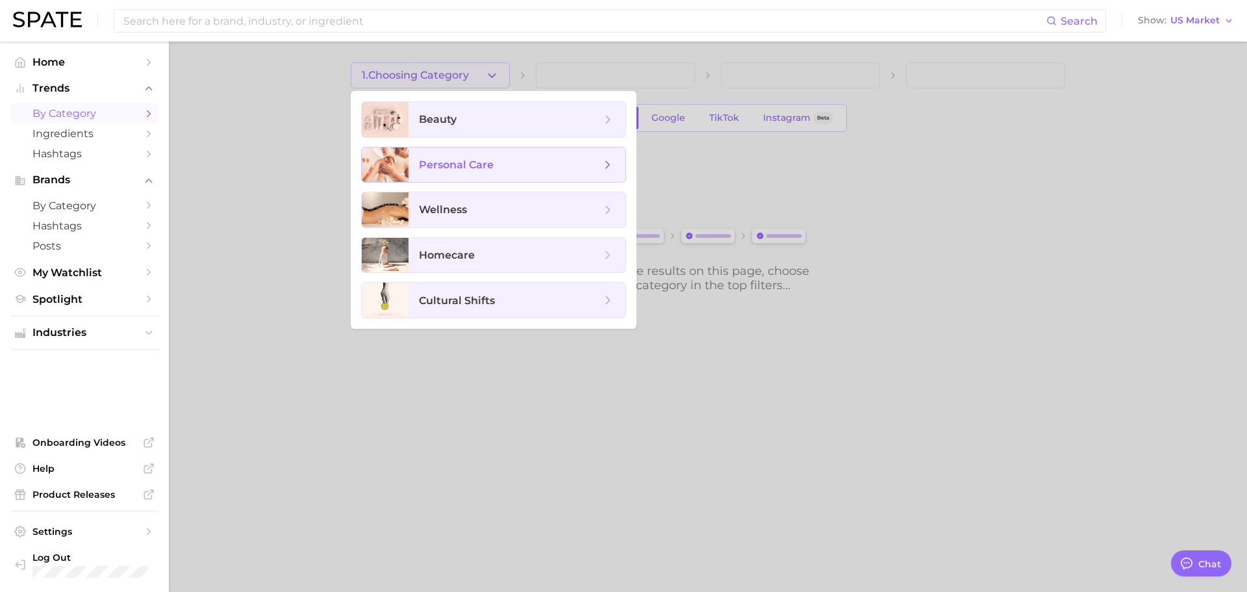
click at [480, 166] on span "personal care" at bounding box center [456, 164] width 75 height 12
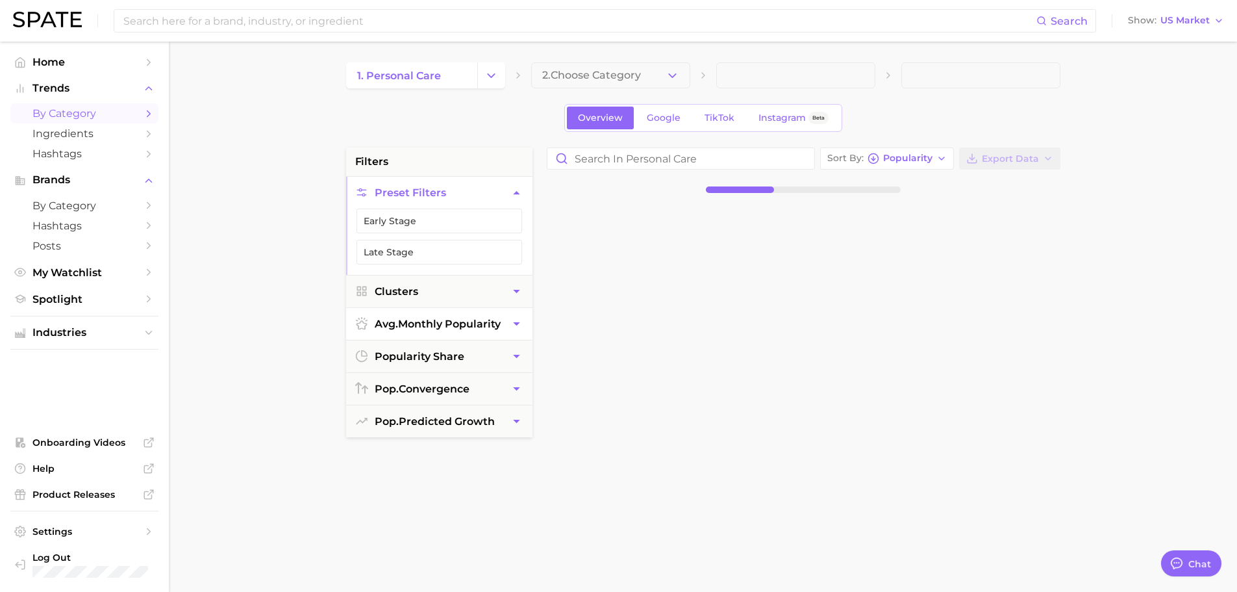
click at [510, 321] on icon "button" at bounding box center [517, 324] width 14 height 14
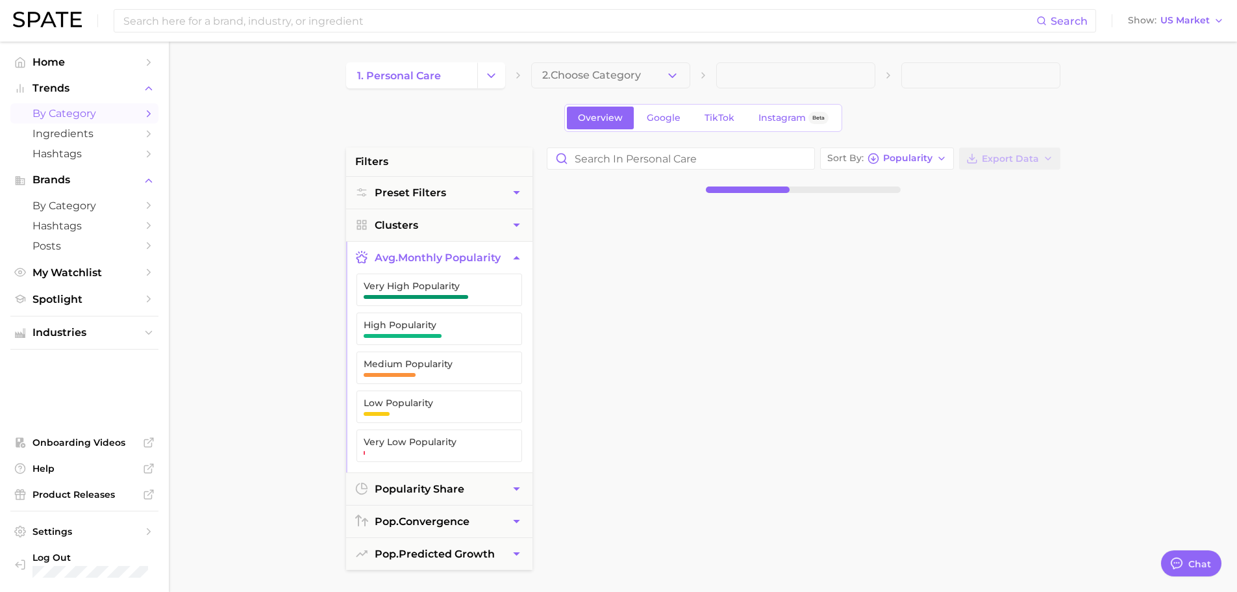
click at [519, 253] on icon "button" at bounding box center [517, 258] width 14 height 14
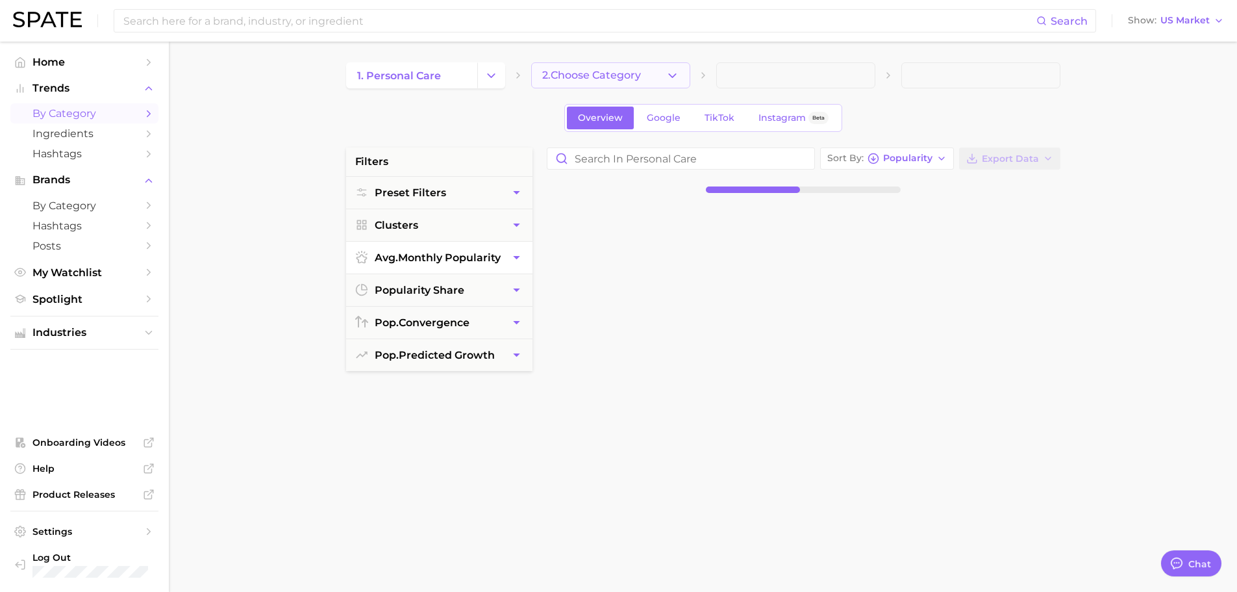
click at [608, 65] on button "2. Choose Category" at bounding box center [610, 75] width 159 height 26
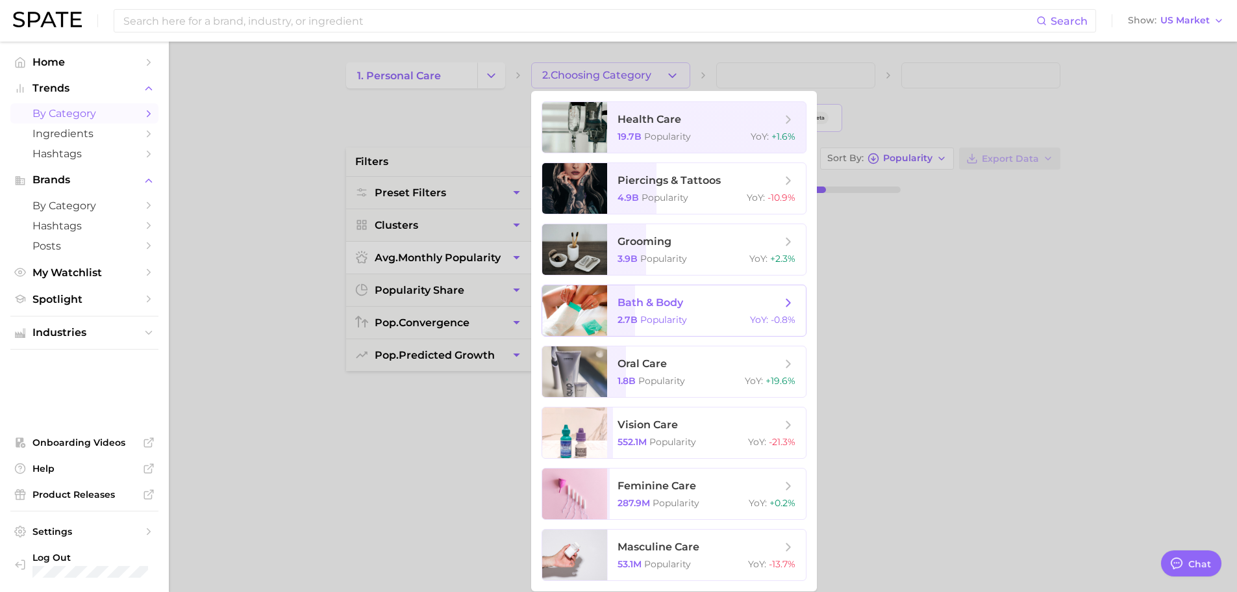
click at [696, 310] on span "bath & body 2.7b Popularity YoY : -0.8%" at bounding box center [706, 310] width 199 height 51
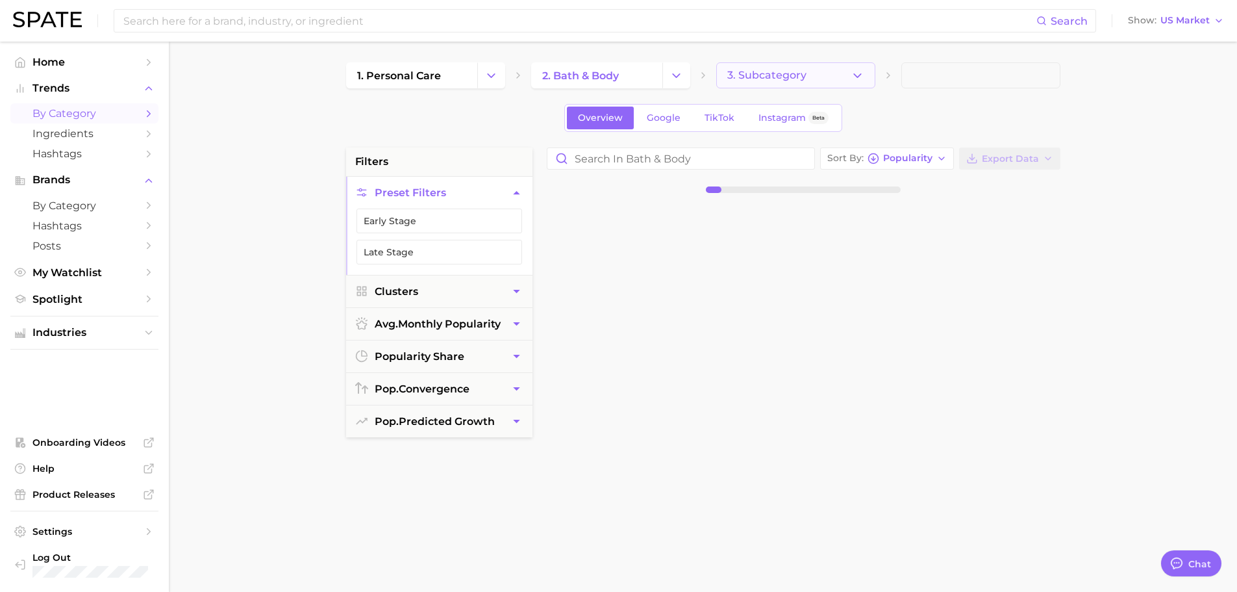
click at [769, 77] on span "3. Subcategory" at bounding box center [766, 75] width 79 height 12
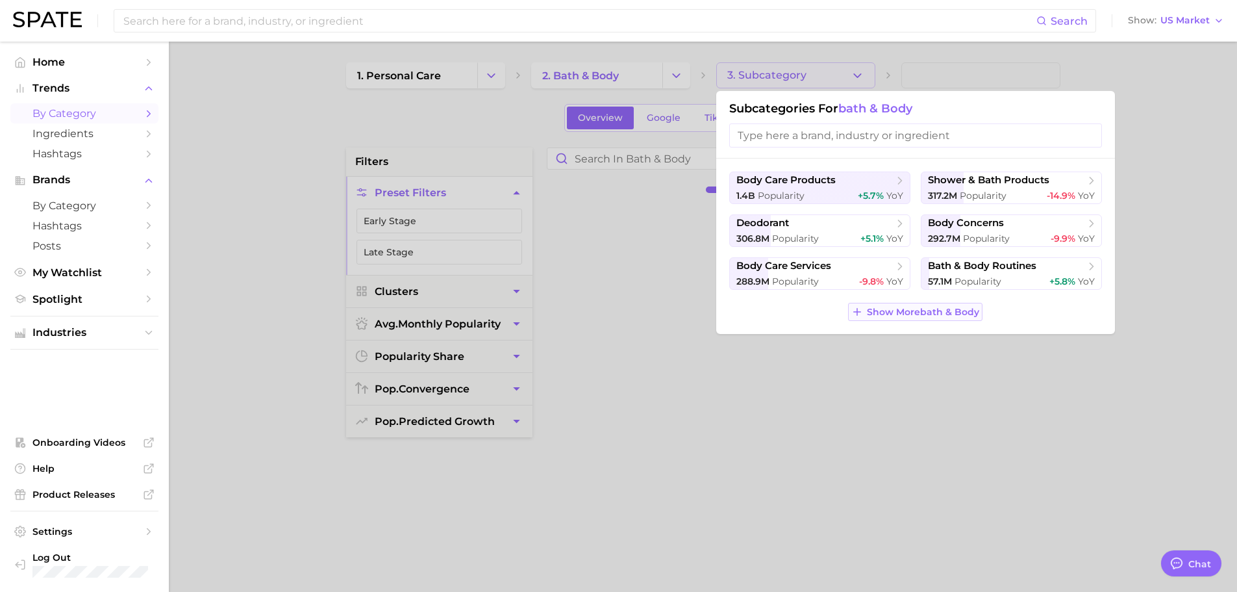
click at [906, 316] on span "Show More bath & body" at bounding box center [923, 311] width 112 height 11
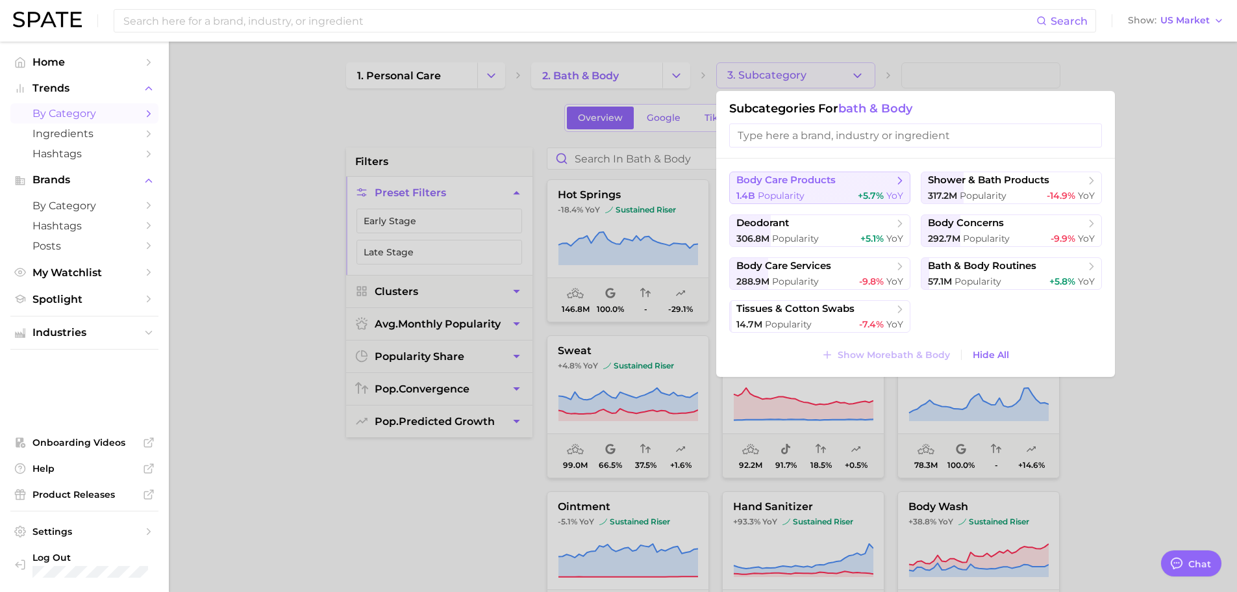
click at [780, 185] on span "body care products" at bounding box center [785, 180] width 99 height 12
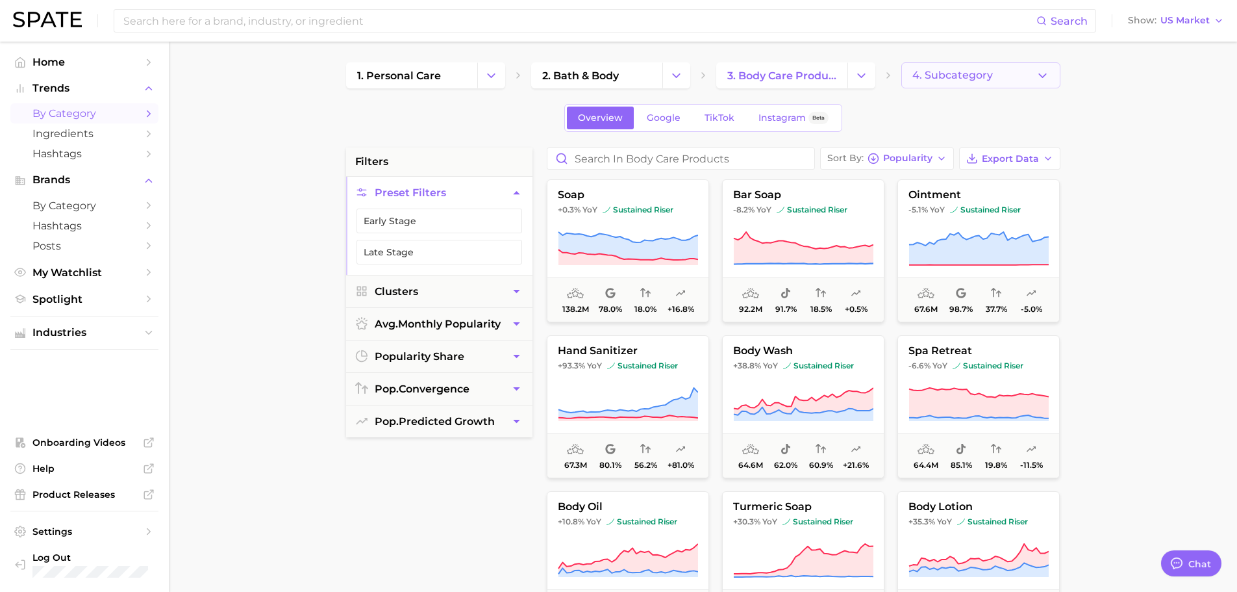
click at [983, 68] on button "4. Subcategory" at bounding box center [980, 75] width 159 height 26
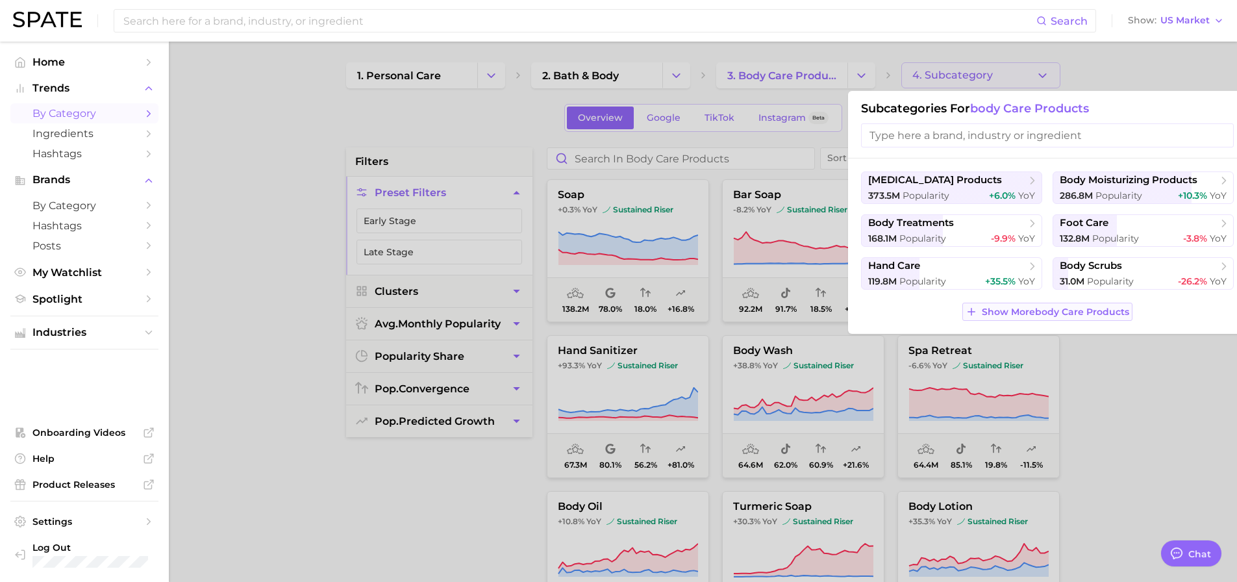
click at [1030, 306] on span "Show More body care products" at bounding box center [1055, 311] width 147 height 11
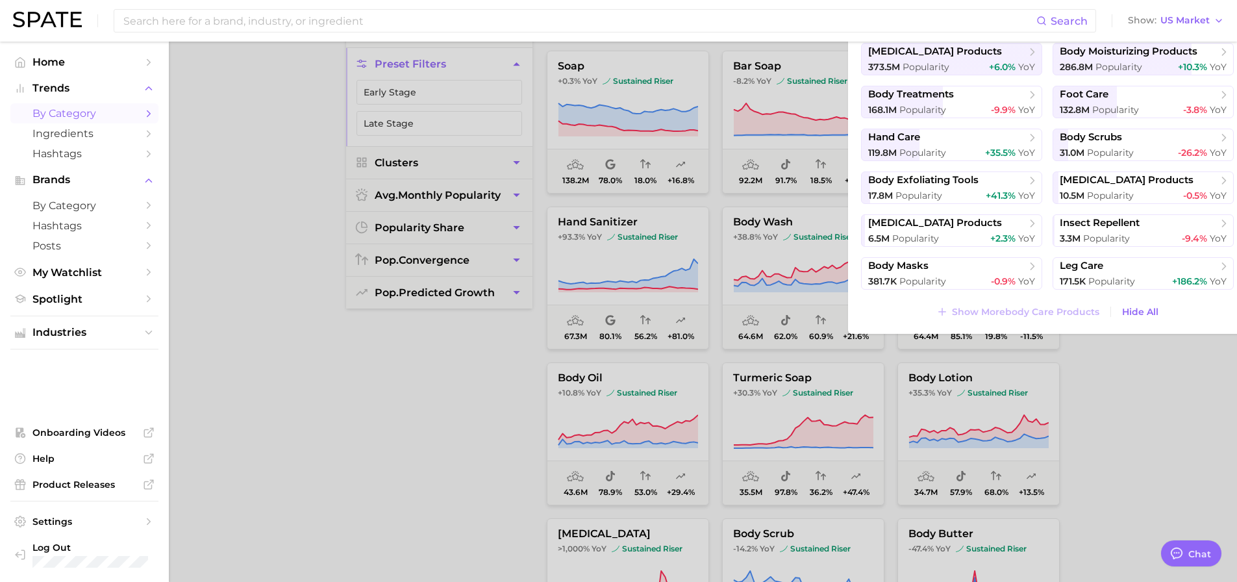
scroll to position [130, 0]
drag, startPoint x: 1157, startPoint y: 390, endPoint x: 975, endPoint y: 193, distance: 268.3
click at [1157, 389] on div at bounding box center [618, 291] width 1237 height 582
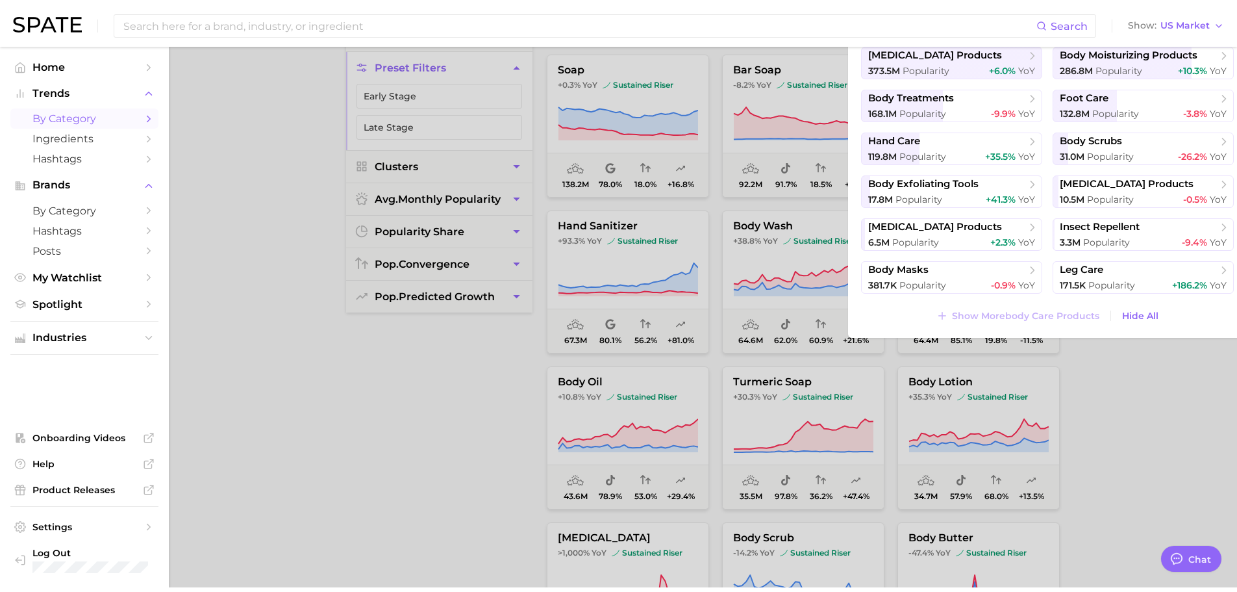
scroll to position [0, 0]
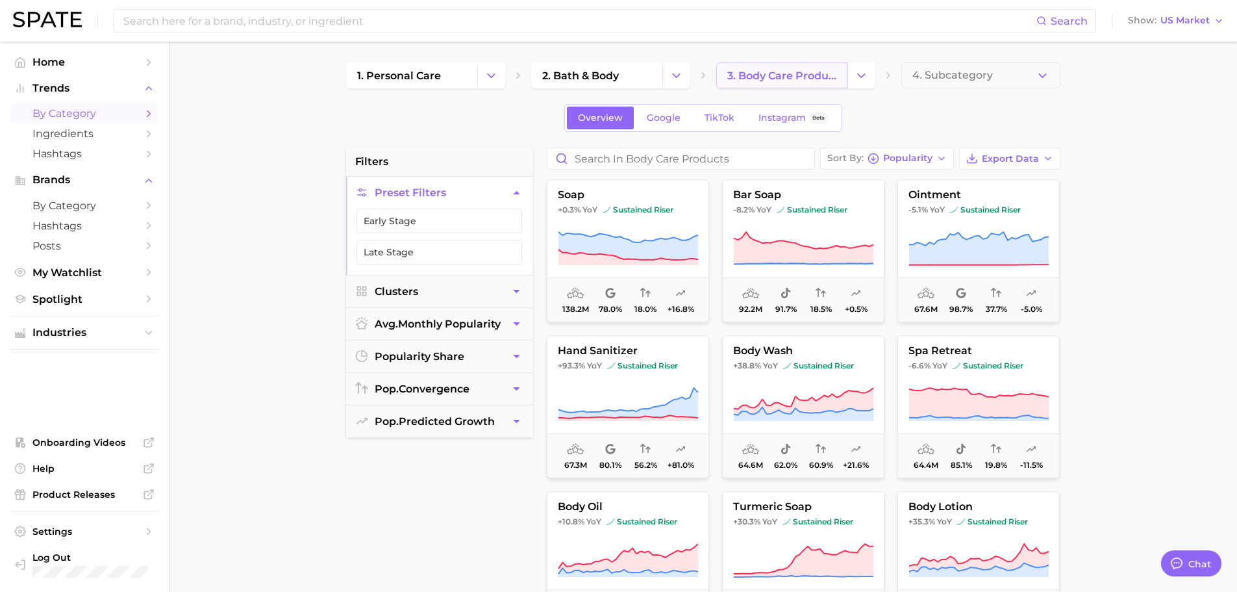
click at [768, 73] on span "3. body care products" at bounding box center [781, 75] width 109 height 12
click at [871, 69] on button "Change Category" at bounding box center [861, 75] width 28 height 26
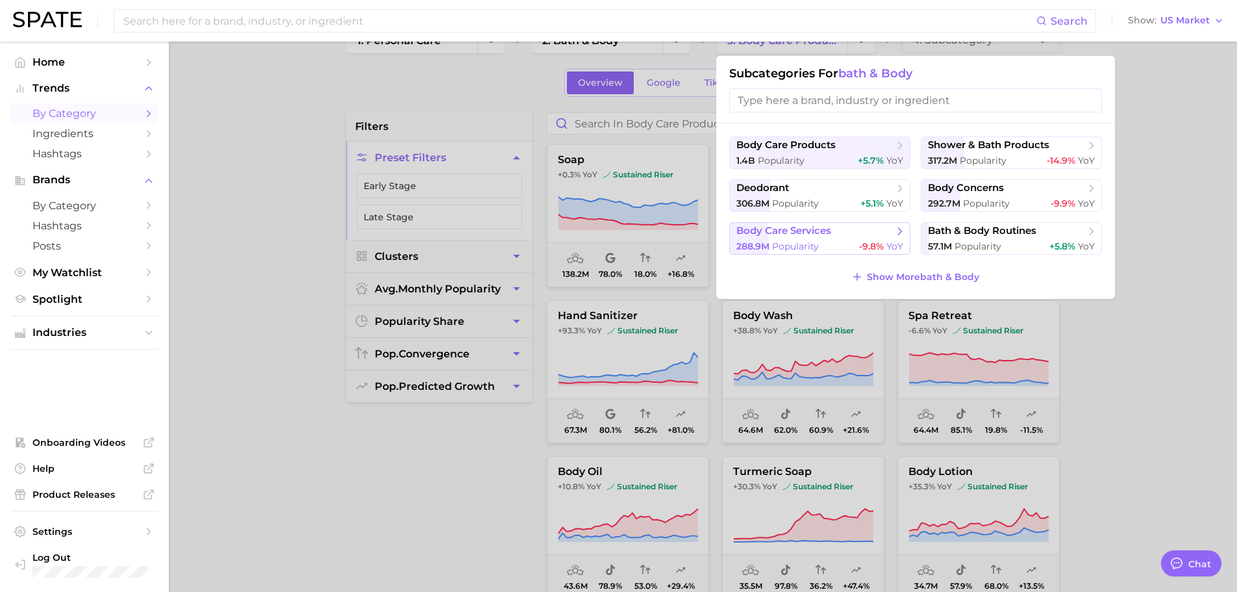
scroll to position [65, 0]
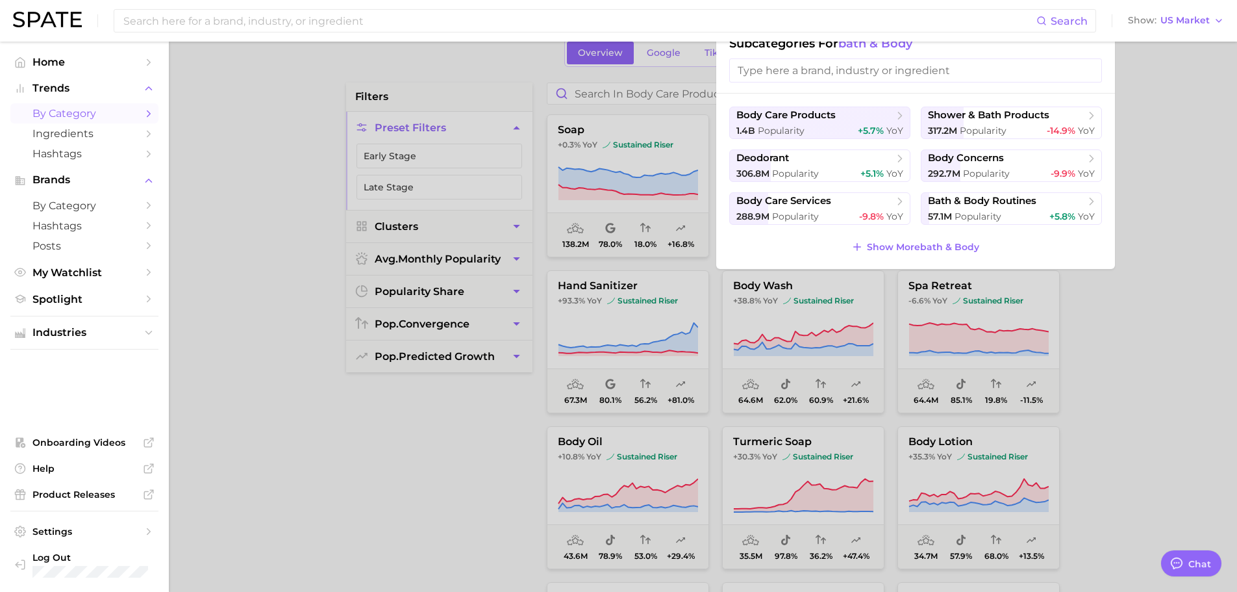
click at [890, 236] on div "body care products 1.4b Popularity +5.7% YoY shower & bath products 317.2m Popu…" at bounding box center [915, 180] width 399 height 175
click at [890, 247] on span "Show More bath & body" at bounding box center [923, 247] width 112 height 11
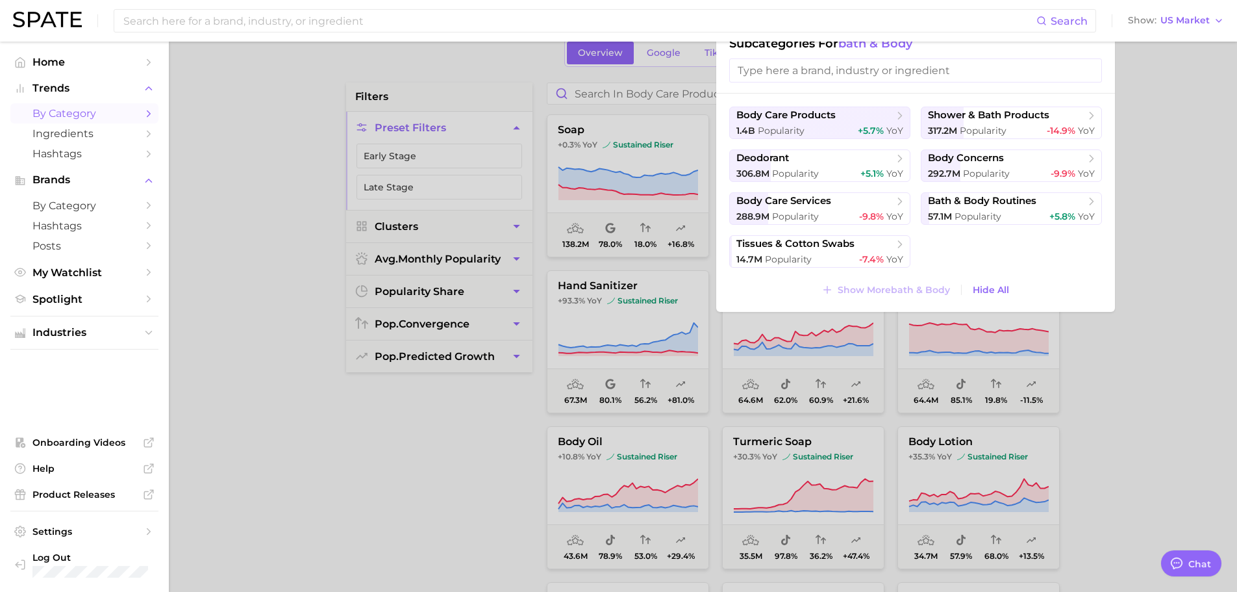
drag, startPoint x: 1171, startPoint y: 249, endPoint x: 878, endPoint y: 140, distance: 312.1
click at [1167, 253] on div at bounding box center [618, 296] width 1237 height 592
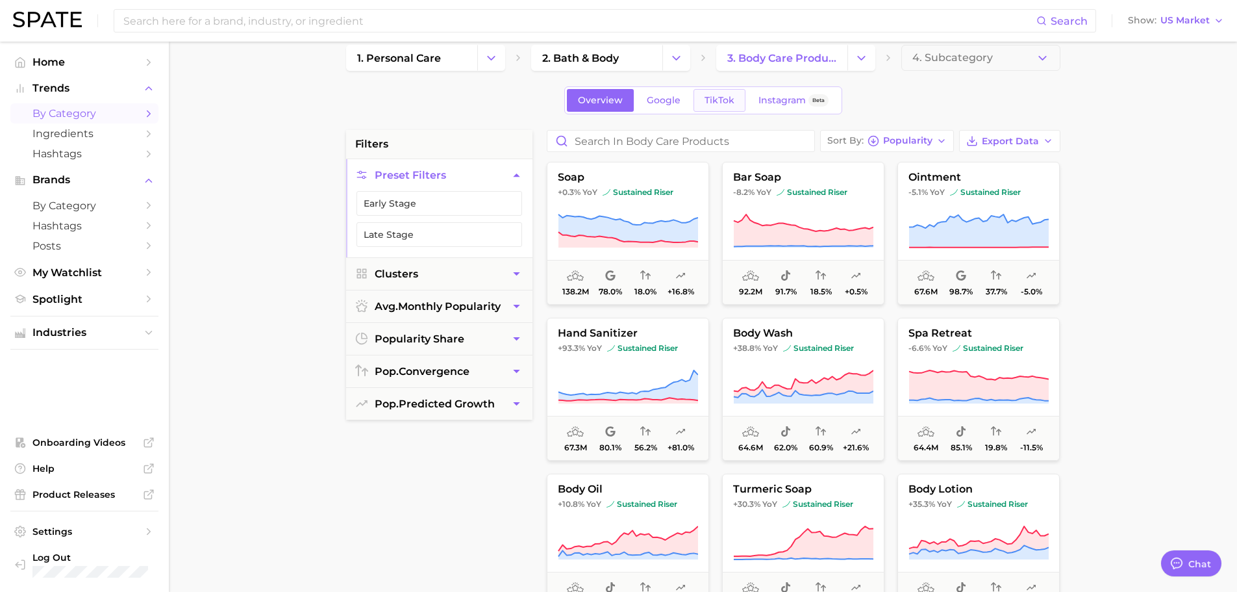
scroll to position [0, 0]
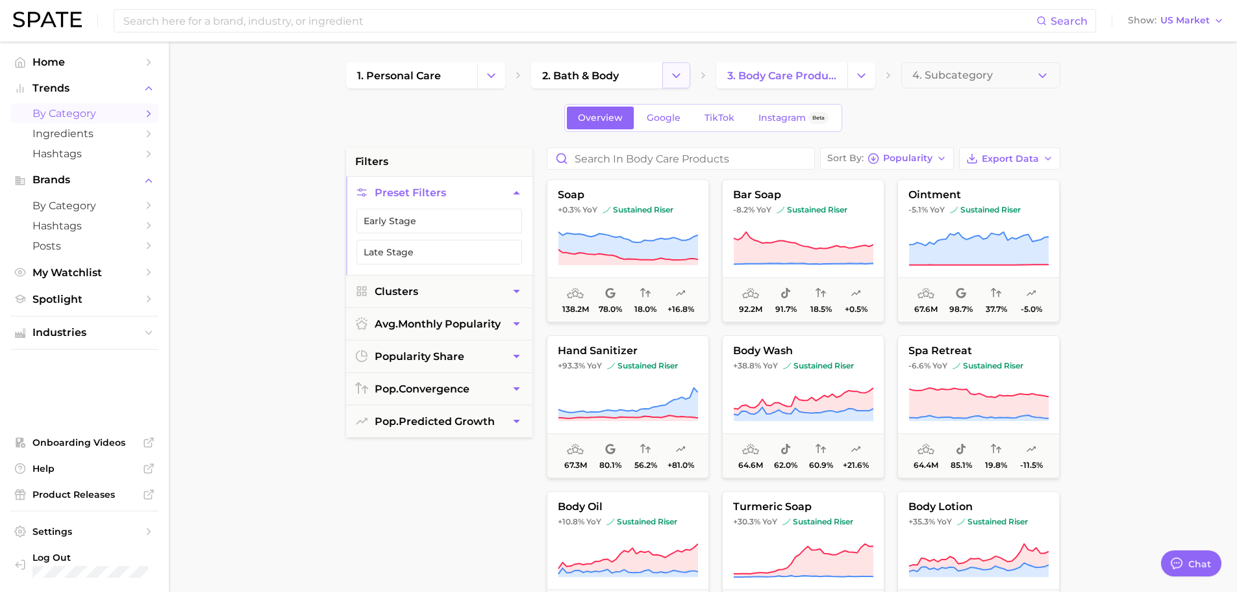
click at [665, 73] on button "Change Category" at bounding box center [676, 75] width 28 height 26
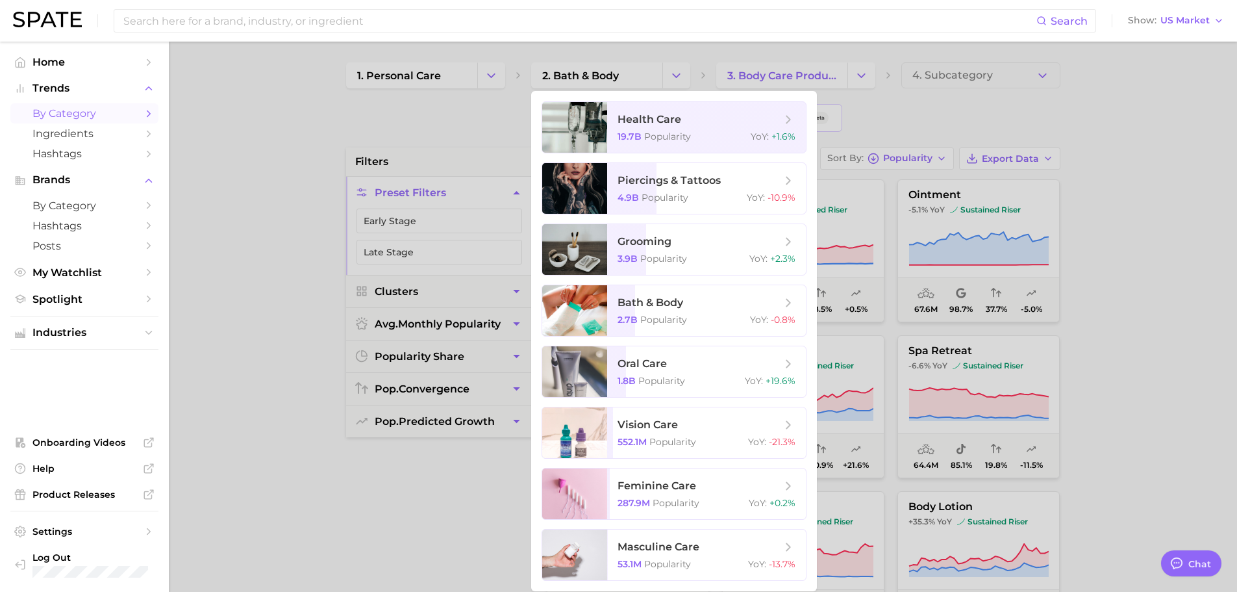
drag, startPoint x: 282, startPoint y: 130, endPoint x: 315, endPoint y: 98, distance: 45.9
click at [282, 120] on div at bounding box center [618, 296] width 1237 height 592
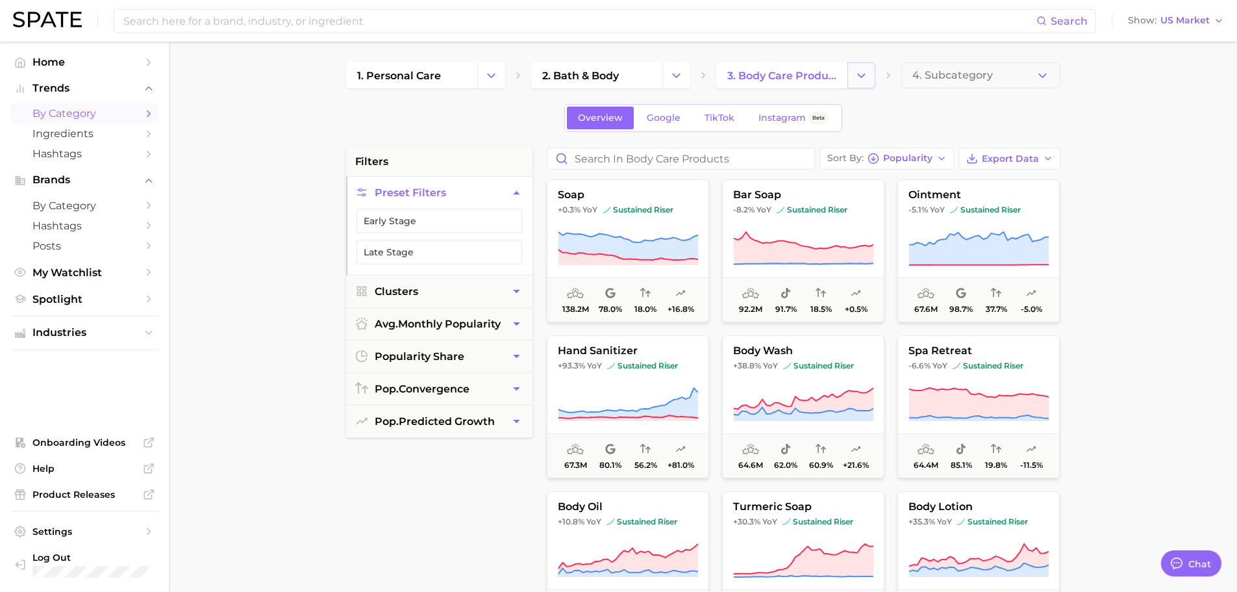
click at [869, 71] on button "Change Category" at bounding box center [861, 75] width 28 height 26
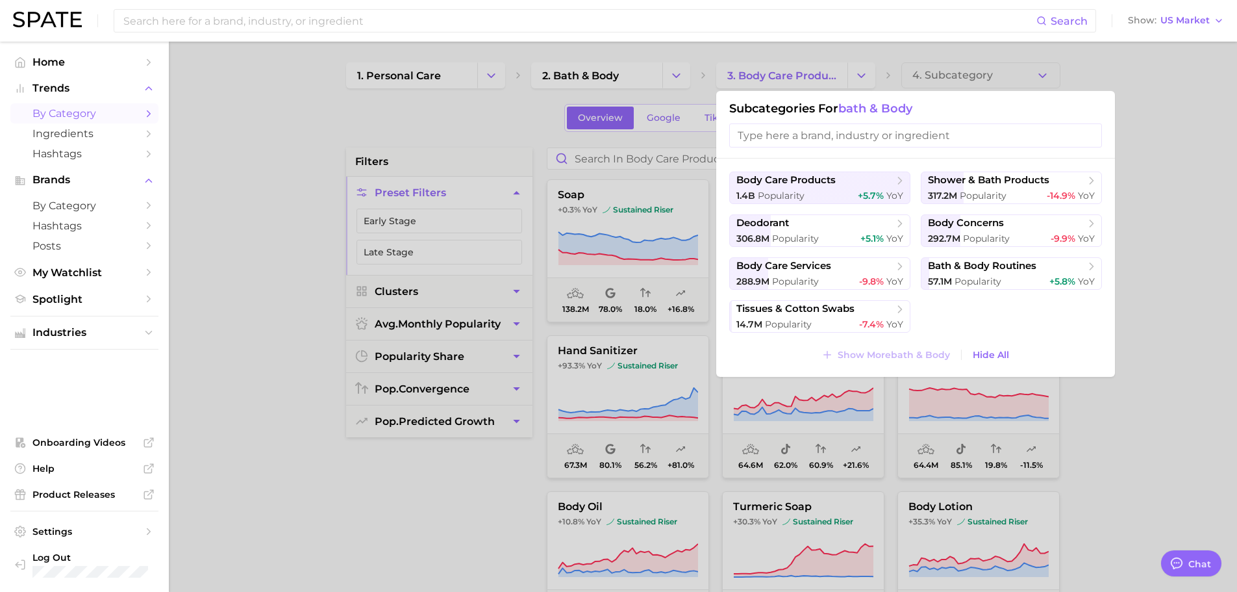
click at [226, 228] on div at bounding box center [618, 296] width 1237 height 592
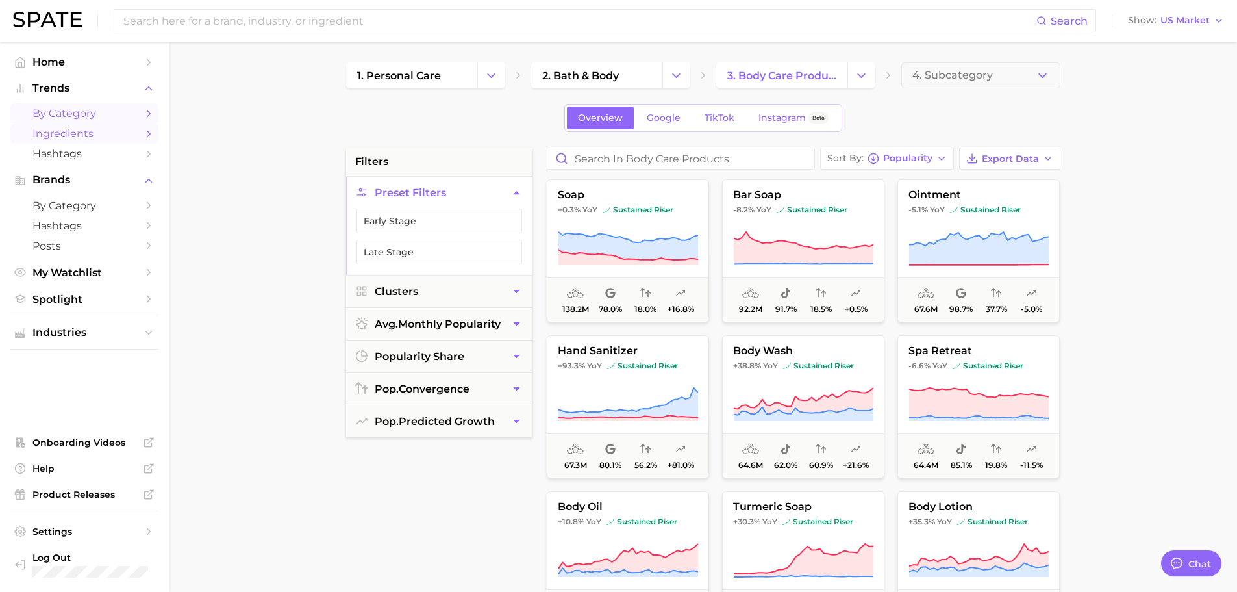
click at [103, 130] on span "Ingredients" at bounding box center [84, 133] width 104 height 12
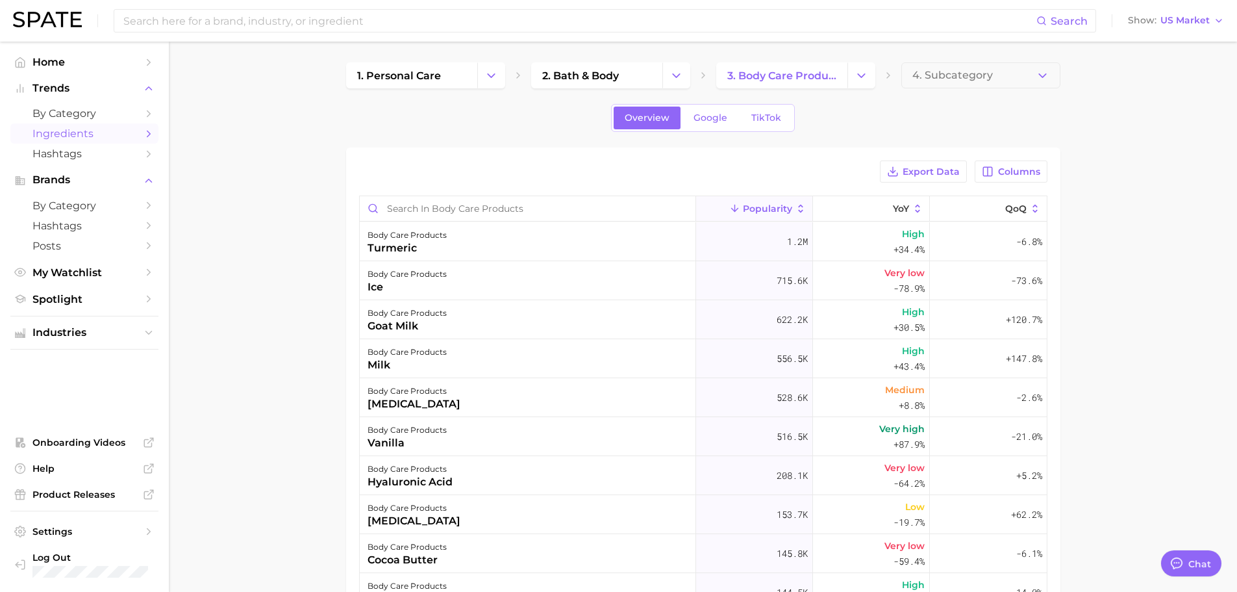
click at [769, 206] on span "Popularity" at bounding box center [767, 208] width 49 height 10
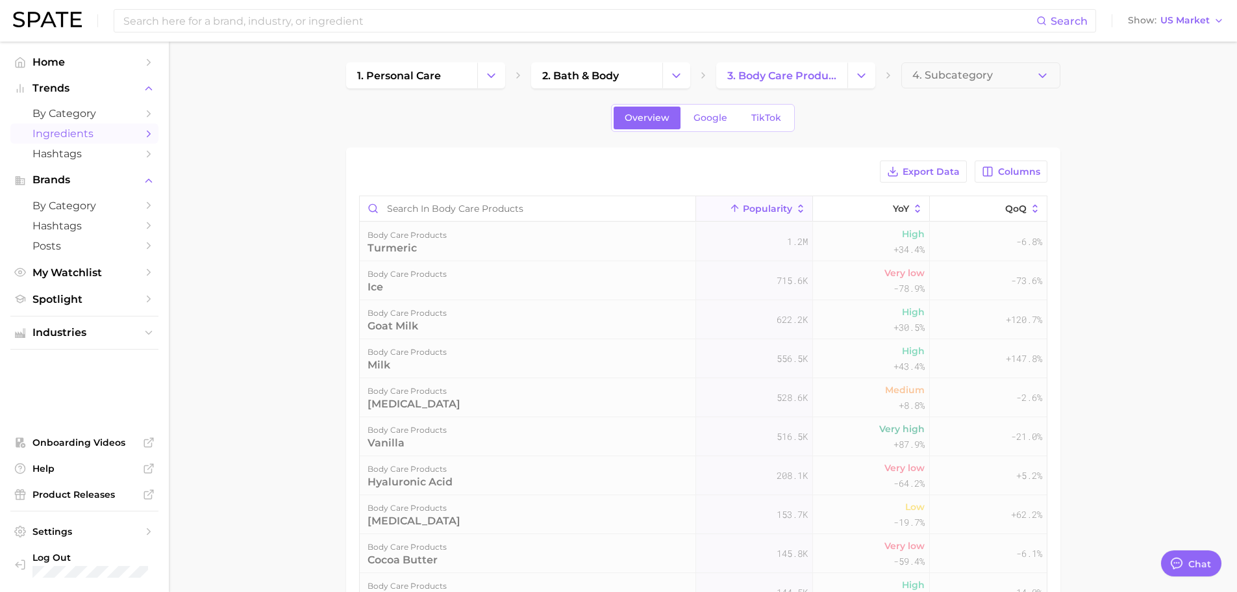
click at [769, 206] on span "Popularity" at bounding box center [767, 208] width 49 height 10
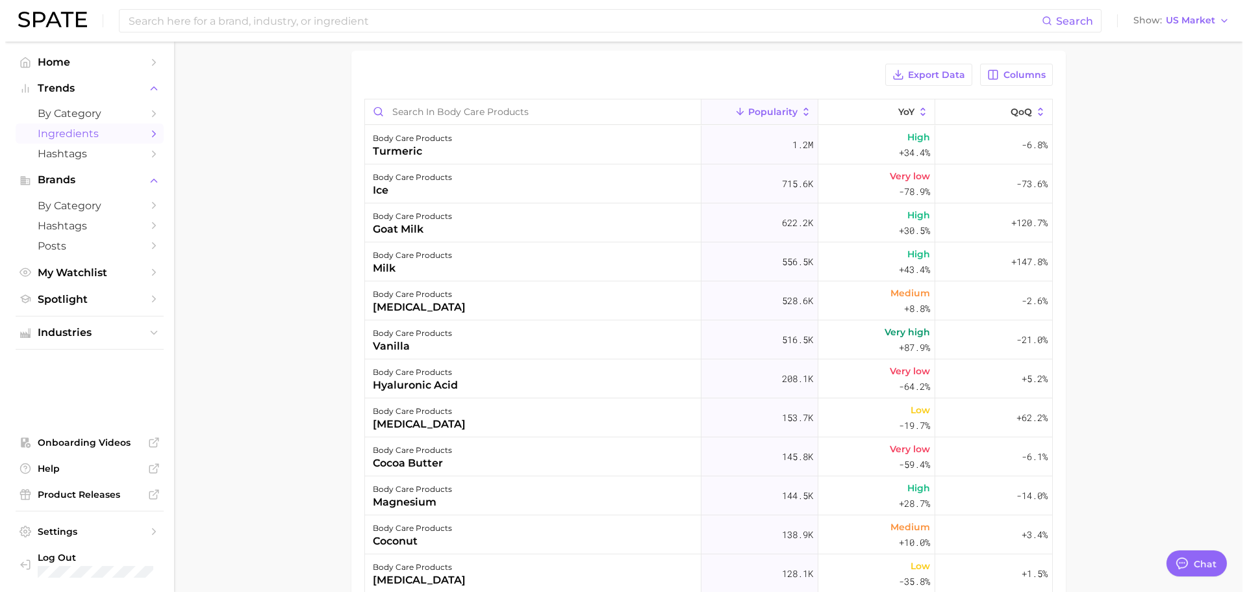
scroll to position [65, 0]
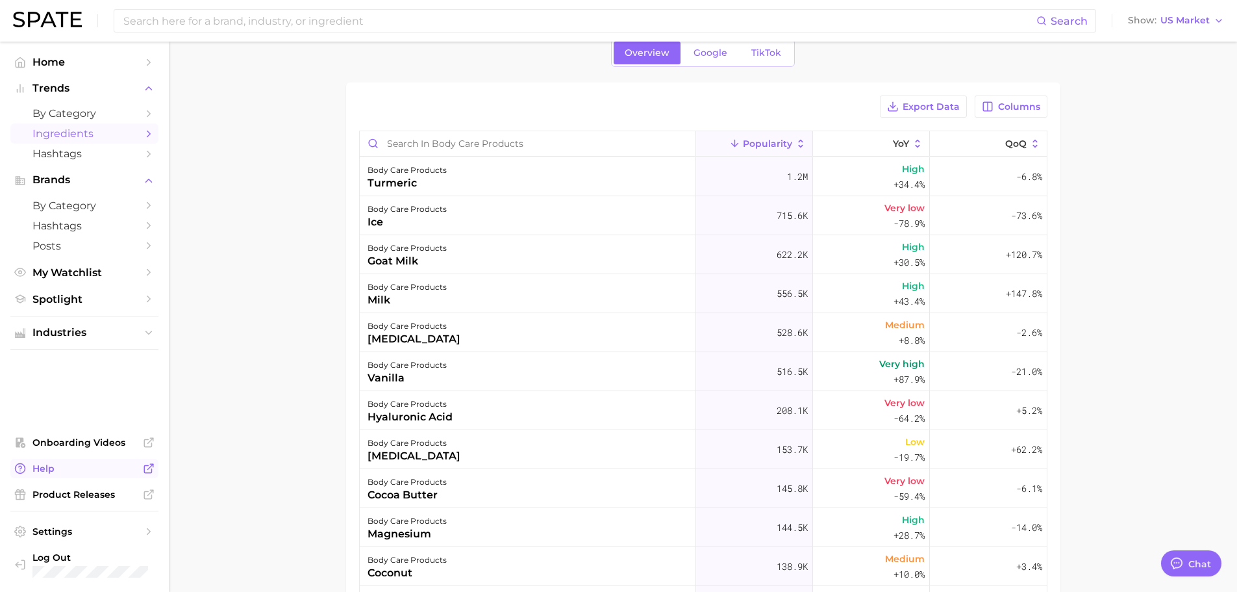
click at [144, 469] on icon "Sidebar" at bounding box center [147, 469] width 7 height 7
click at [768, 173] on div "1.2m" at bounding box center [754, 176] width 117 height 39
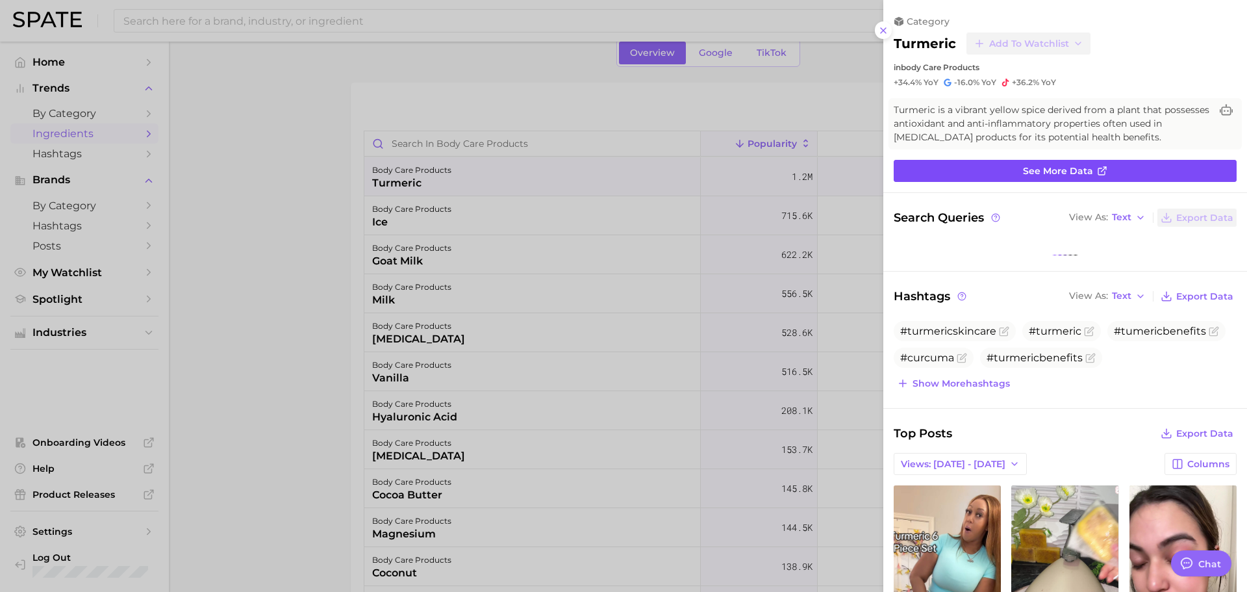
scroll to position [0, 0]
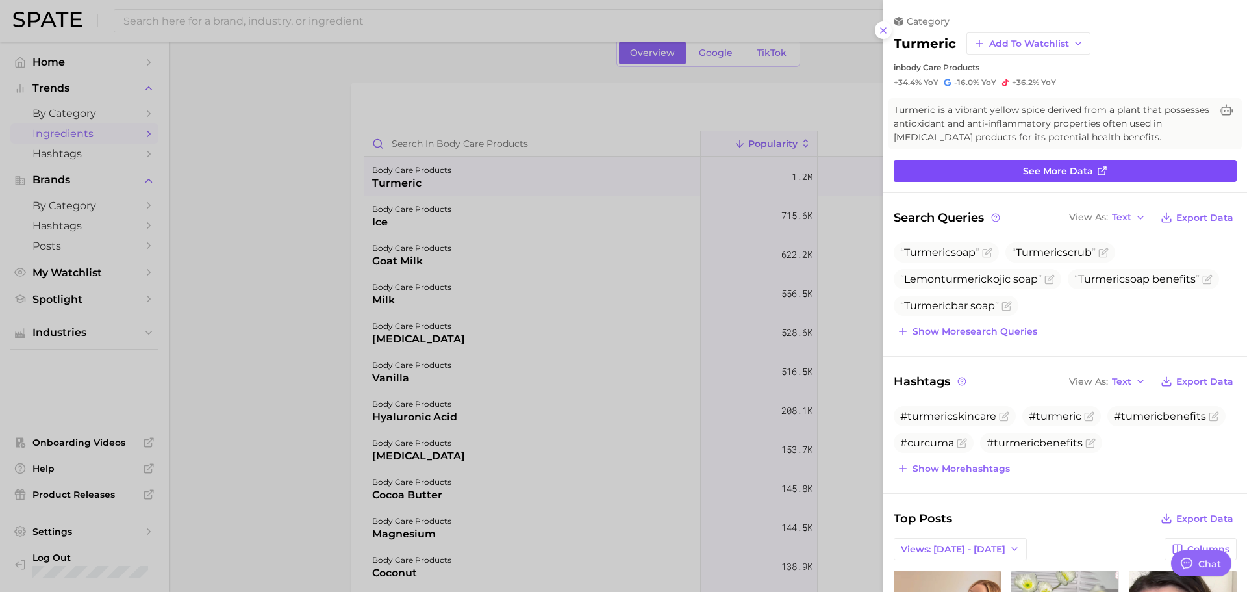
click at [1017, 165] on link "See more data" at bounding box center [1064, 171] width 343 height 22
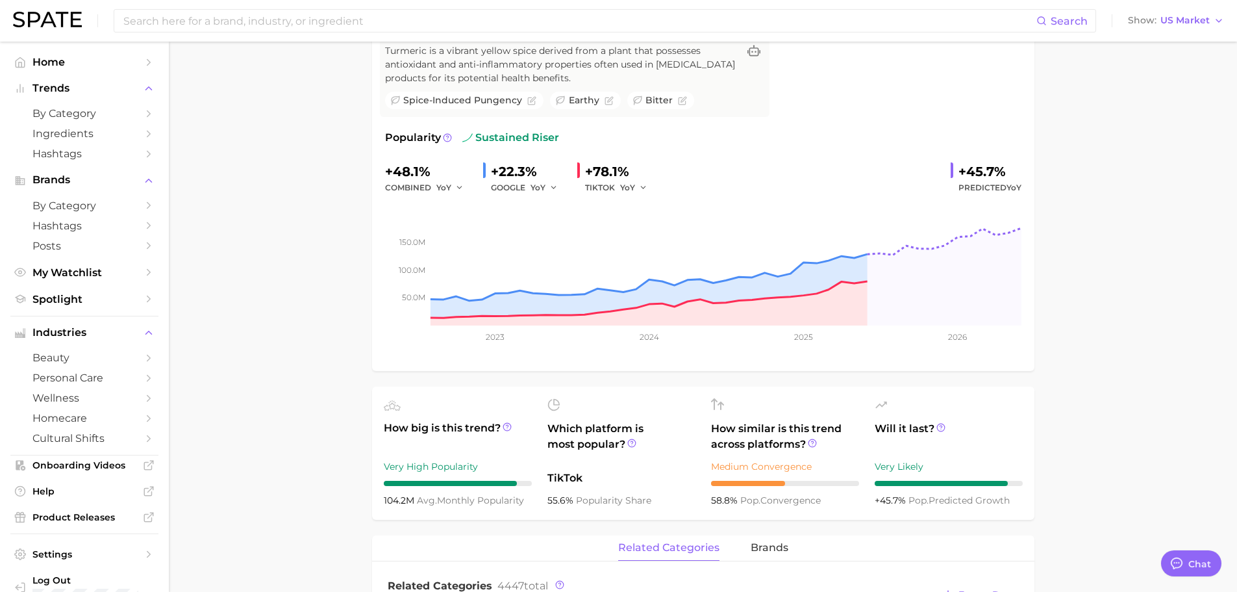
scroll to position [130, 0]
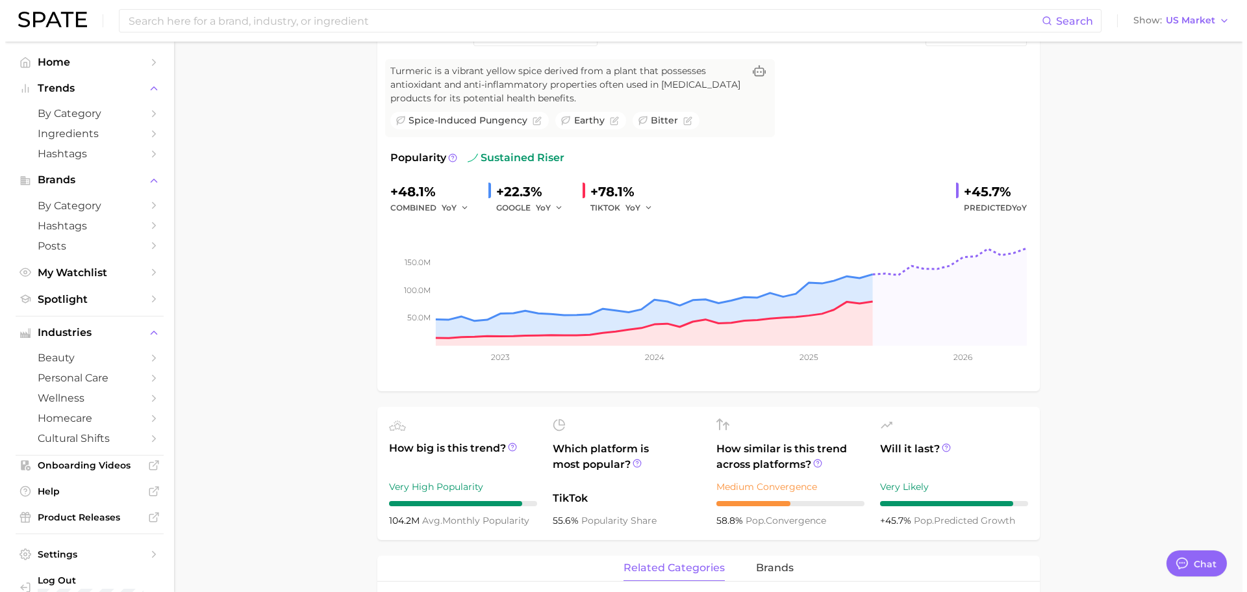
scroll to position [65, 0]
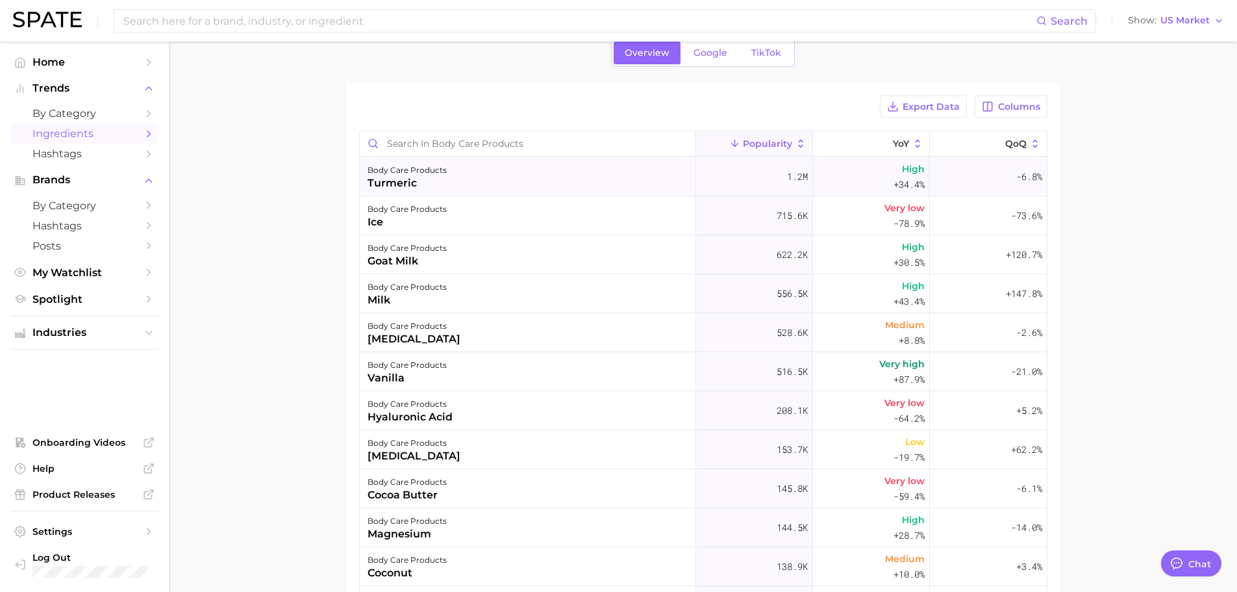
click at [397, 182] on div "turmeric" at bounding box center [406, 183] width 79 height 16
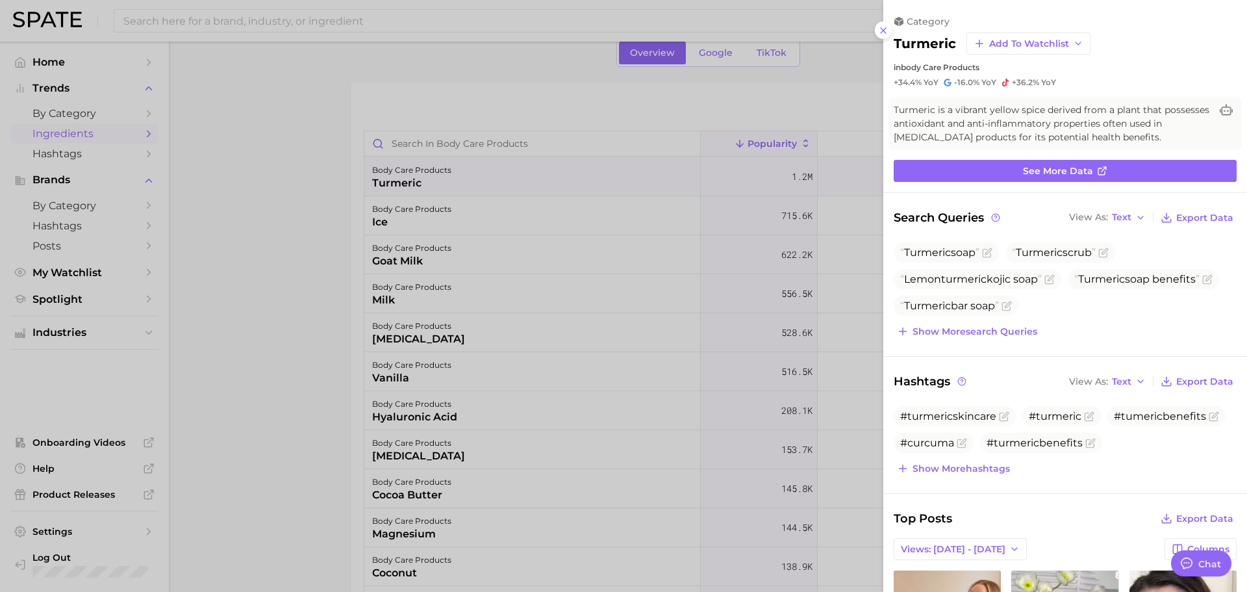
scroll to position [0, 0]
click at [1075, 169] on span "See more data" at bounding box center [1058, 171] width 70 height 11
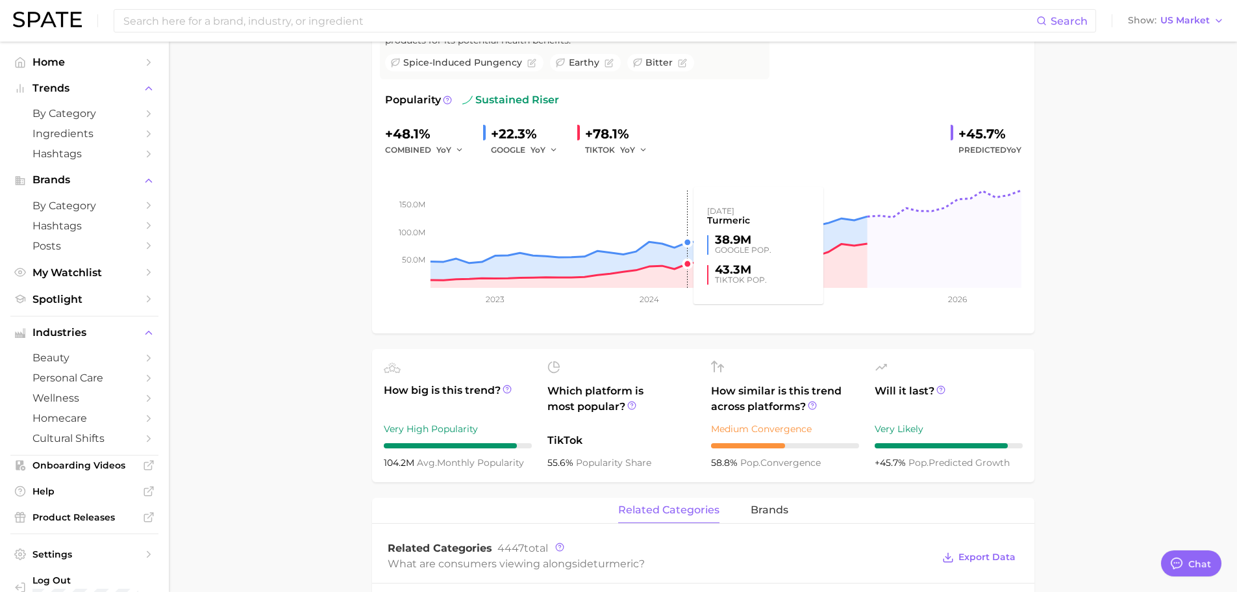
scroll to position [195, 0]
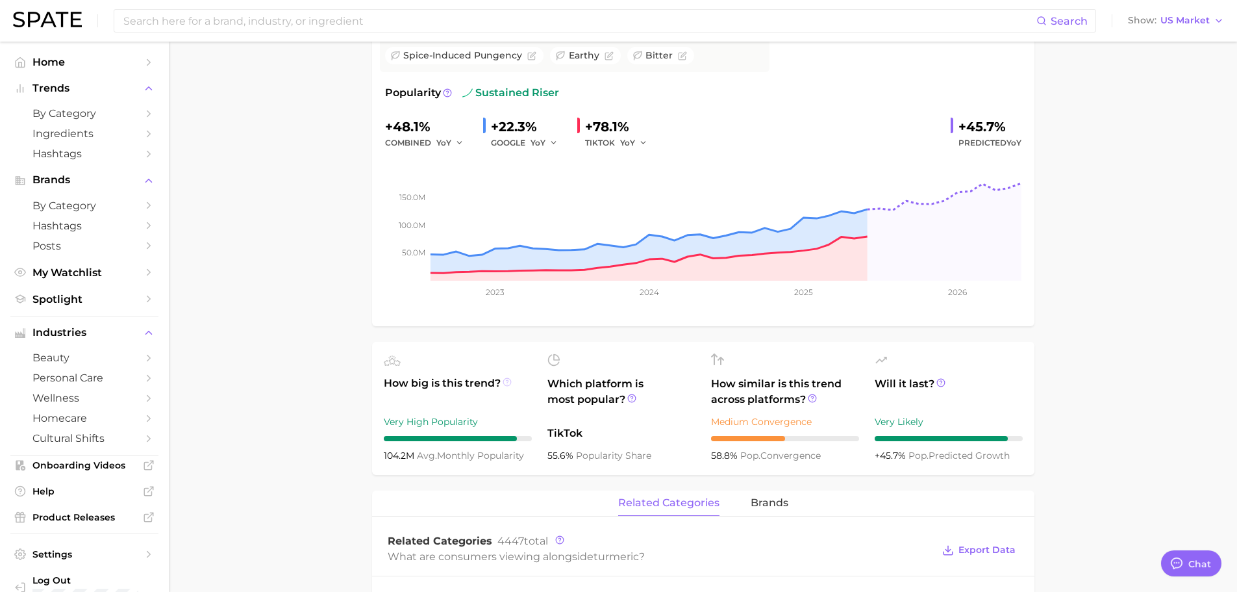
click at [507, 382] on icon at bounding box center [507, 381] width 9 height 9
click at [506, 381] on icon at bounding box center [507, 381] width 9 height 9
click at [506, 377] on icon at bounding box center [507, 381] width 9 height 9
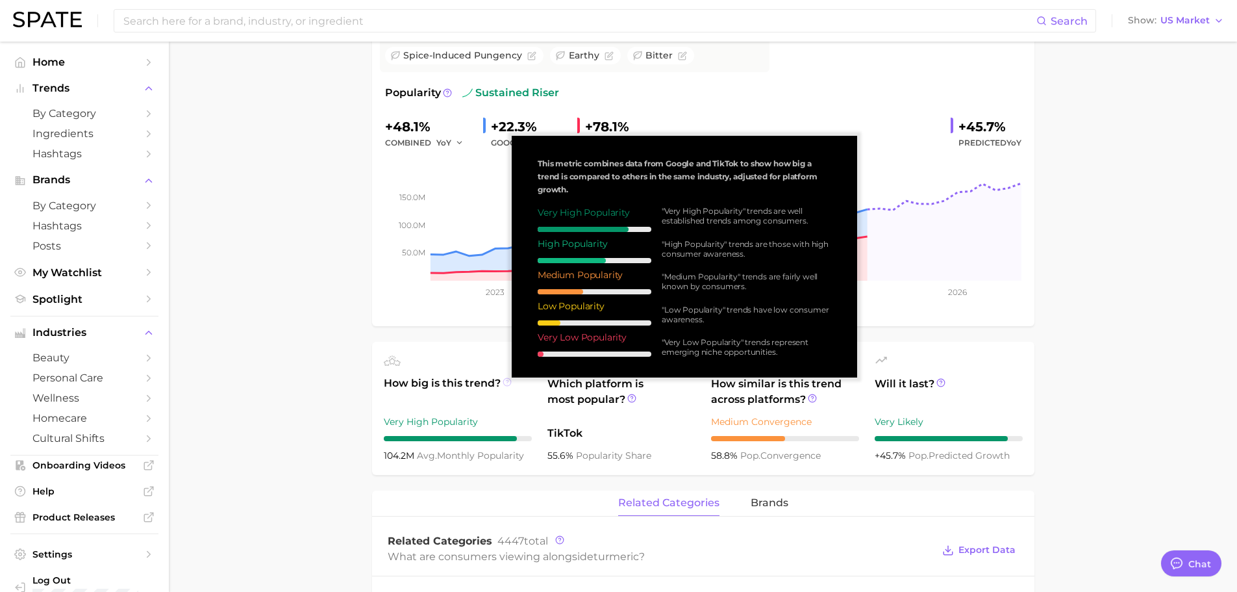
click at [506, 377] on icon at bounding box center [507, 381] width 9 height 9
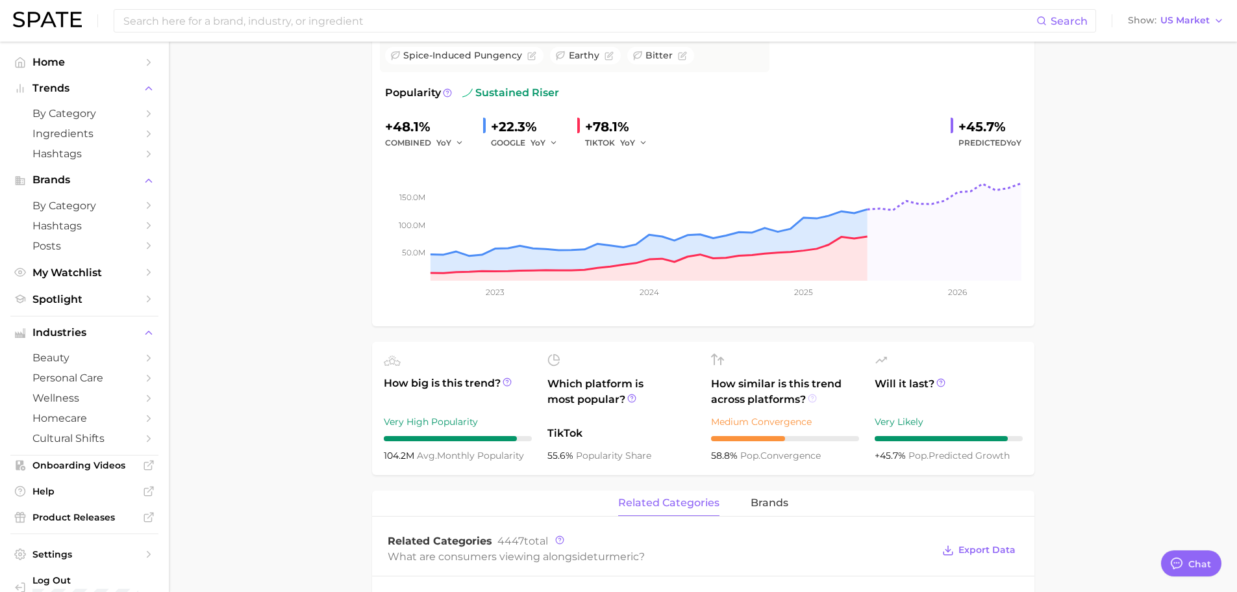
click at [814, 397] on icon at bounding box center [812, 397] width 9 height 9
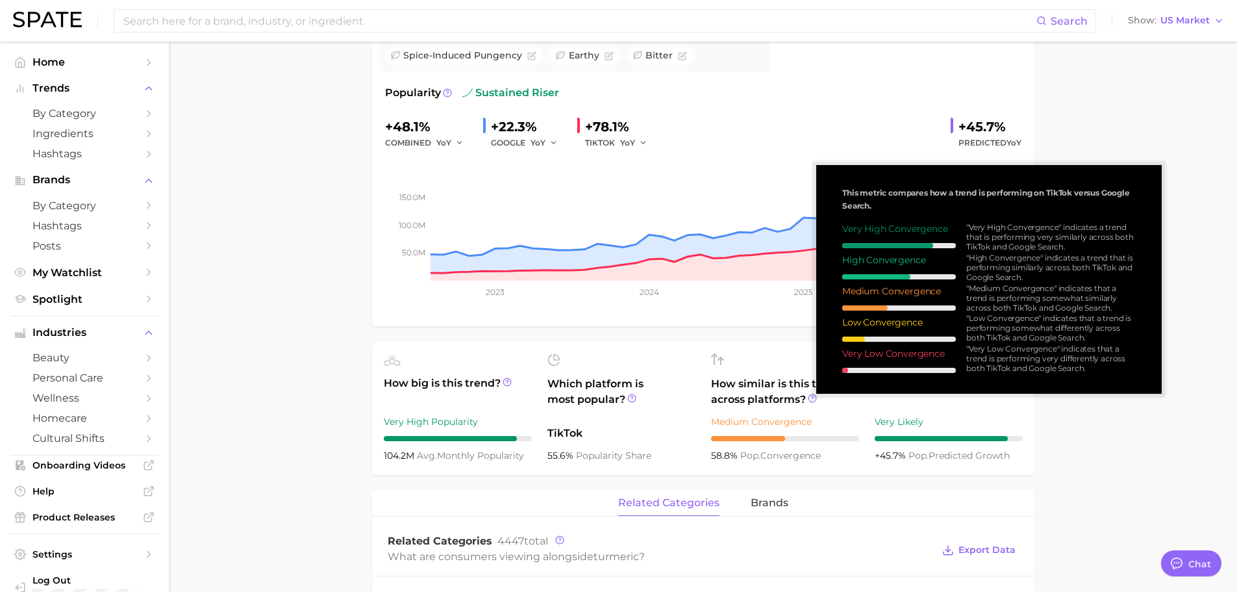
click at [1104, 454] on main "1. ingredients 2. [MEDICAL_DATA] products 3. turmeric Overview Google TikTok In…" at bounding box center [703, 588] width 1068 height 1482
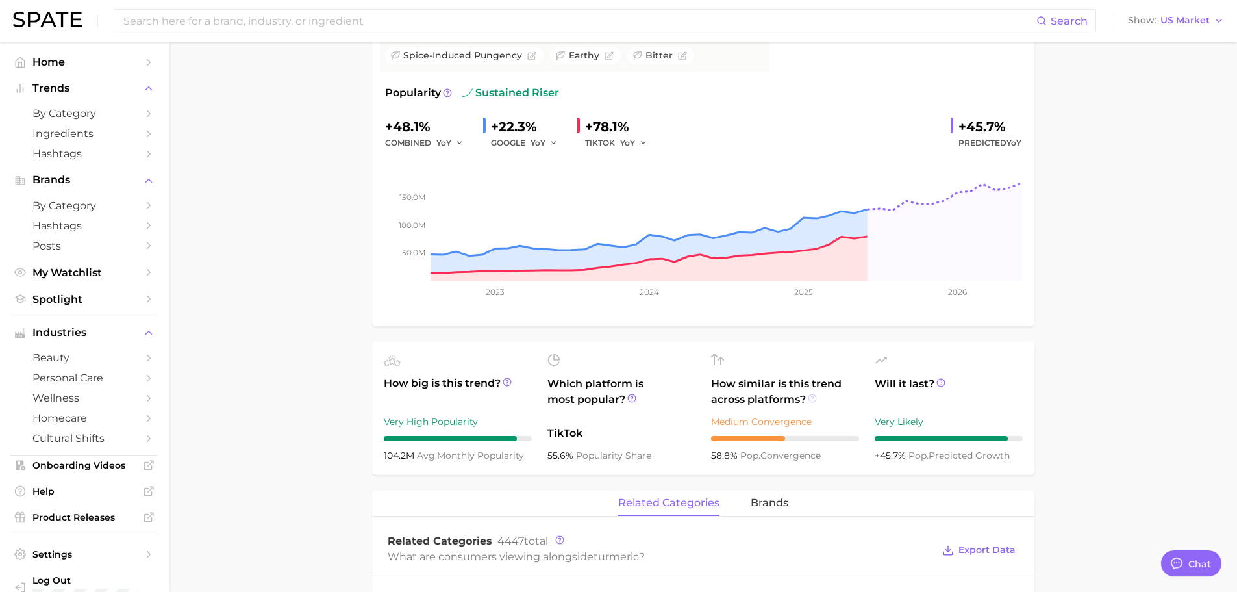
click at [810, 397] on icon at bounding box center [812, 397] width 9 height 9
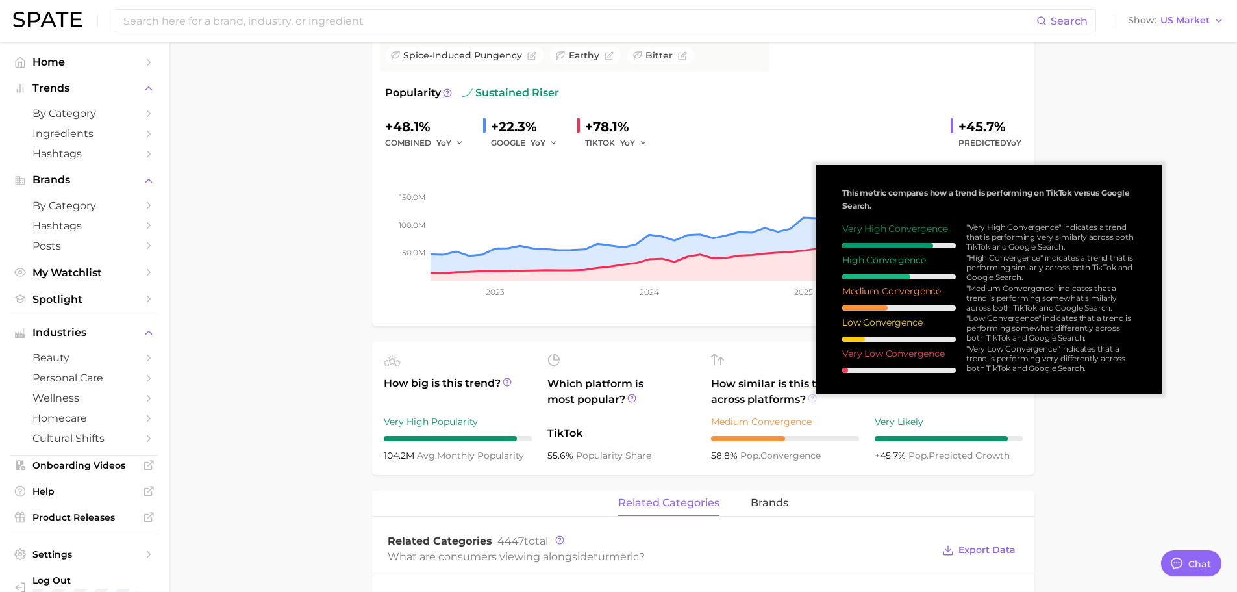
click at [809, 397] on icon at bounding box center [812, 397] width 9 height 9
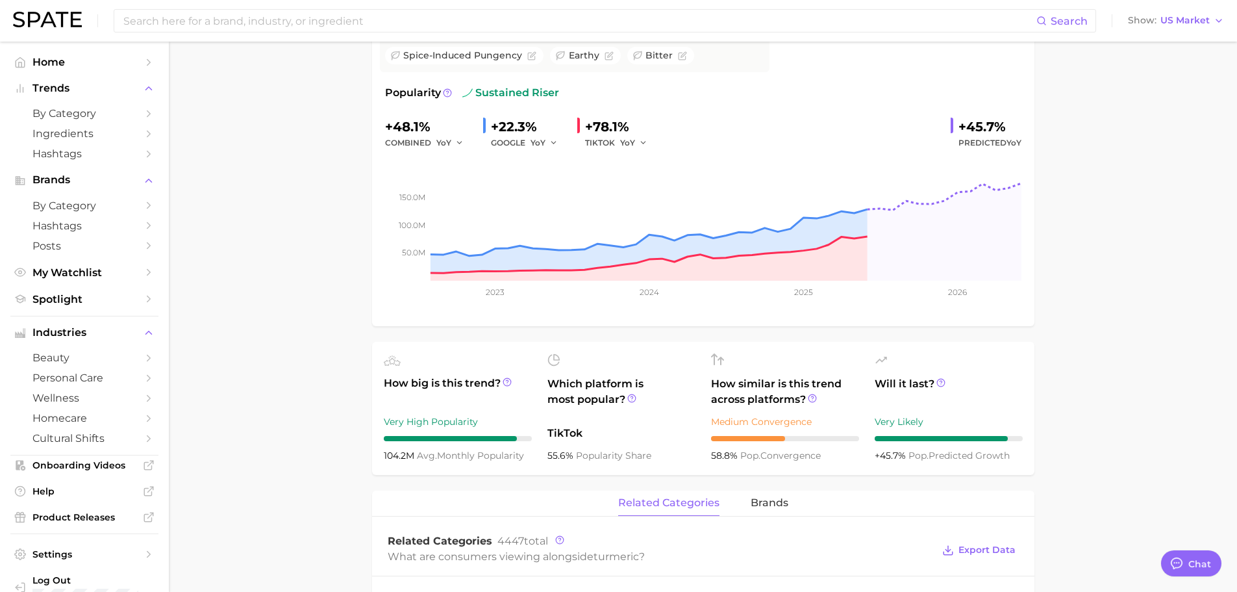
click at [937, 376] on span "Will it last?" at bounding box center [949, 391] width 148 height 31
click at [937, 383] on circle at bounding box center [941, 383] width 8 height 8
click at [938, 380] on icon at bounding box center [940, 382] width 9 height 9
click at [941, 378] on icon at bounding box center [940, 382] width 9 height 9
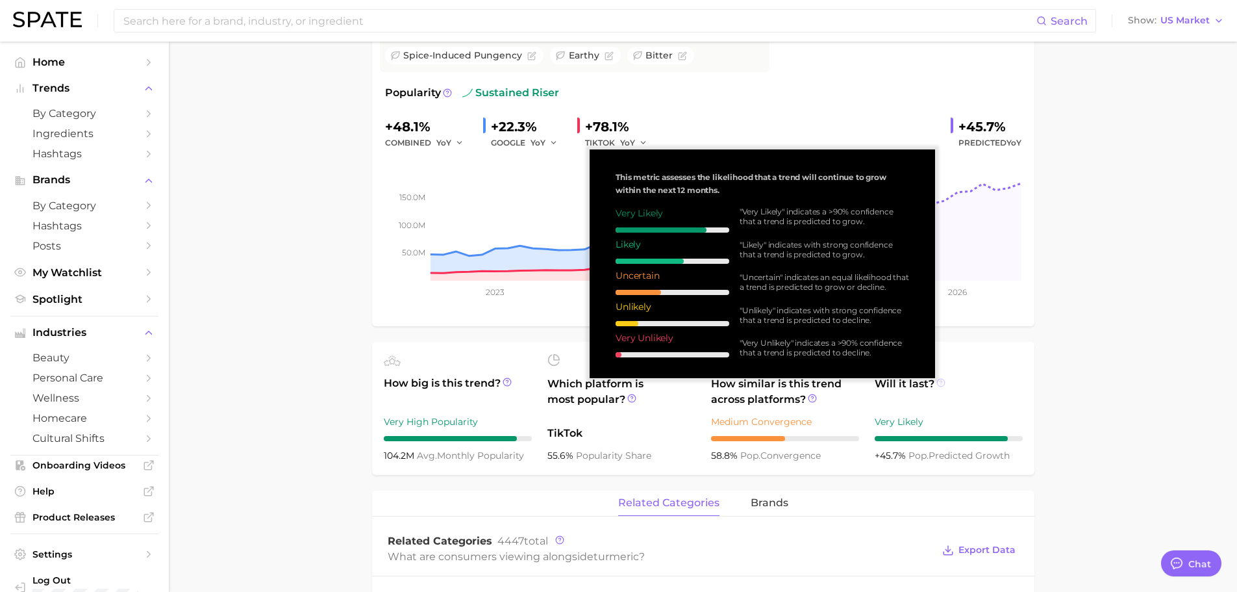
click at [941, 379] on icon at bounding box center [940, 382] width 9 height 9
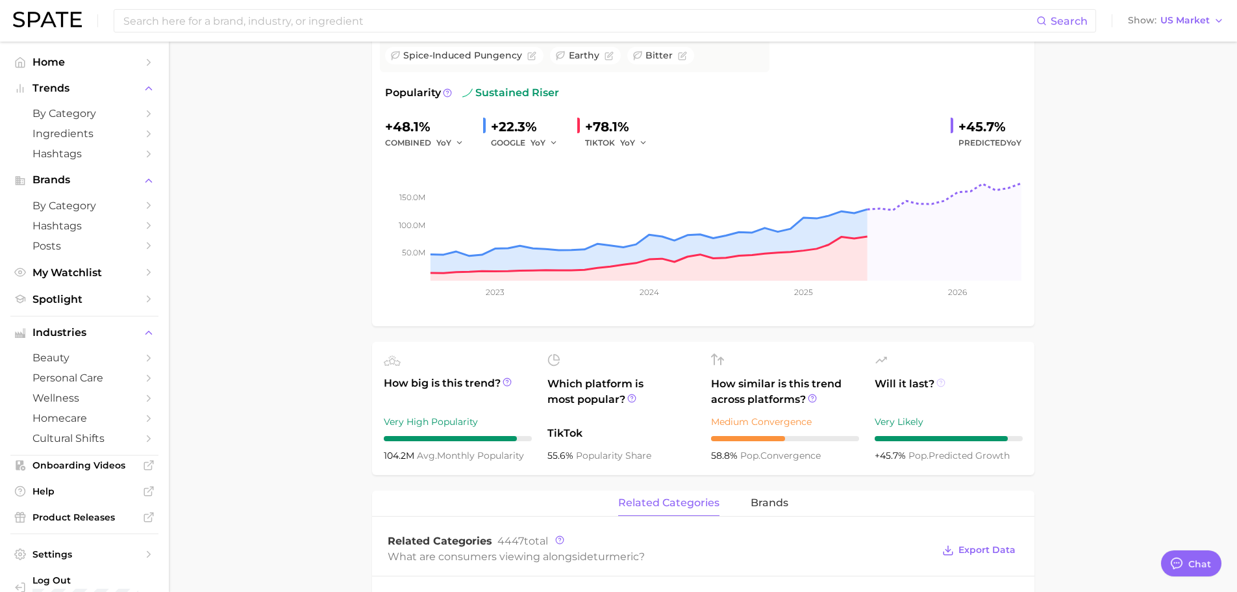
click at [941, 386] on circle at bounding box center [941, 383] width 8 height 8
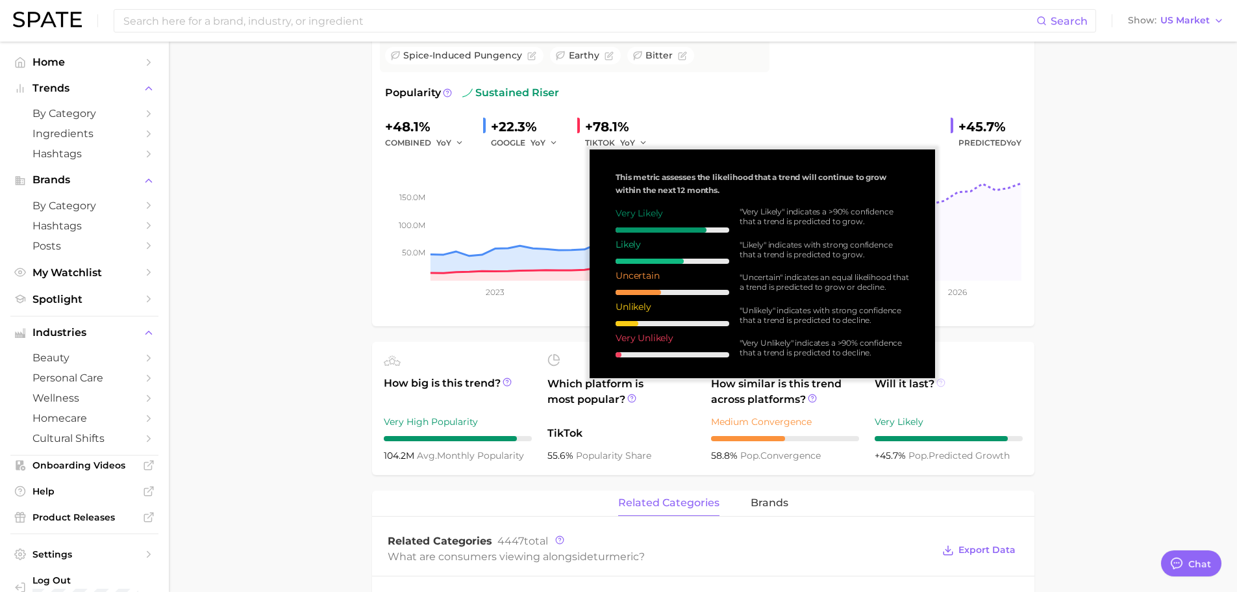
click at [941, 386] on circle at bounding box center [941, 383] width 8 height 8
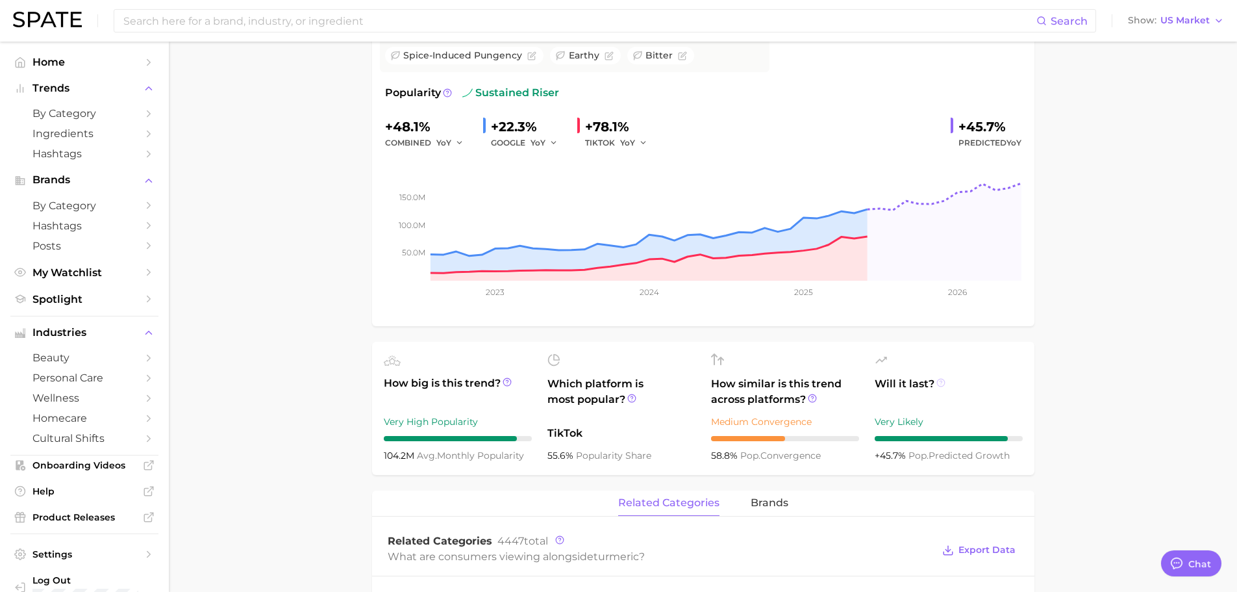
click at [943, 384] on circle at bounding box center [941, 383] width 8 height 8
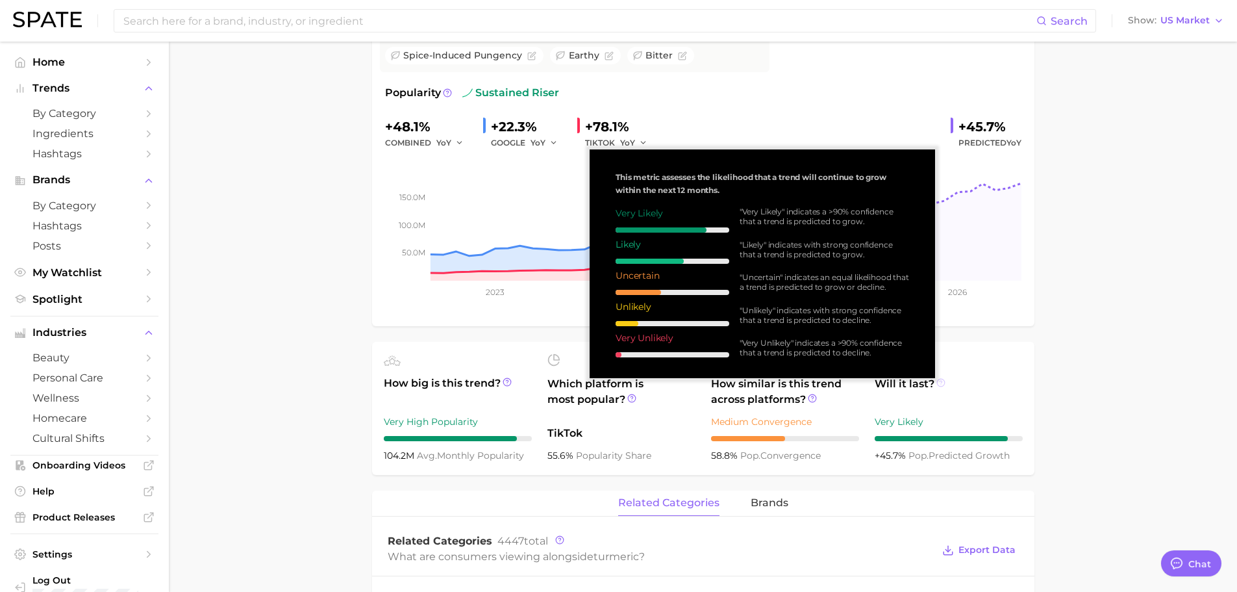
click at [943, 384] on circle at bounding box center [941, 383] width 8 height 8
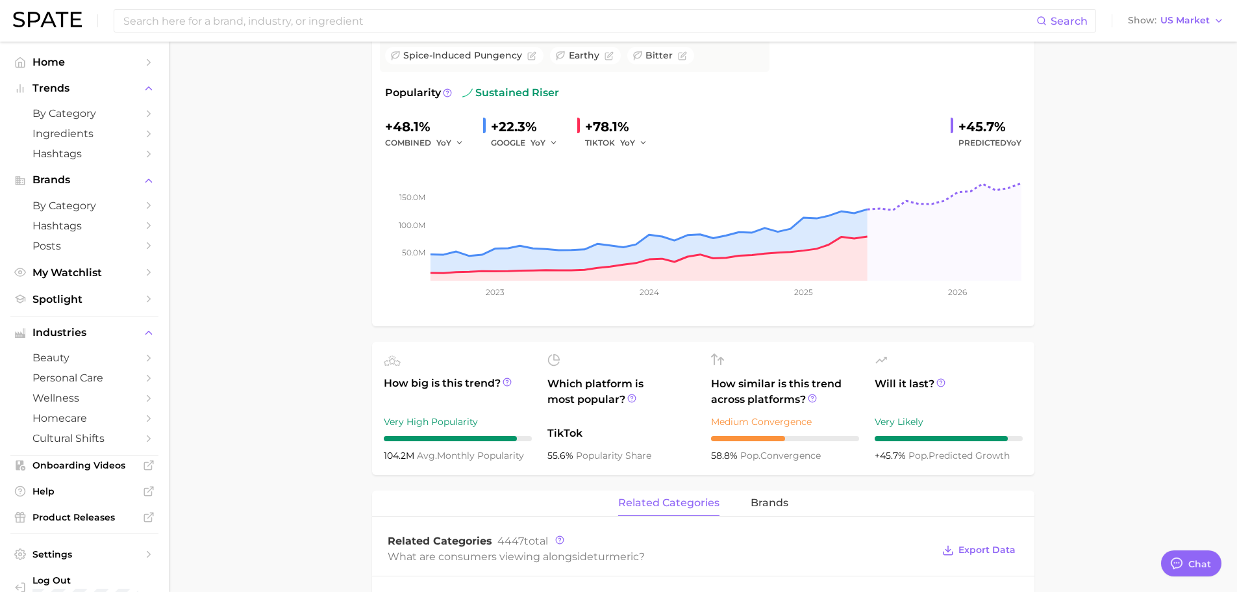
drag, startPoint x: 323, startPoint y: 358, endPoint x: 329, endPoint y: 355, distance: 6.7
click at [327, 358] on main "1. ingredients 2. [MEDICAL_DATA] products 3. turmeric Overview Google TikTok In…" at bounding box center [703, 588] width 1068 height 1482
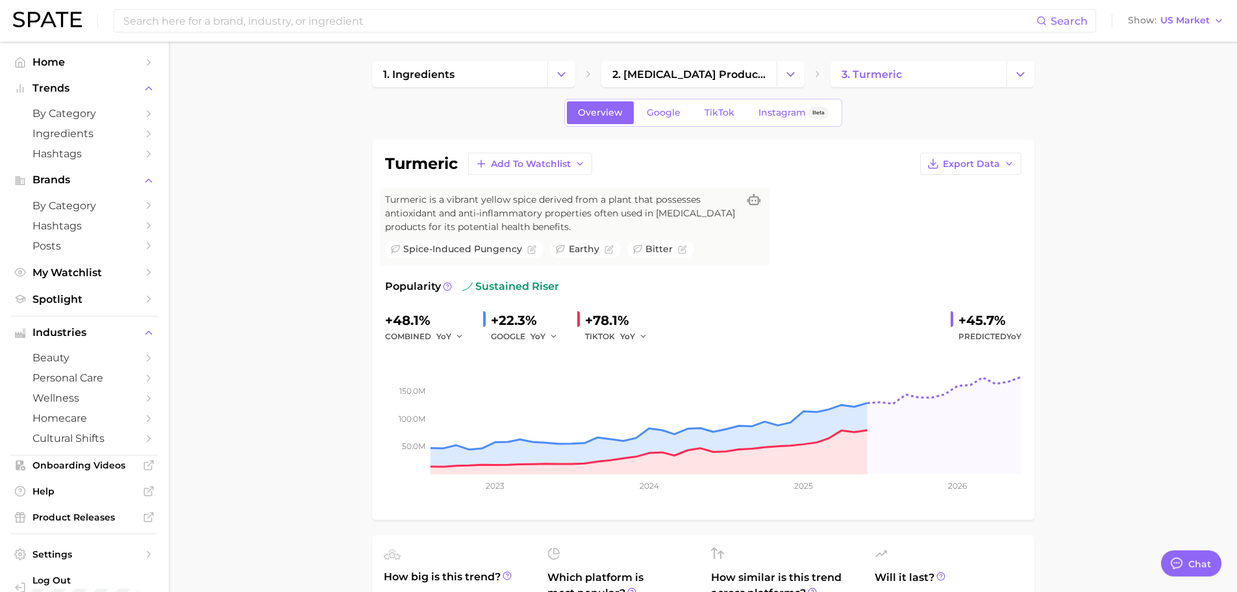
scroll to position [0, 0]
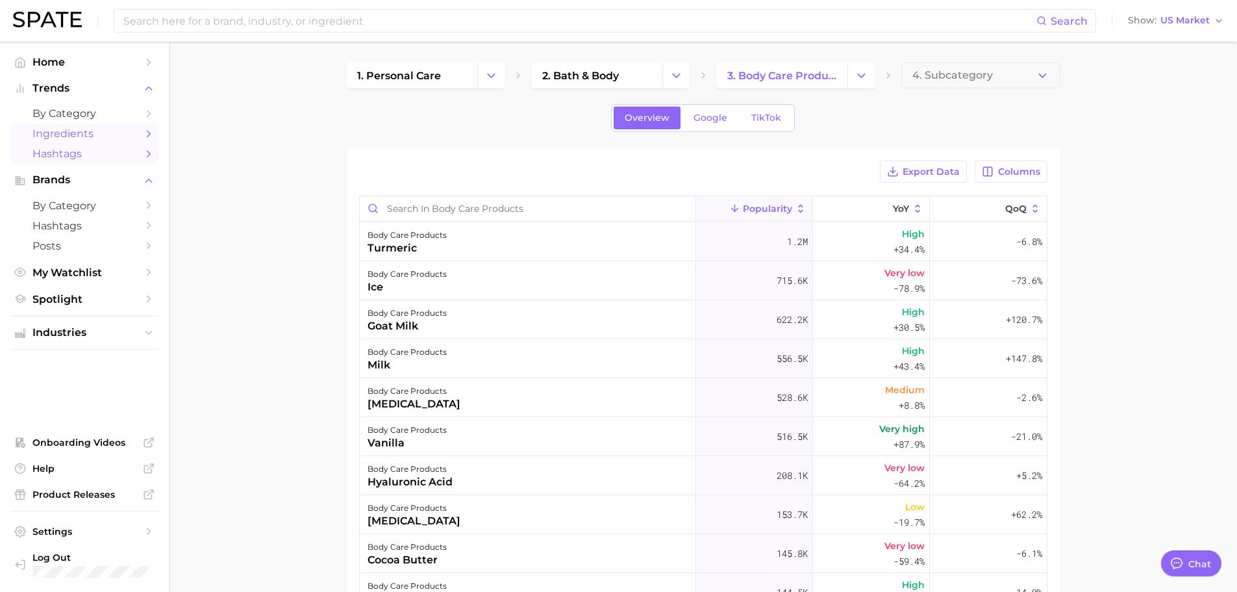
click at [86, 156] on span "Hashtags" at bounding box center [84, 153] width 104 height 12
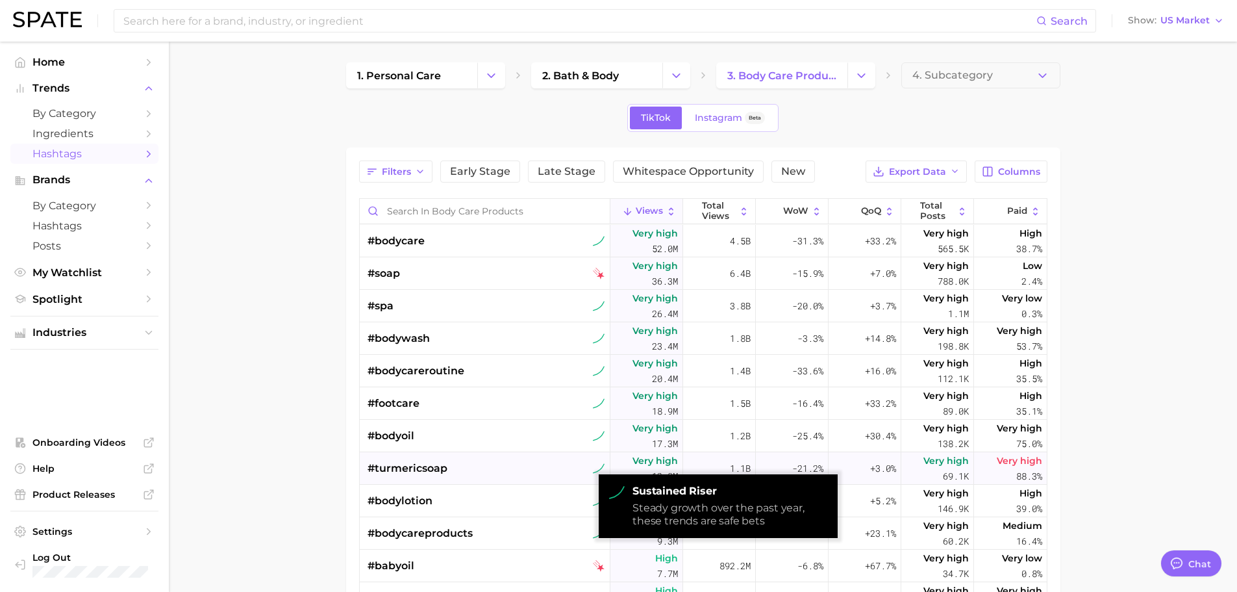
click at [594, 468] on img at bounding box center [599, 468] width 12 height 12
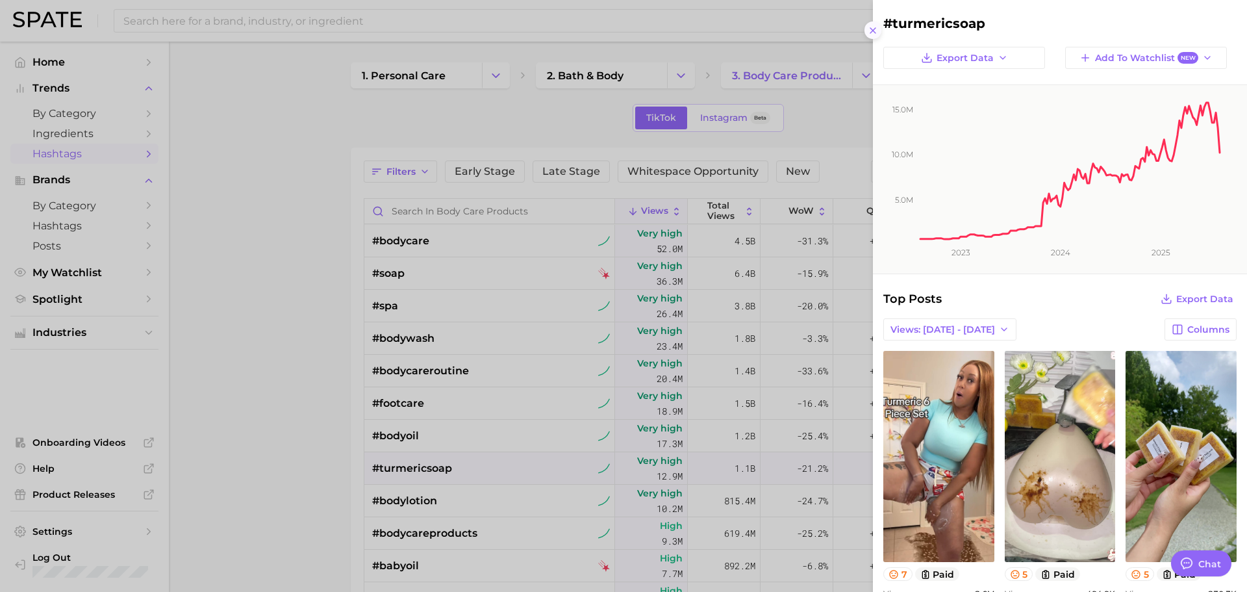
click at [875, 32] on line at bounding box center [872, 30] width 5 height 5
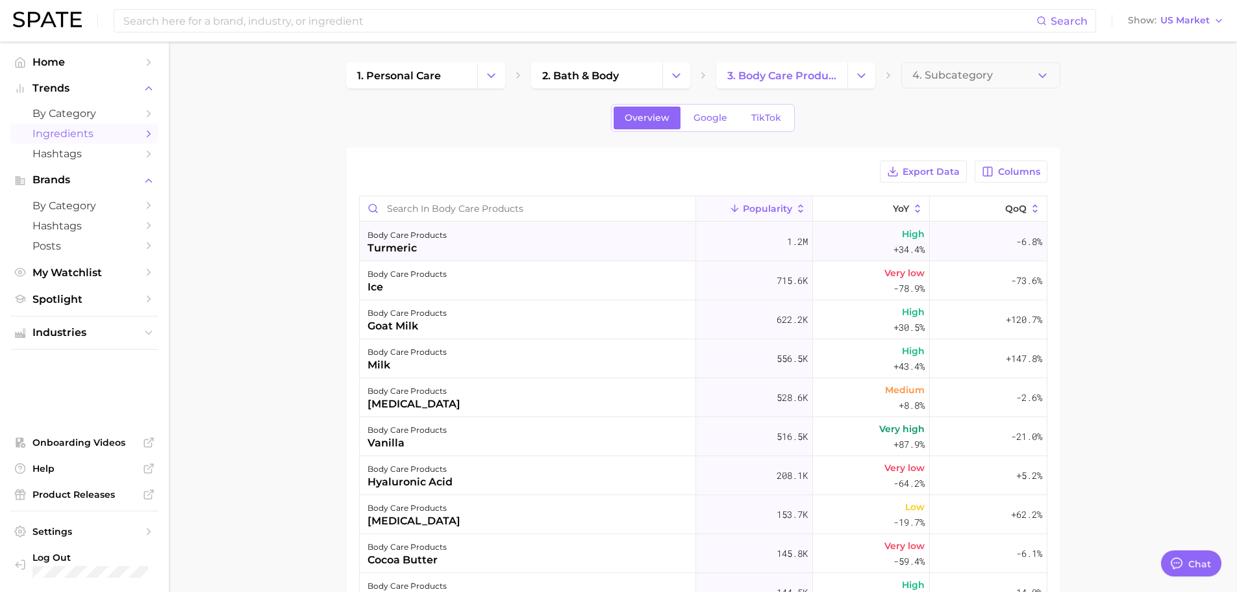
click at [402, 240] on div "turmeric" at bounding box center [406, 248] width 79 height 16
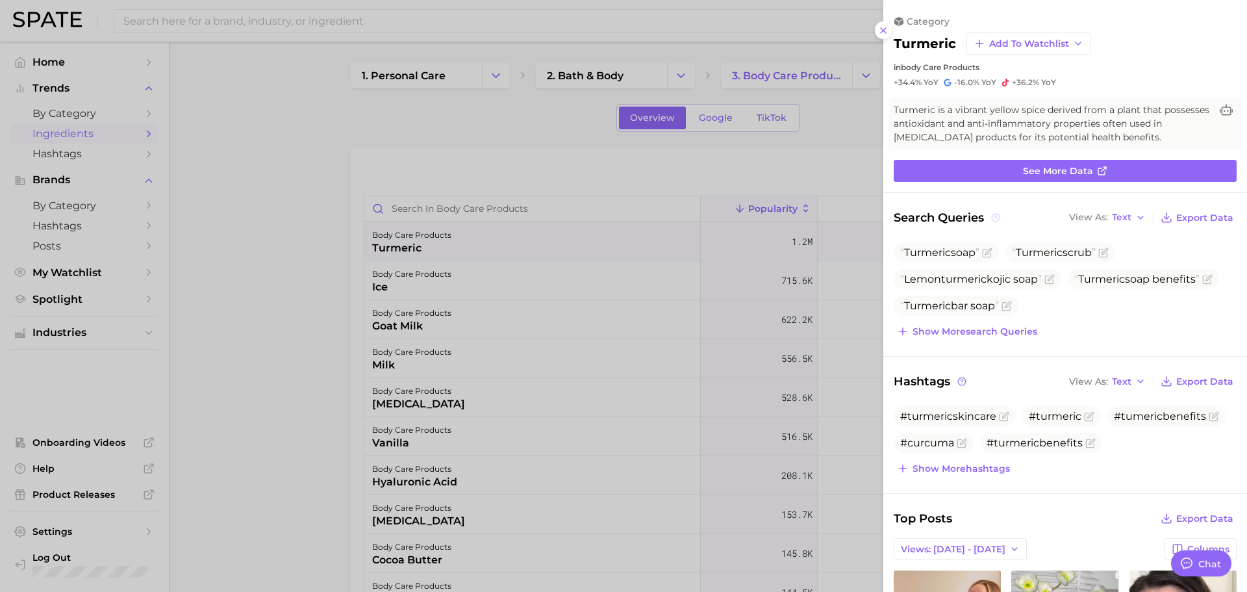
click at [993, 213] on icon at bounding box center [995, 217] width 9 height 9
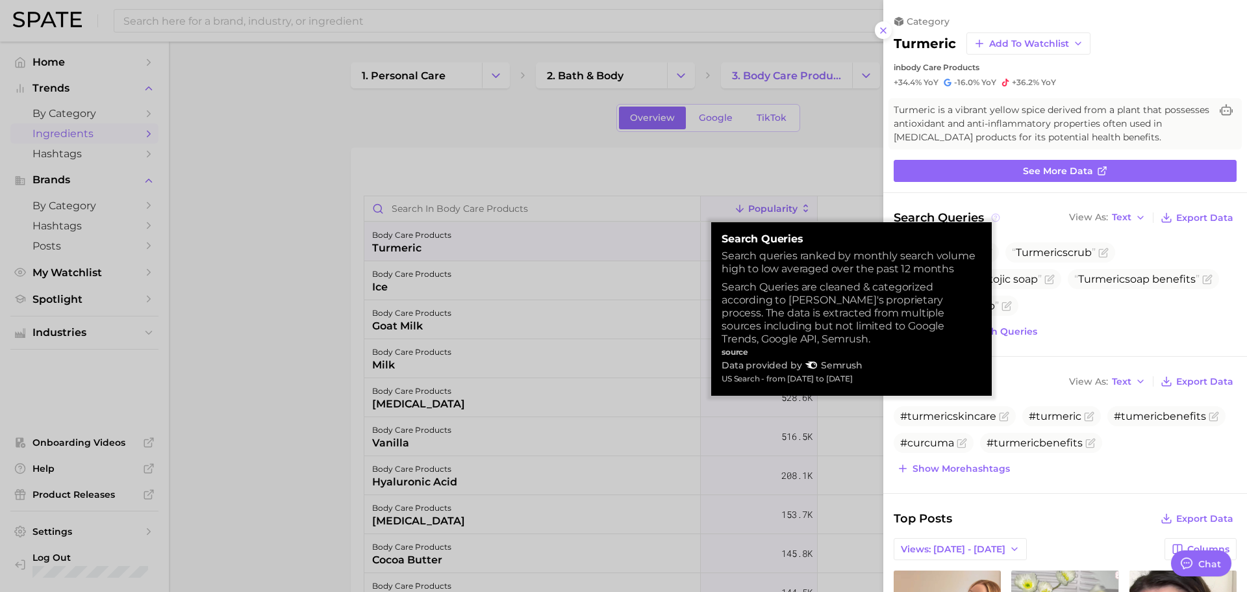
click at [993, 213] on icon at bounding box center [995, 217] width 9 height 9
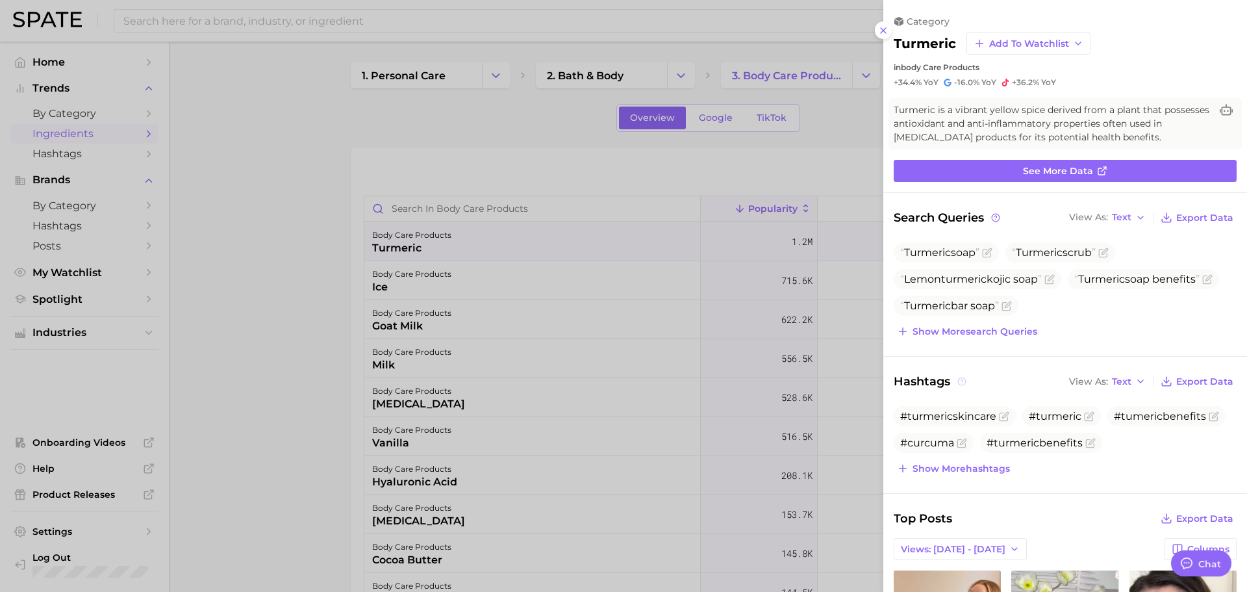
click at [964, 380] on icon at bounding box center [961, 381] width 9 height 9
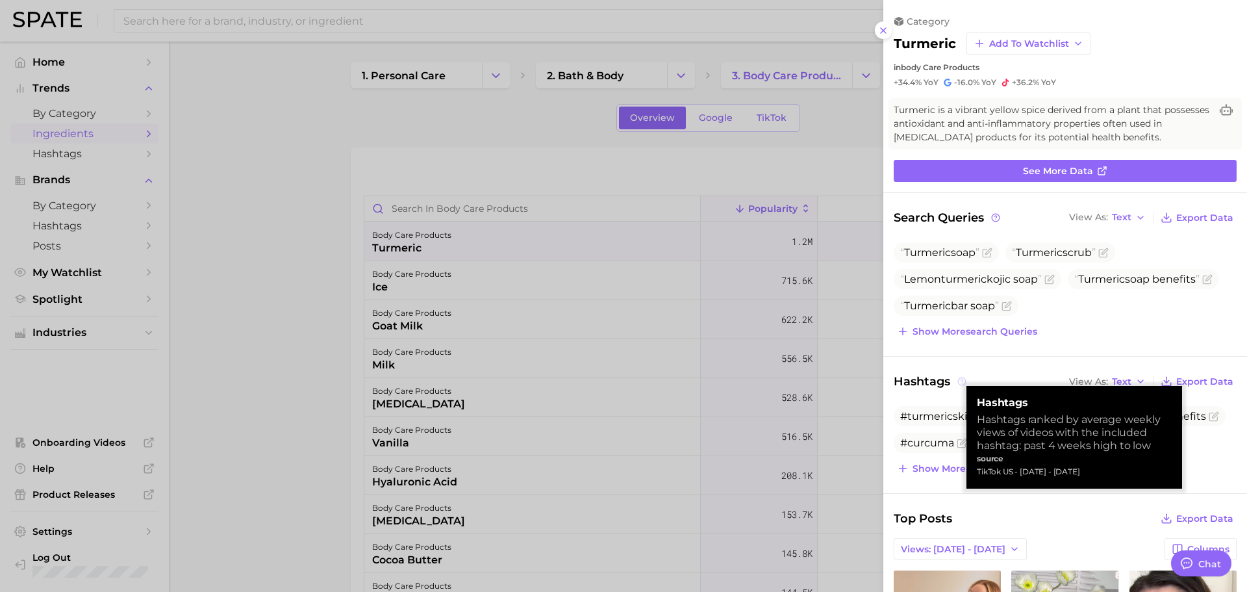
click at [964, 380] on icon at bounding box center [961, 381] width 9 height 9
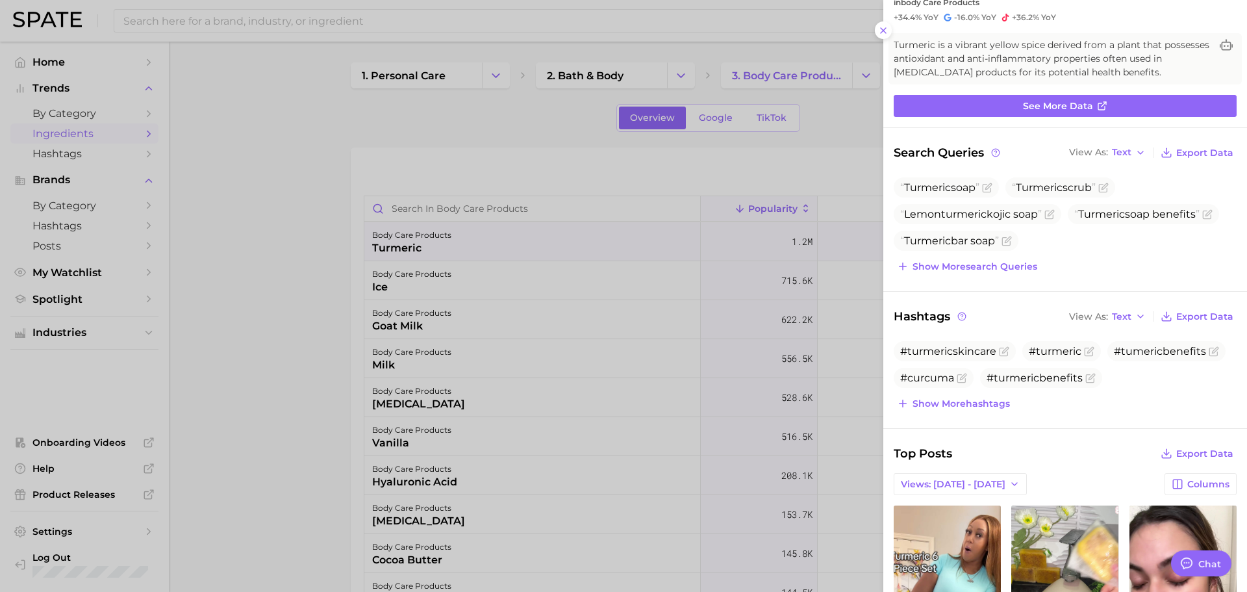
scroll to position [130, 0]
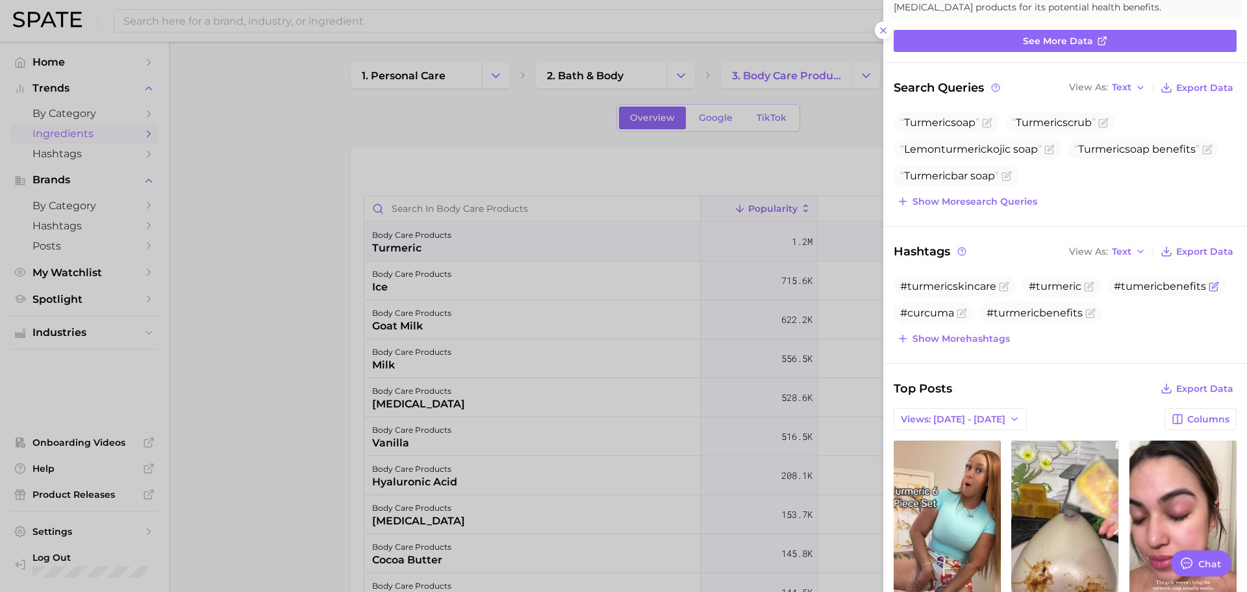
click at [1145, 286] on span "#tumericbenefits" at bounding box center [1160, 286] width 92 height 12
click at [1212, 286] on icon "Flag as miscategorized or irrelevant" at bounding box center [1215, 285] width 6 height 6
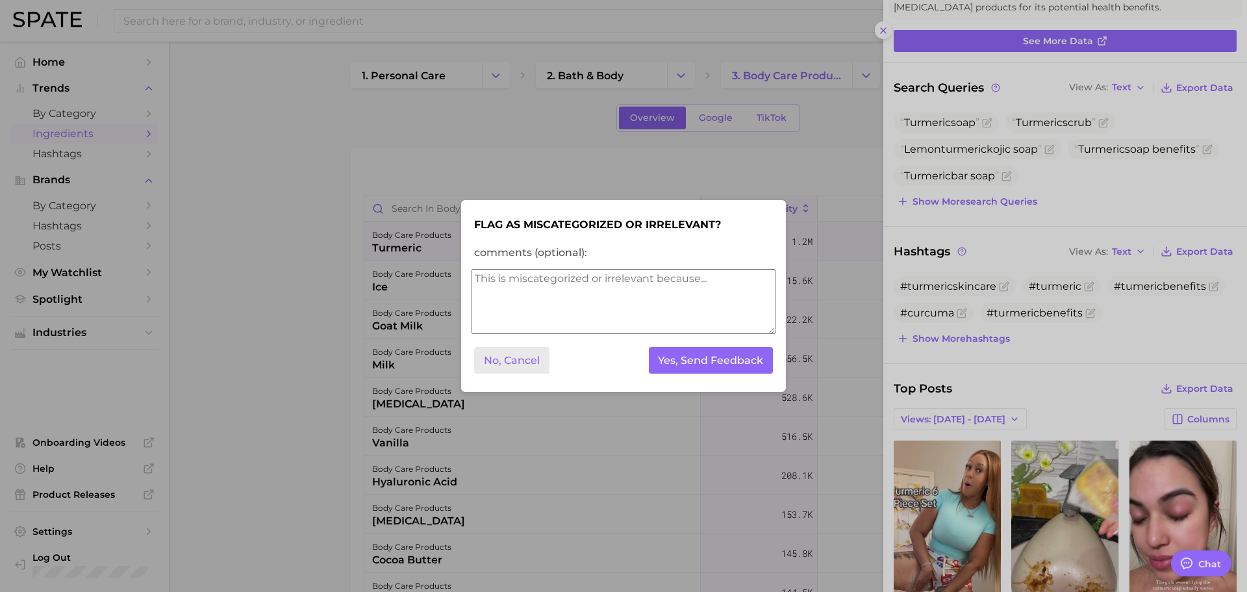
click at [500, 362] on button "No, Cancel" at bounding box center [511, 360] width 75 height 27
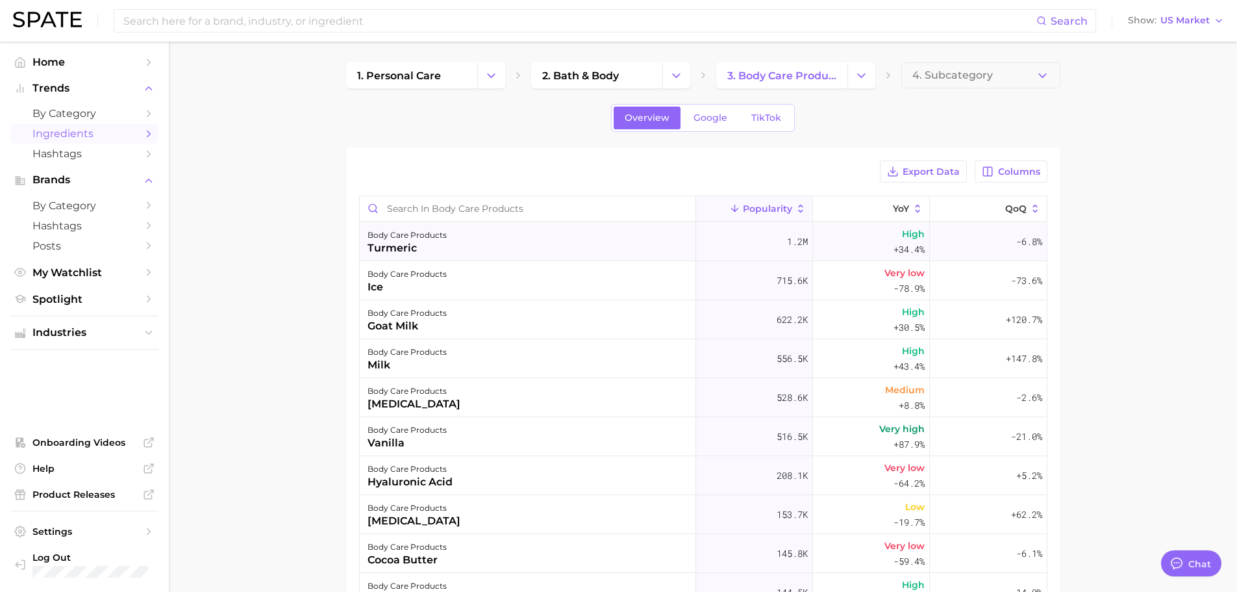
click at [432, 249] on div "turmeric" at bounding box center [406, 248] width 79 height 16
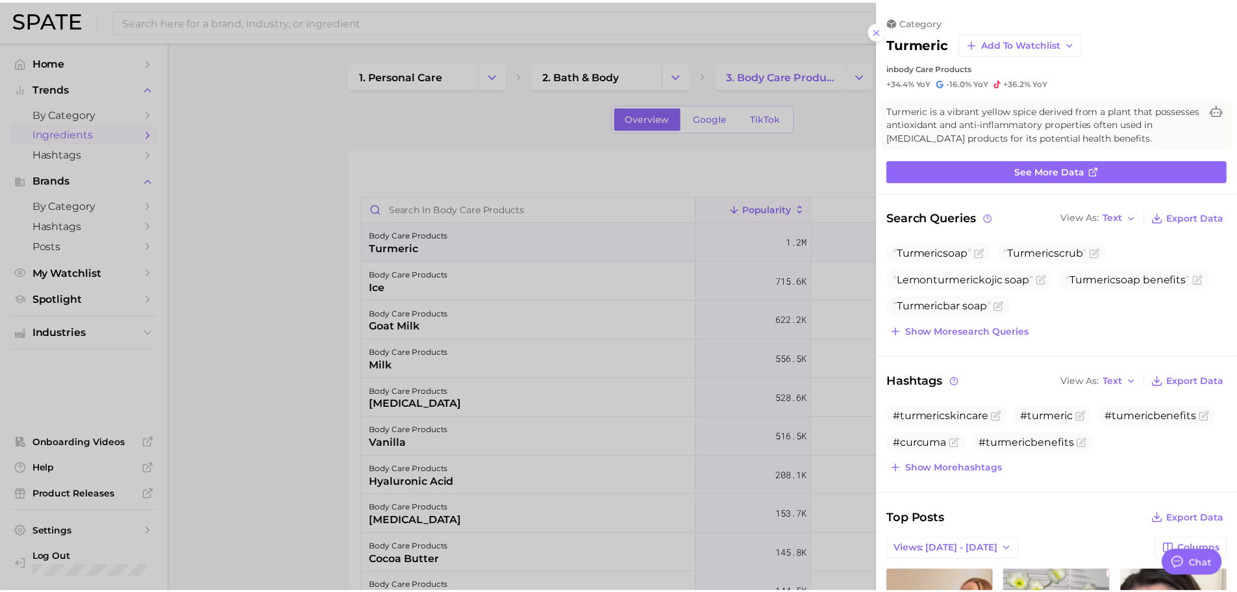
scroll to position [0, 0]
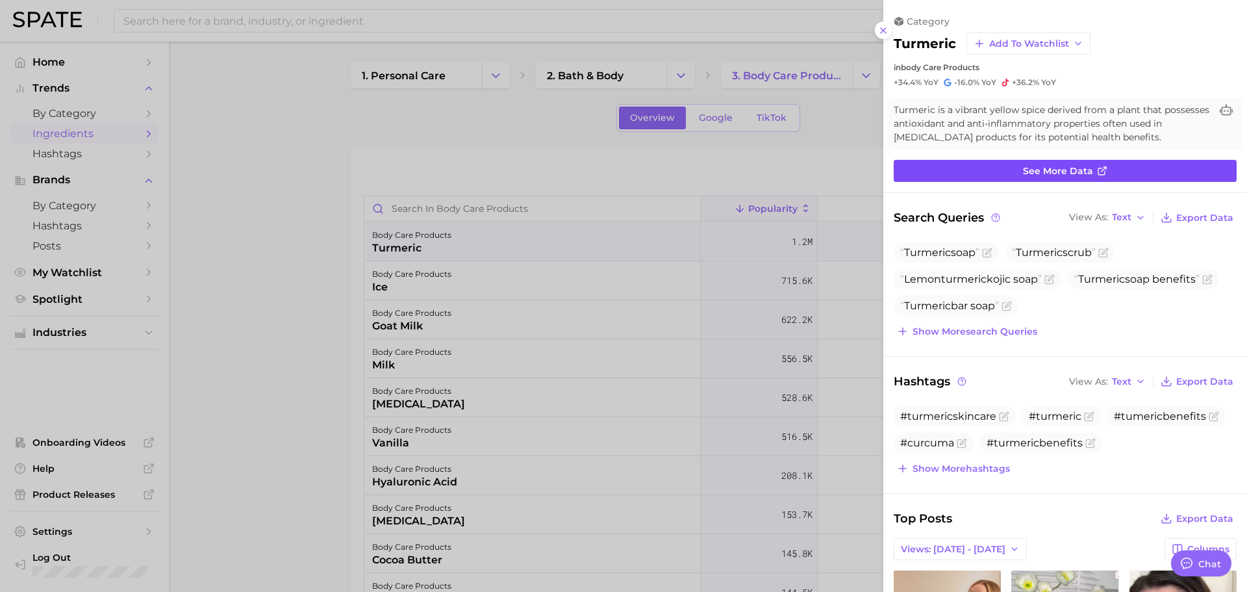
click at [1046, 164] on link "See more data" at bounding box center [1064, 171] width 343 height 22
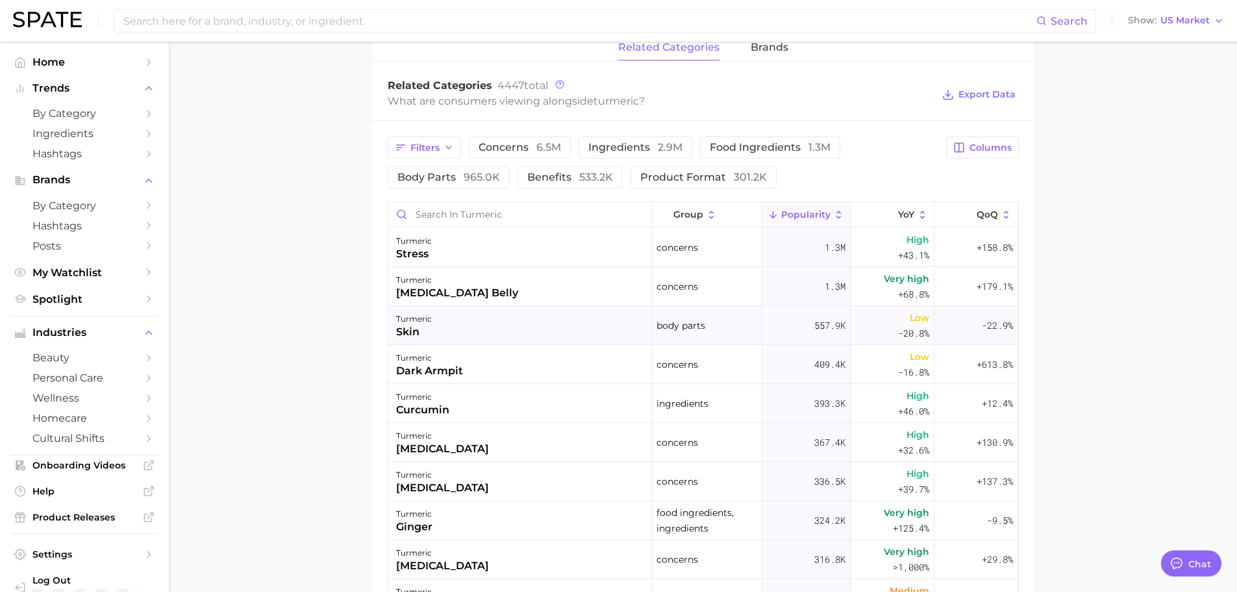
scroll to position [649, 0]
click at [681, 214] on span "group" at bounding box center [688, 215] width 30 height 10
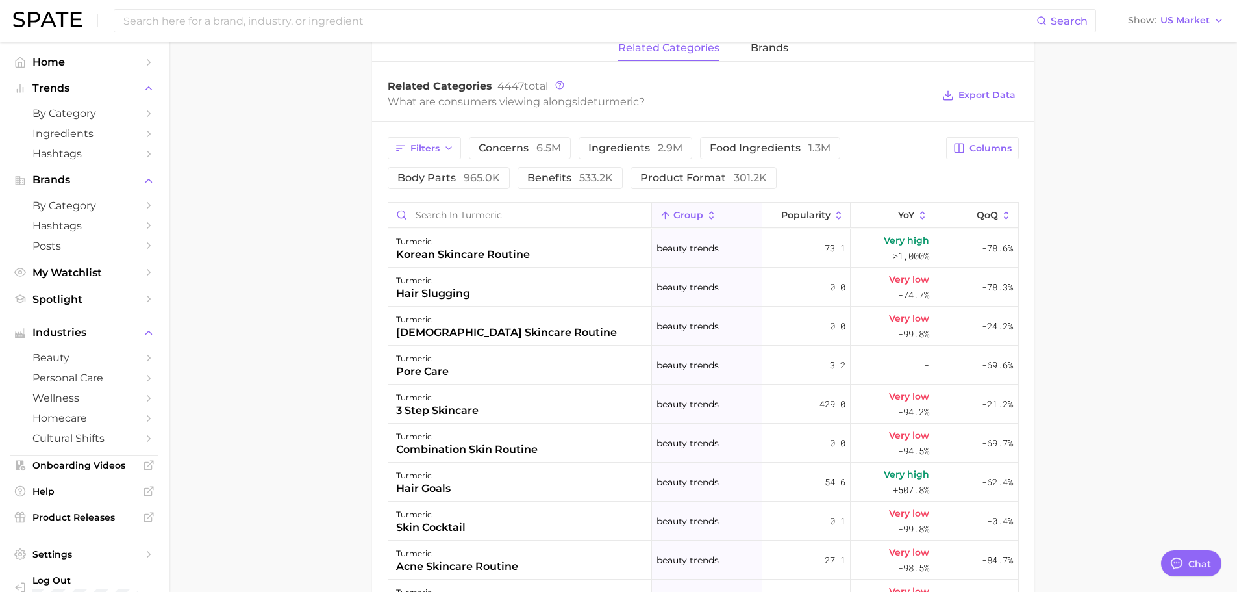
click at [706, 218] on icon at bounding box center [712, 216] width 12 height 12
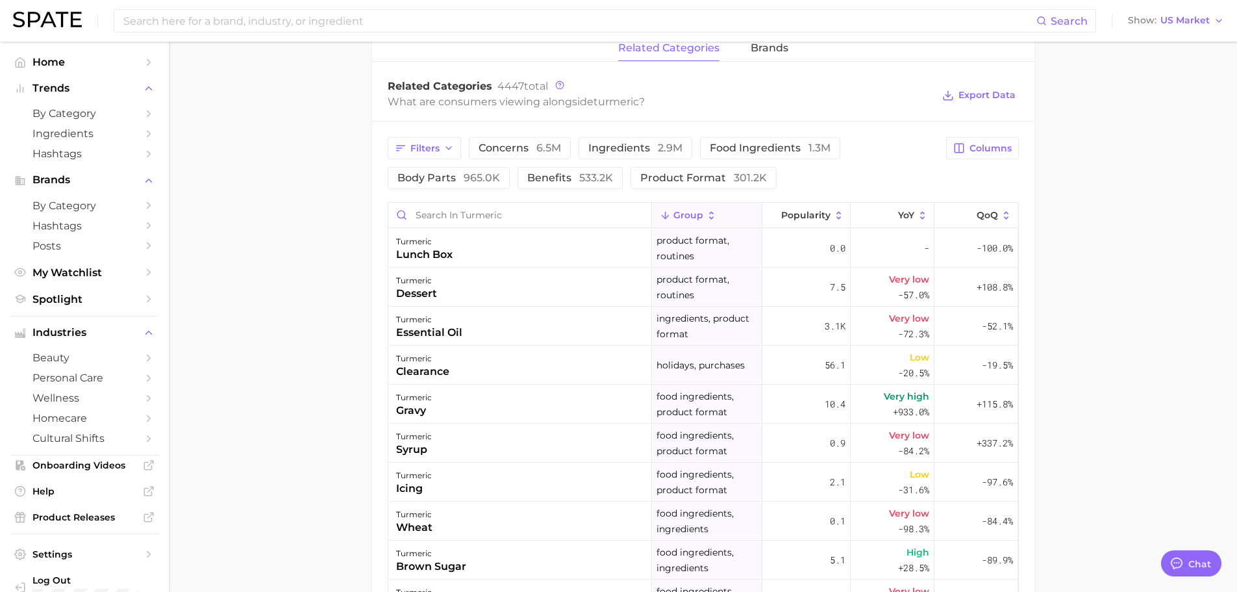
click at [706, 215] on icon at bounding box center [712, 216] width 12 height 12
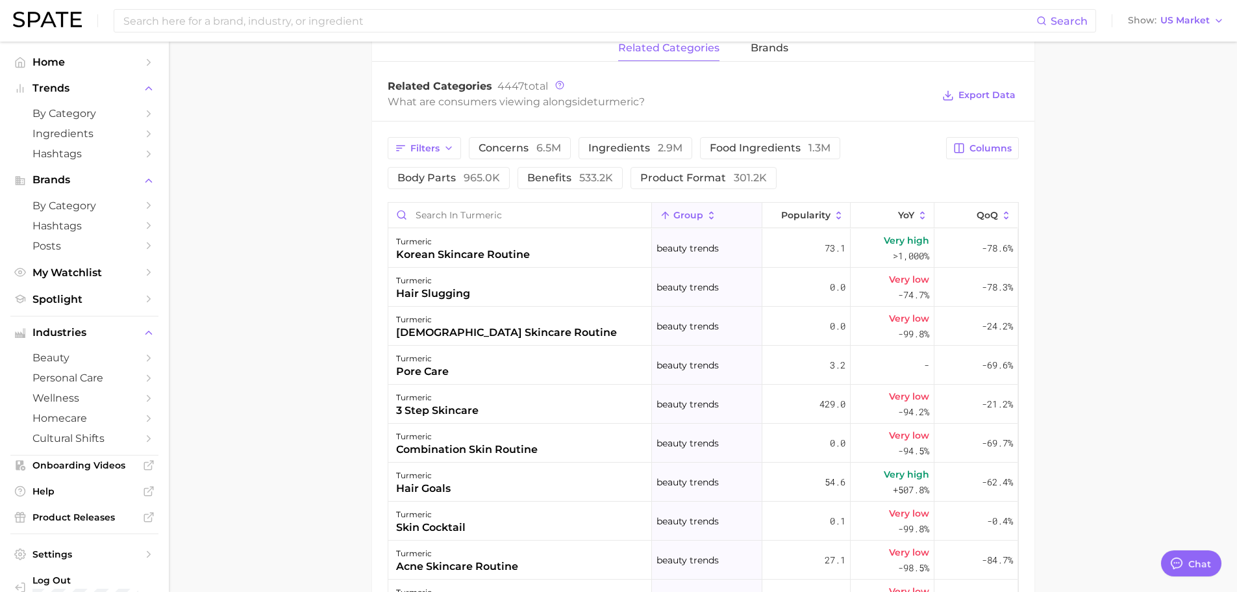
click at [703, 221] on button "group" at bounding box center [707, 215] width 110 height 25
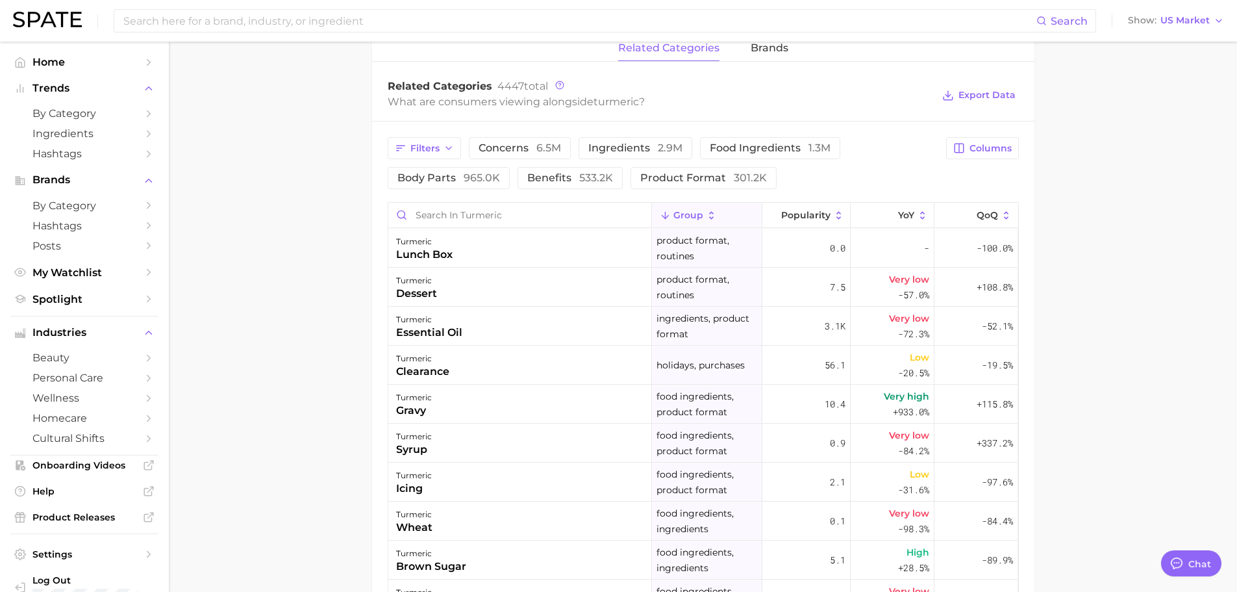
click at [706, 212] on icon at bounding box center [712, 216] width 12 height 12
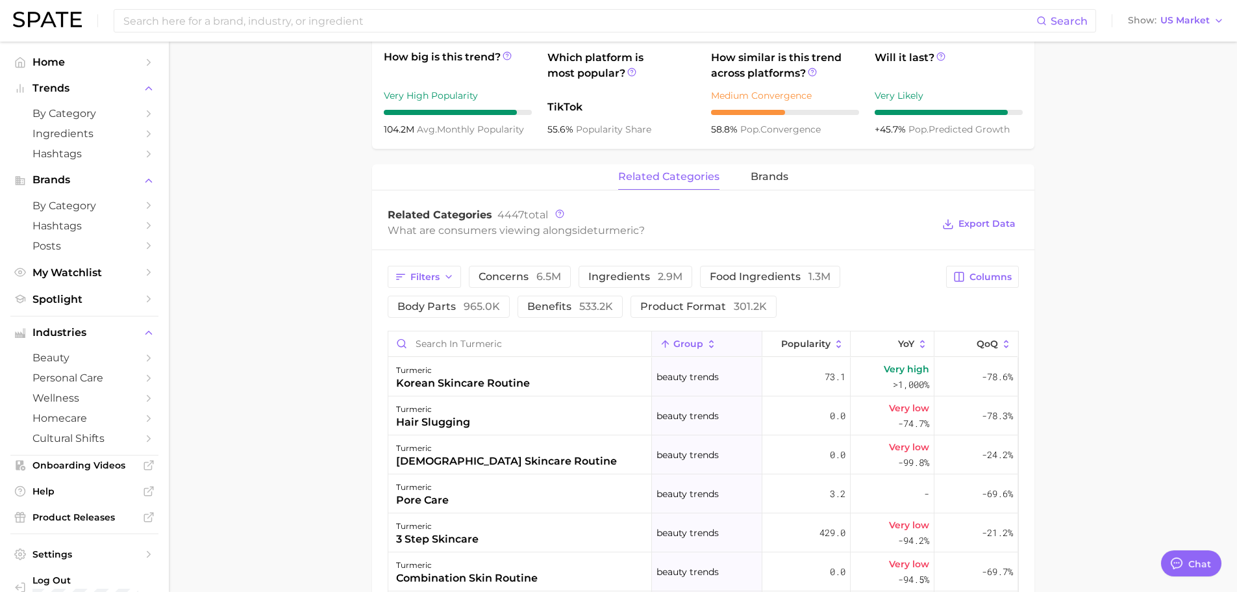
scroll to position [519, 0]
click at [555, 312] on span "benefits 533.2k" at bounding box center [570, 308] width 86 height 10
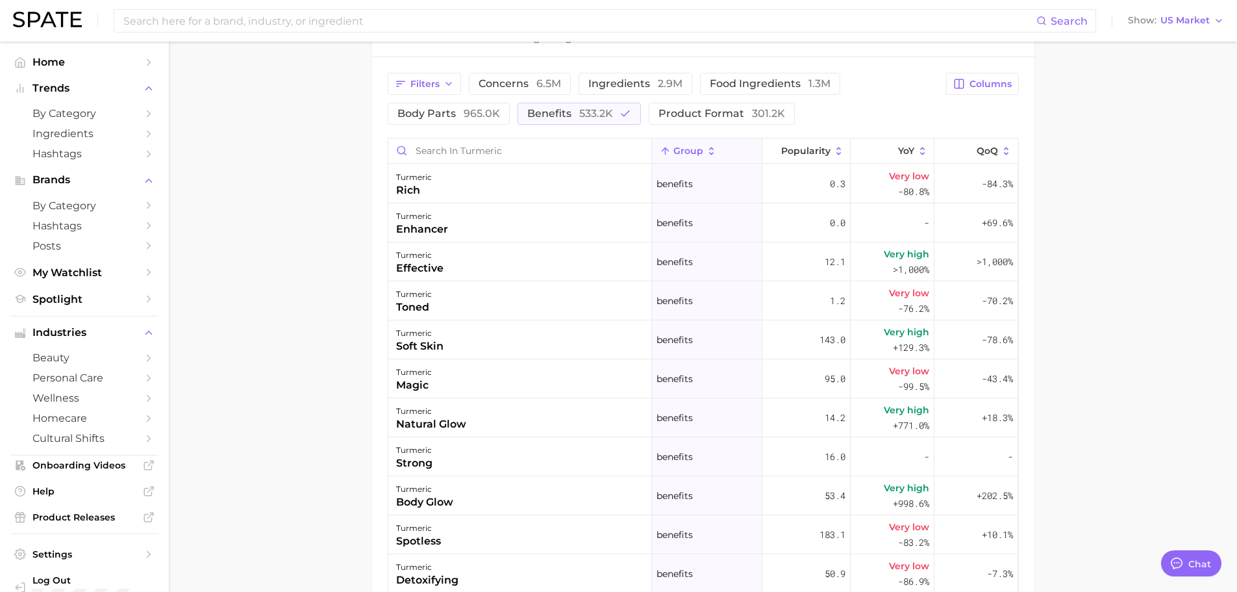
scroll to position [714, 0]
click at [821, 150] on span "Popularity" at bounding box center [805, 150] width 49 height 10
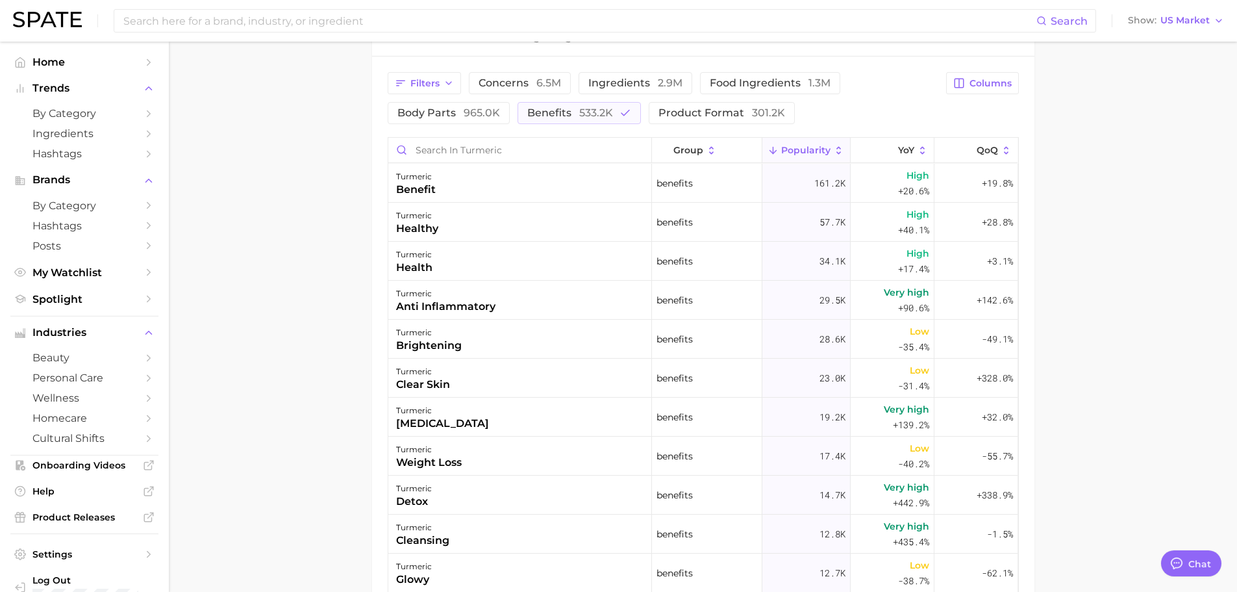
scroll to position [649, 0]
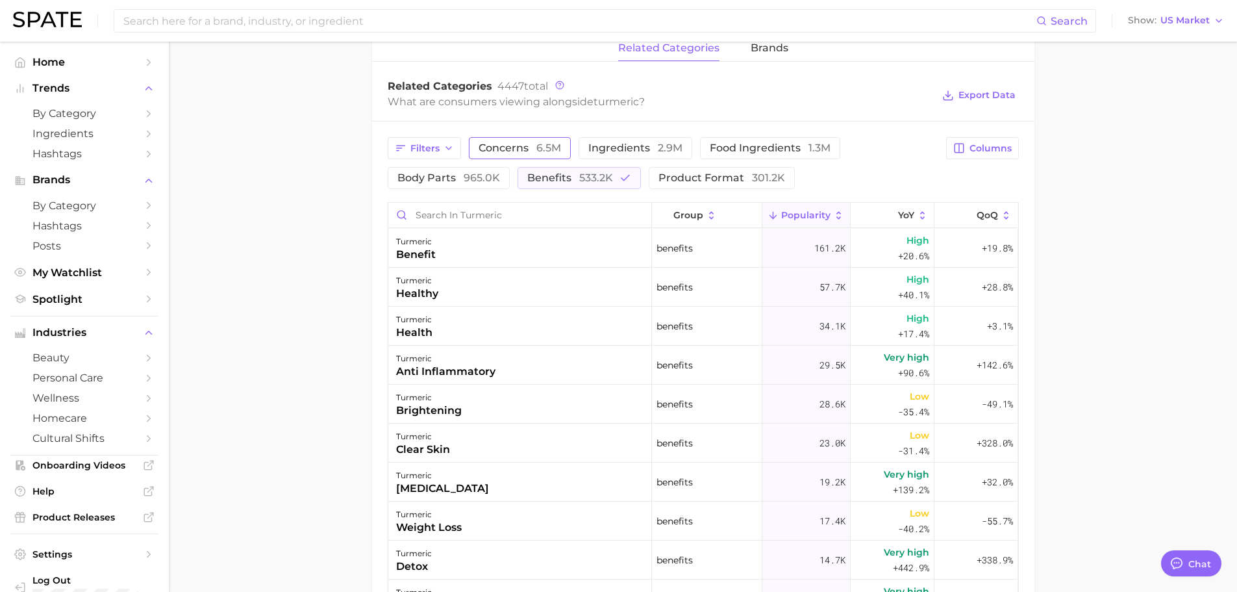
click at [488, 144] on span "concerns 6.5m" at bounding box center [520, 148] width 82 height 10
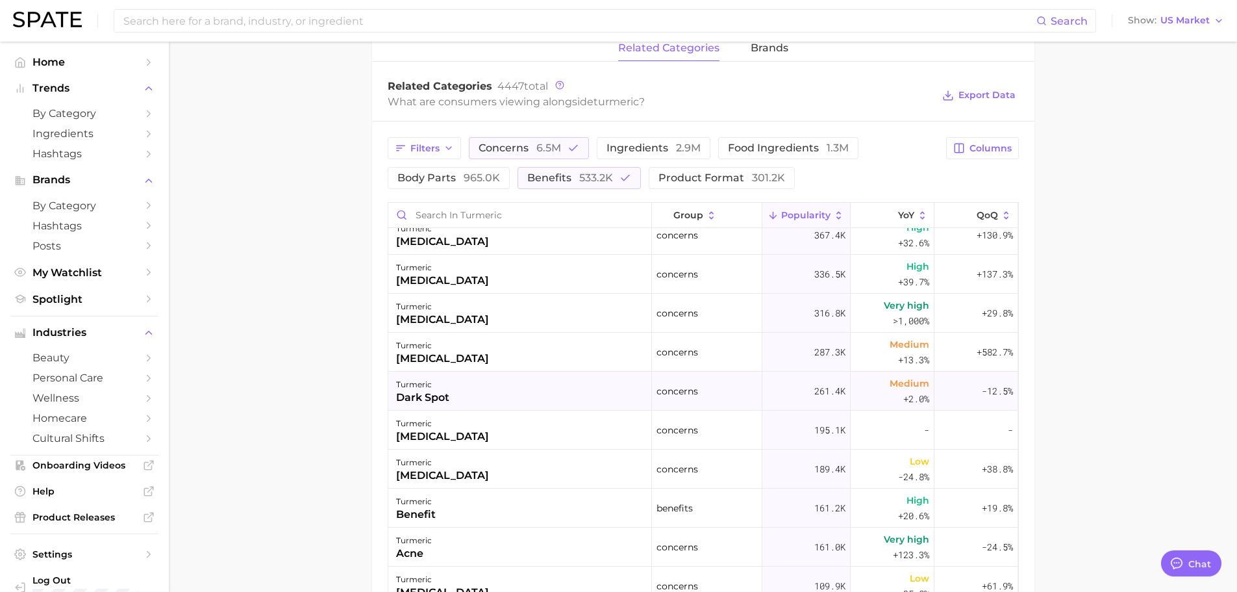
scroll to position [0, 0]
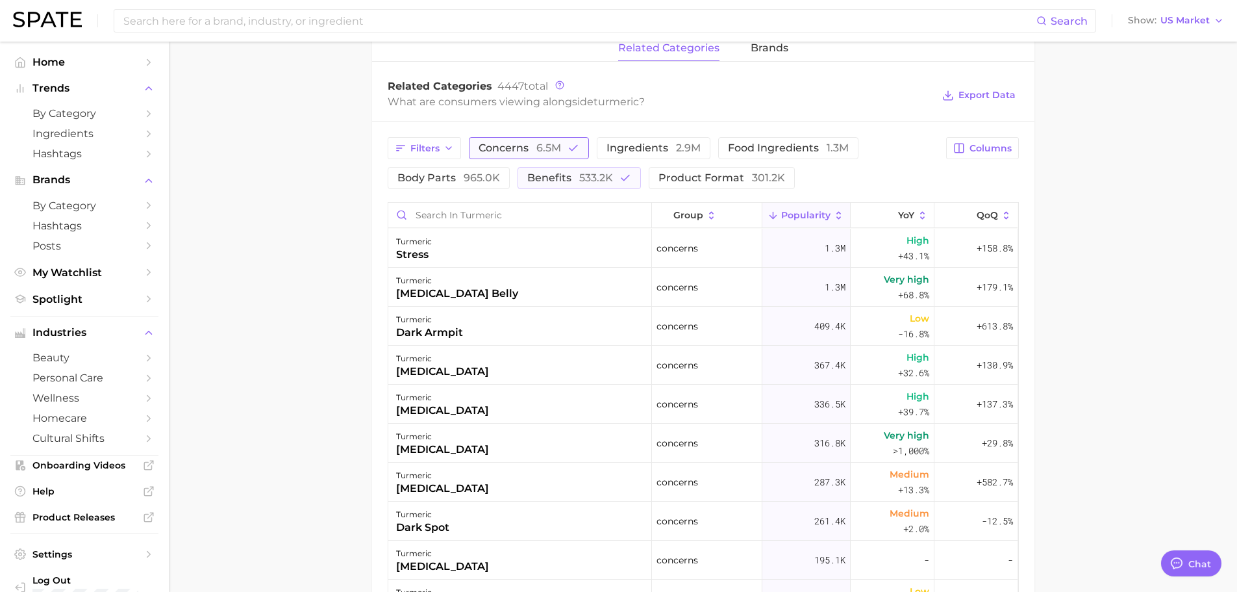
click at [543, 149] on span "6.5m" at bounding box center [548, 148] width 25 height 12
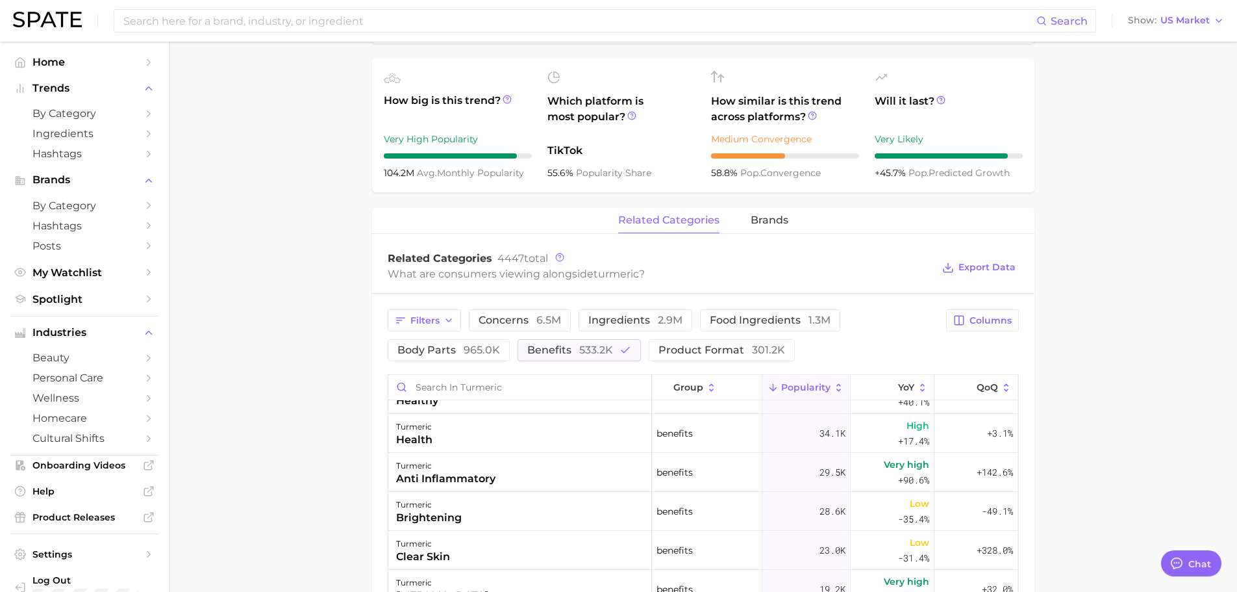
scroll to position [455, 0]
